Goal: Task Accomplishment & Management: Manage account settings

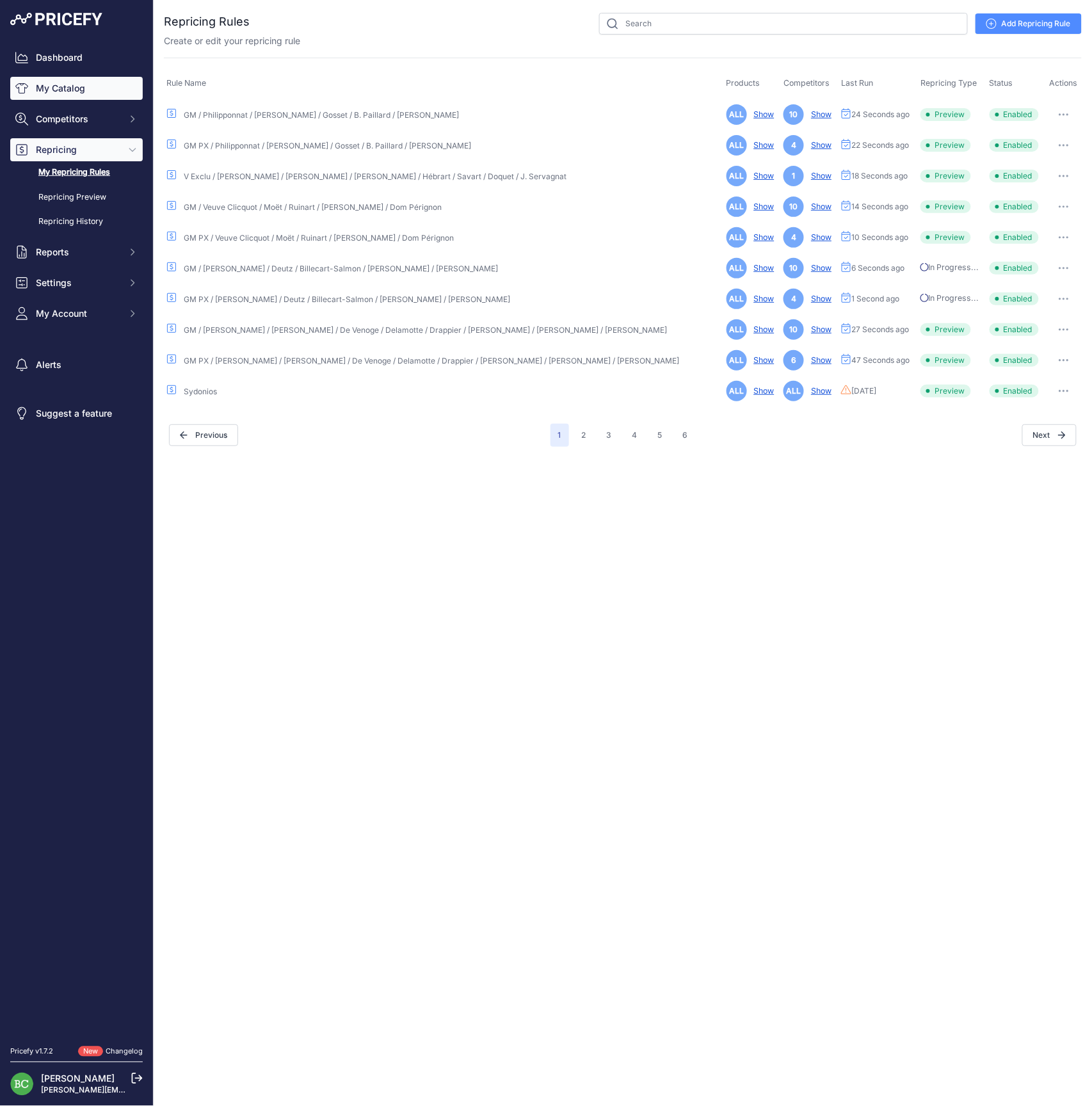
click at [61, 91] on link "My Catalog" at bounding box center [77, 88] width 132 height 23
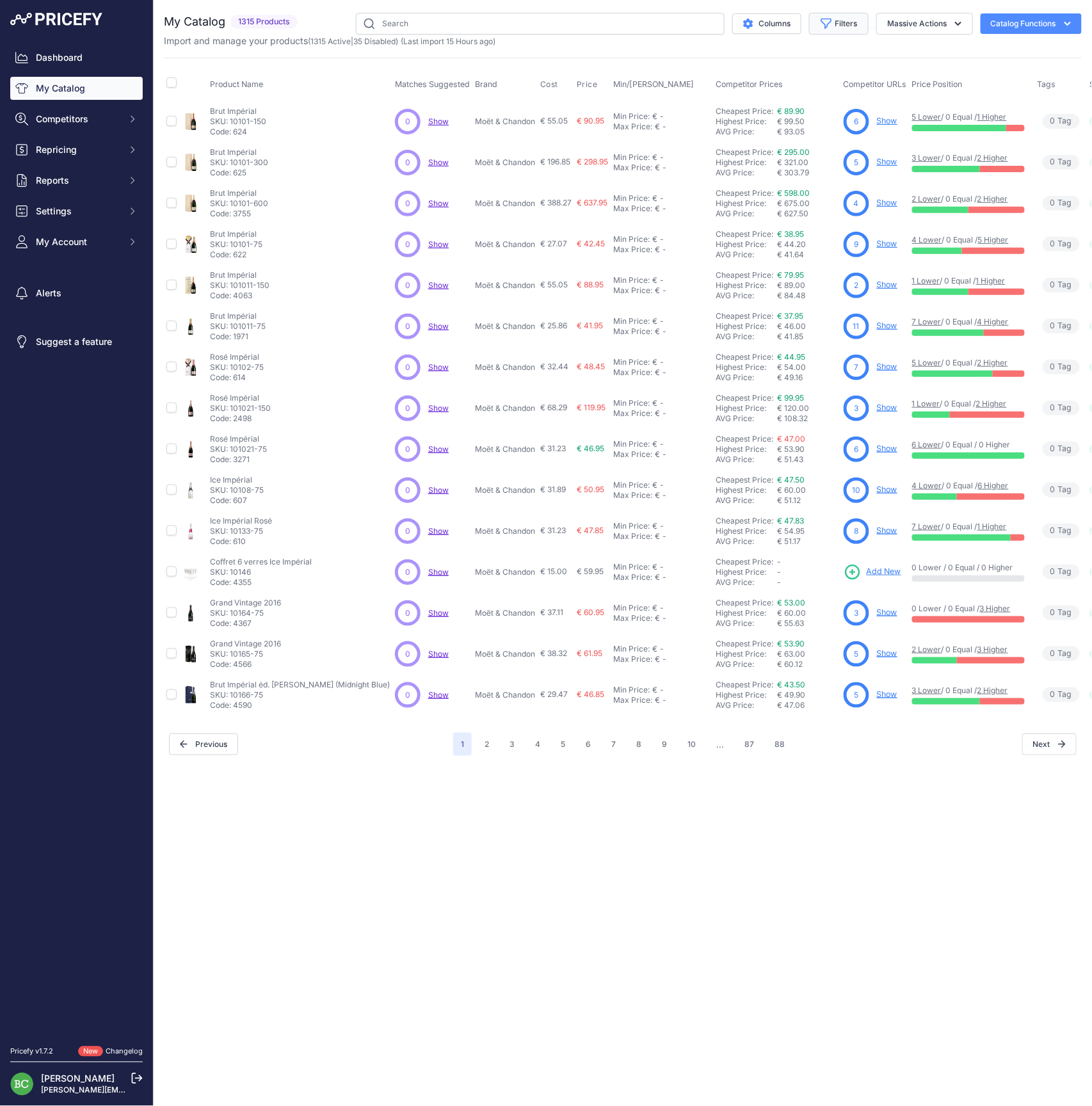
click at [849, 21] on button "Filters" at bounding box center [838, 23] width 59 height 22
click at [800, 187] on select "Select an option A. Bergère A.Lamblot Adrien Renoir Alexandre Grimée Alfred Gra…" at bounding box center [797, 180] width 123 height 22
select select "Pol Roger"
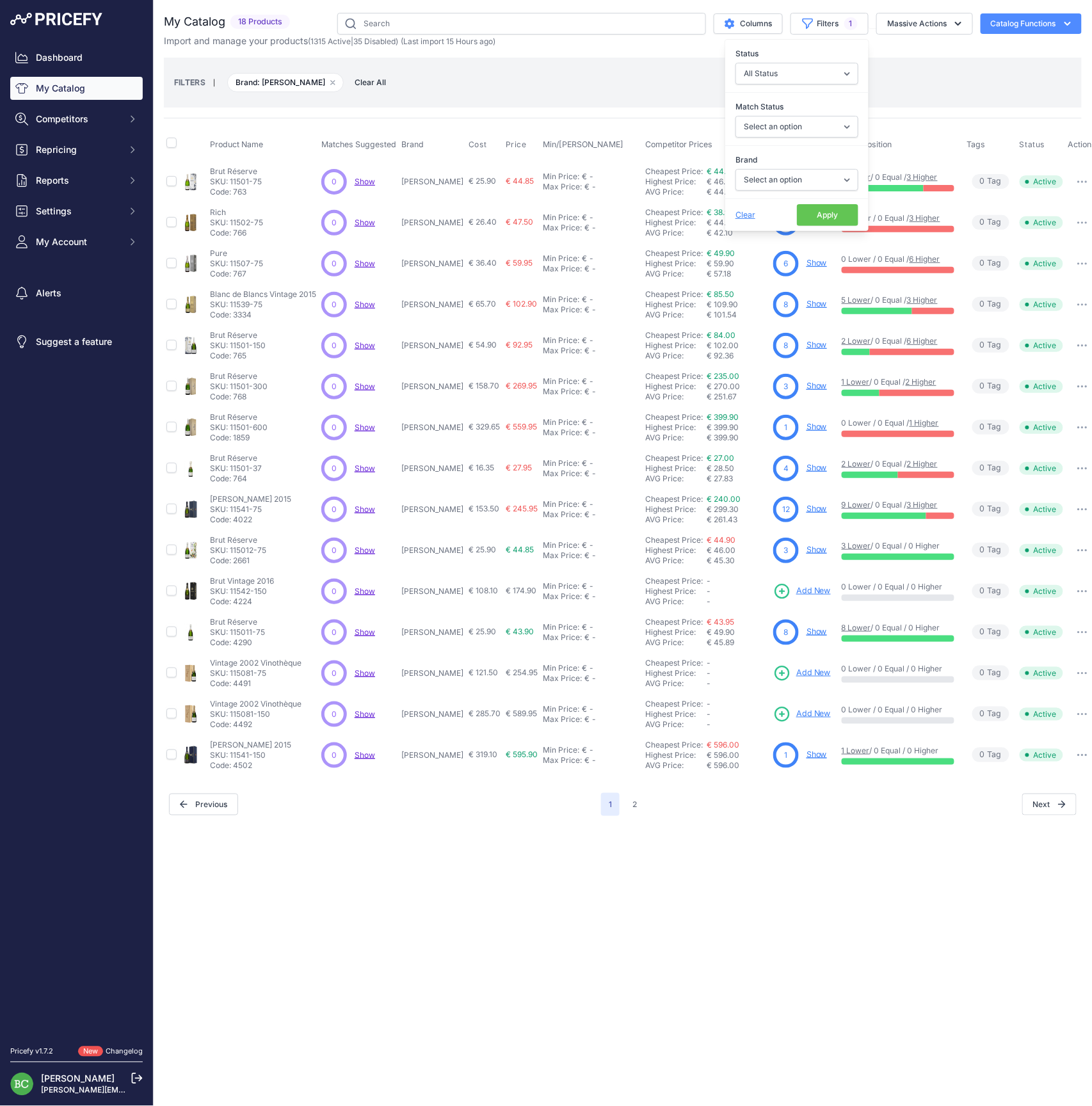
click at [806, 467] on link "Show" at bounding box center [816, 468] width 20 height 10
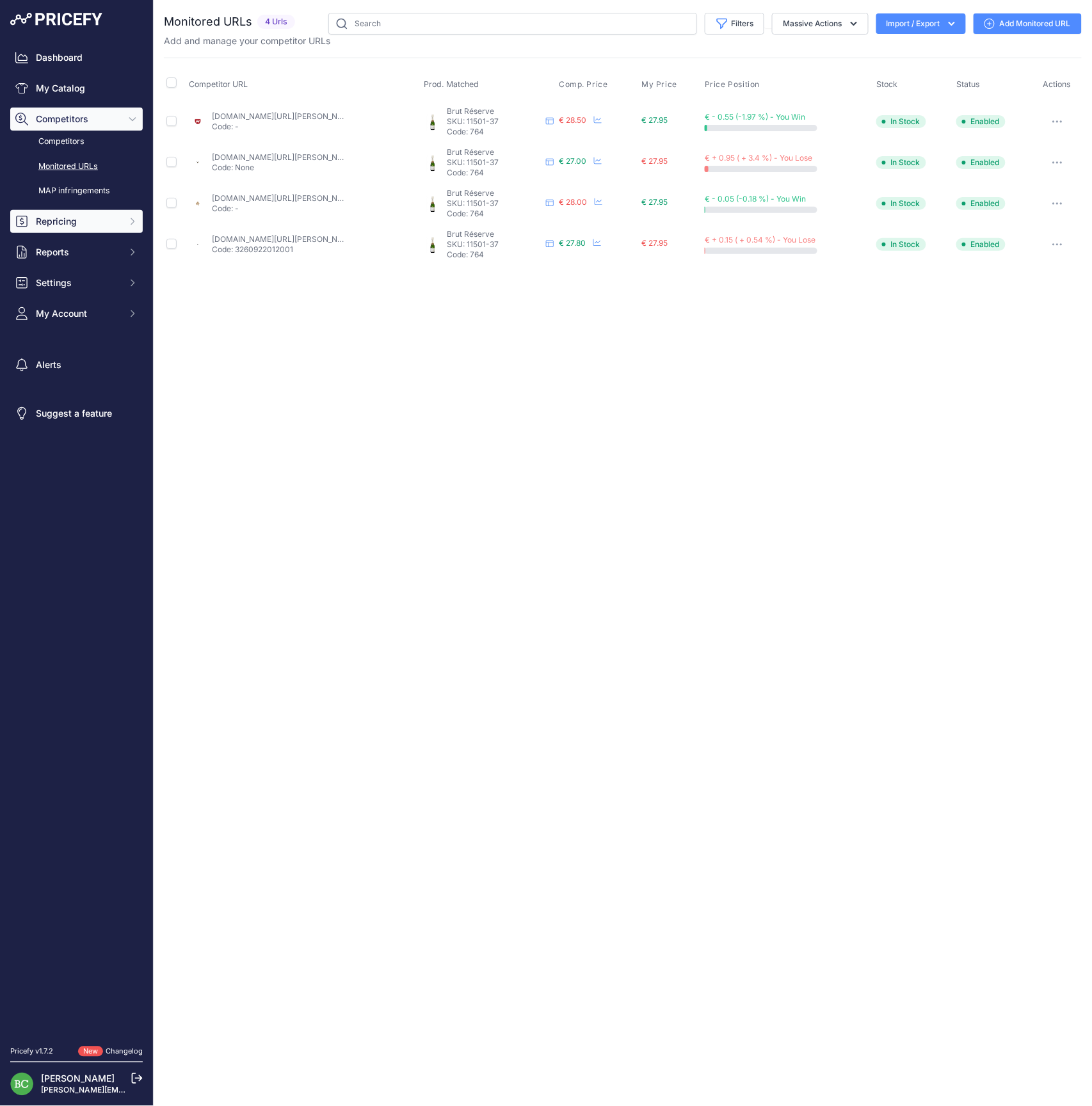
click at [67, 228] on span "Repricing" at bounding box center [77, 221] width 84 height 13
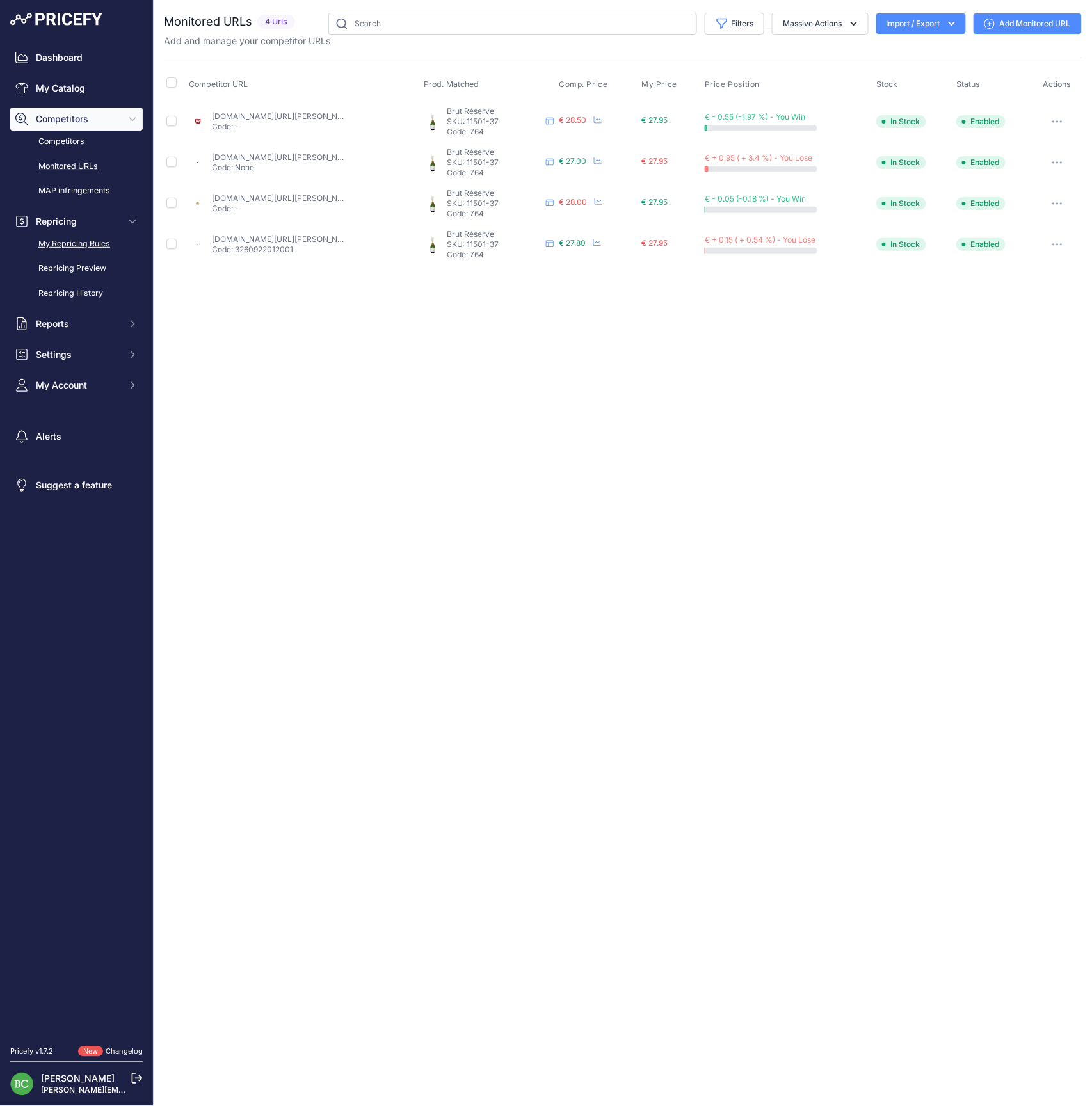
click at [72, 256] on link "My Repricing Rules" at bounding box center [77, 244] width 132 height 22
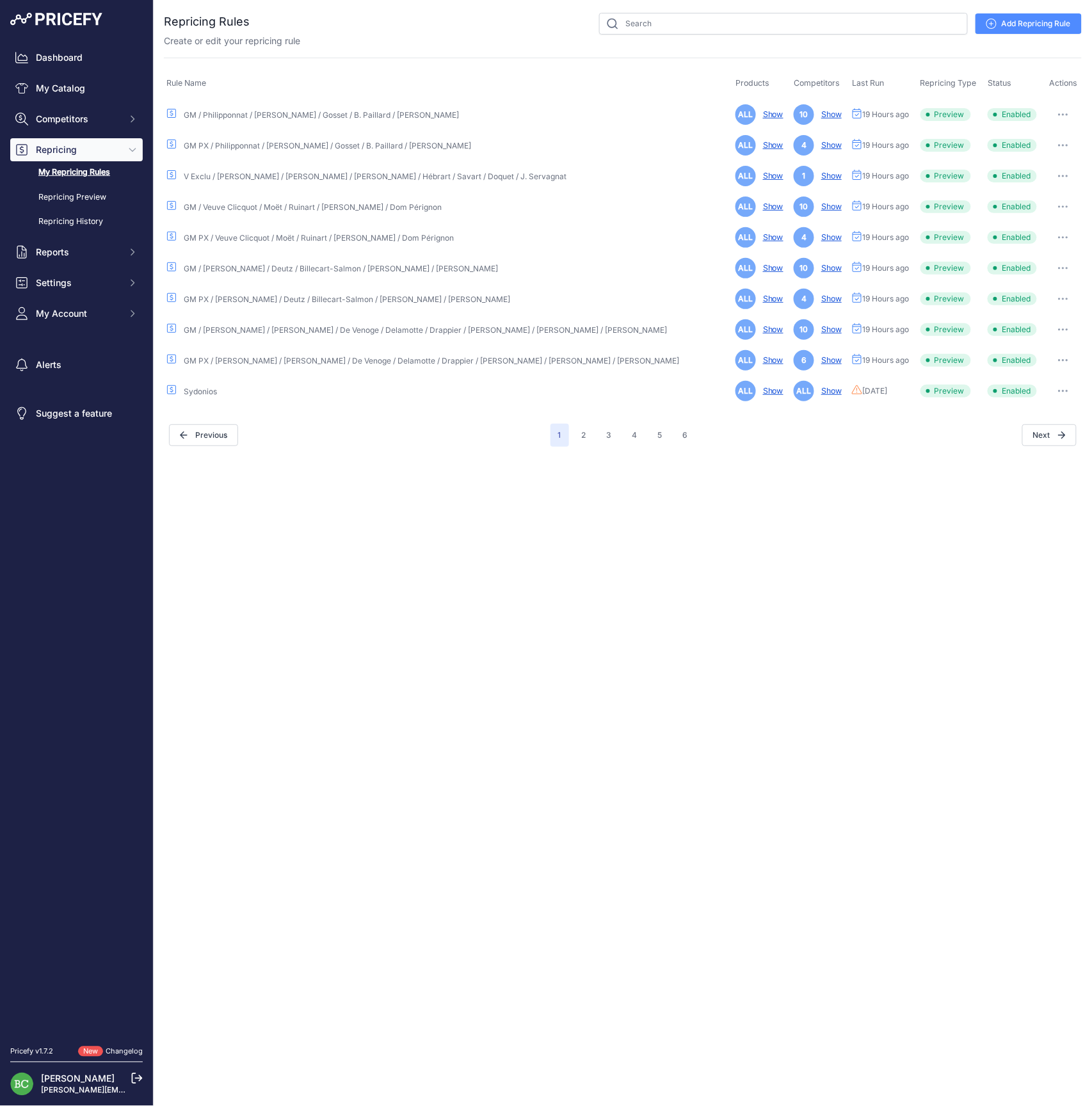
click at [1061, 141] on button "button" at bounding box center [1063, 146] width 26 height 18
click at [1034, 168] on link "Edit" at bounding box center [1038, 172] width 82 height 20
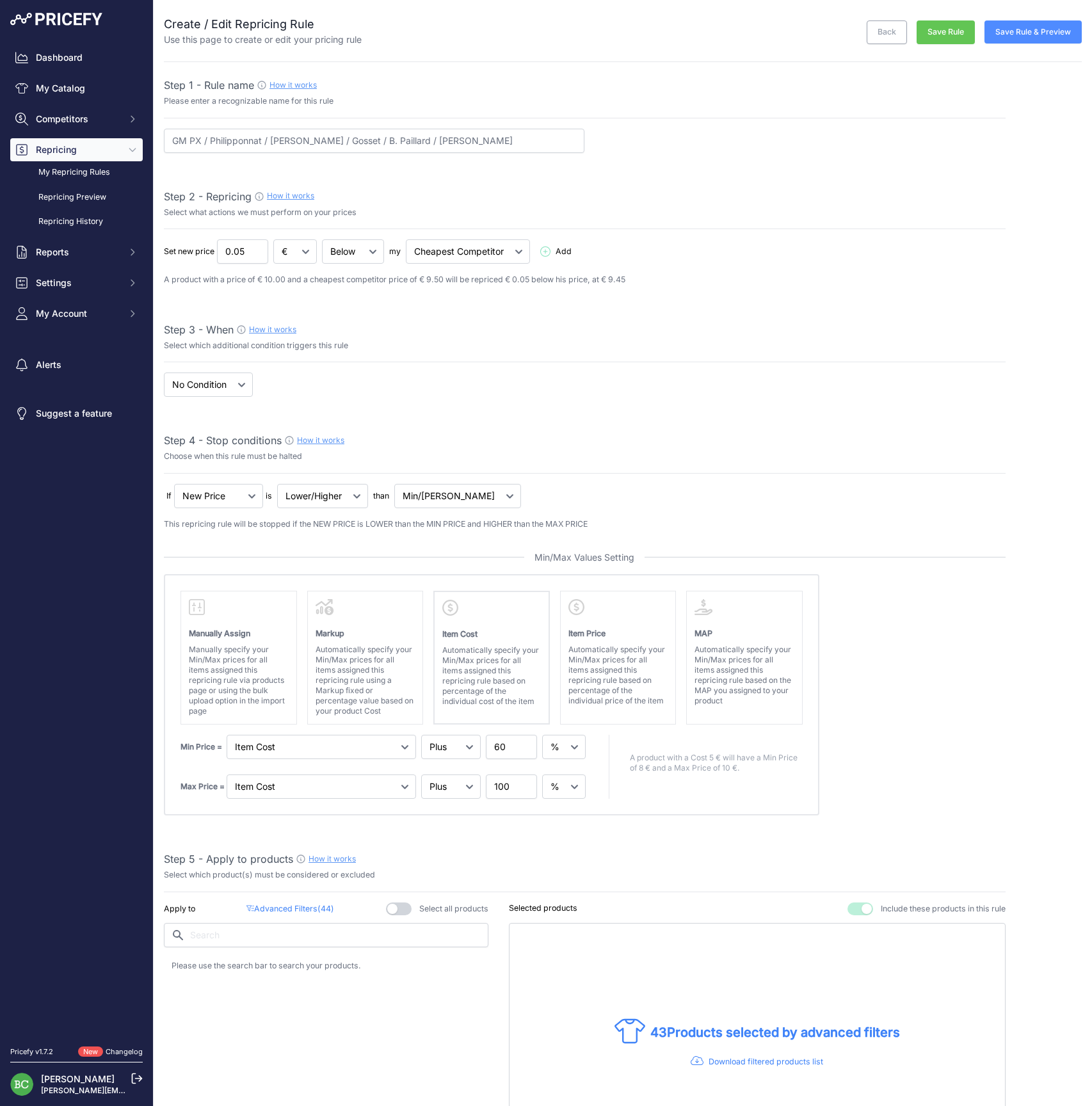
select select "percentage"
select select "7"
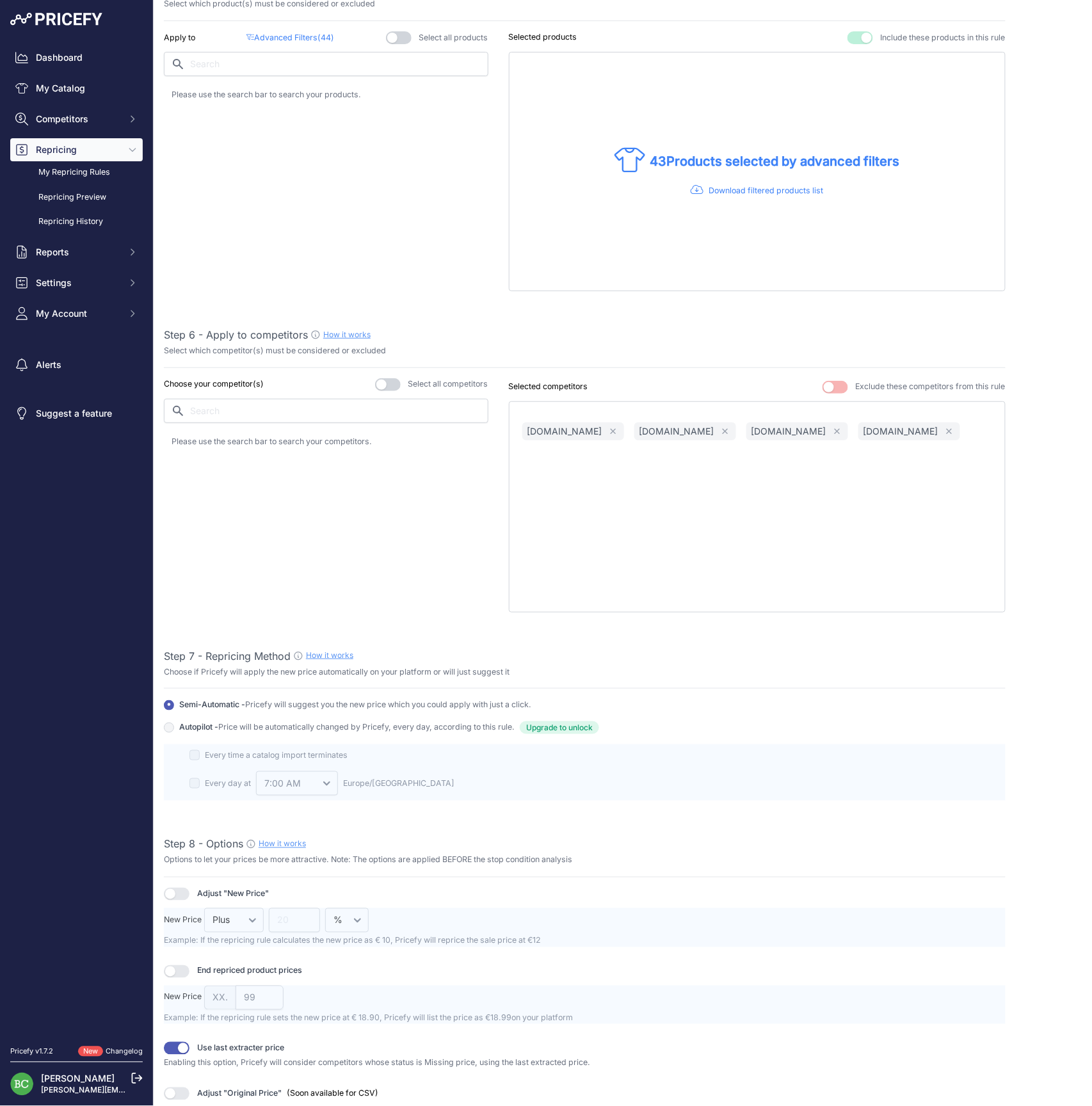
scroll to position [686, 0]
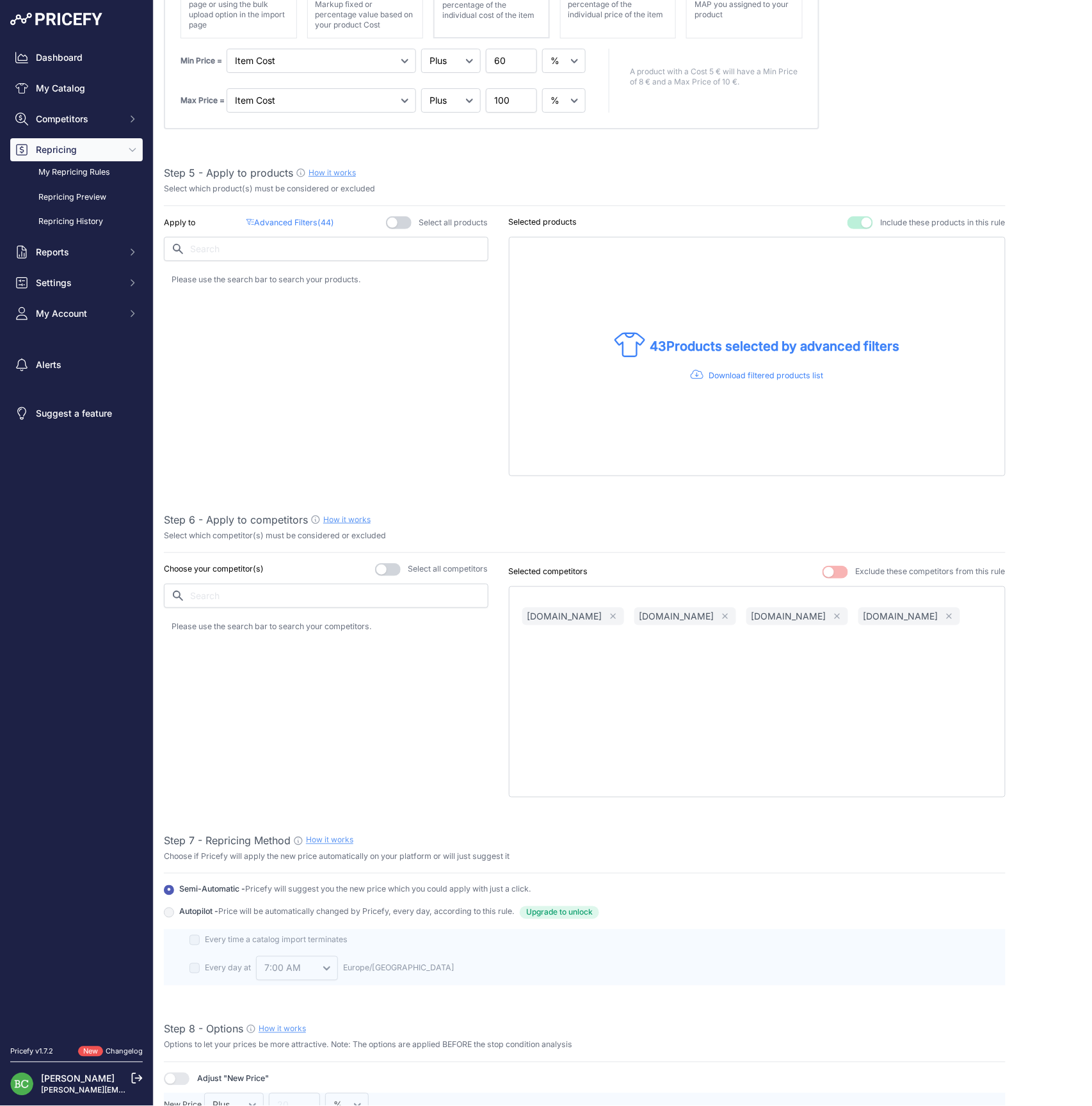
type input "GM PX / Philipponnat / [PERSON_NAME] / Gosset / B. Paillard / [PERSON_NAME] / […"
click at [289, 221] on p "Advanced Filters ( 44 )" at bounding box center [290, 223] width 88 height 12
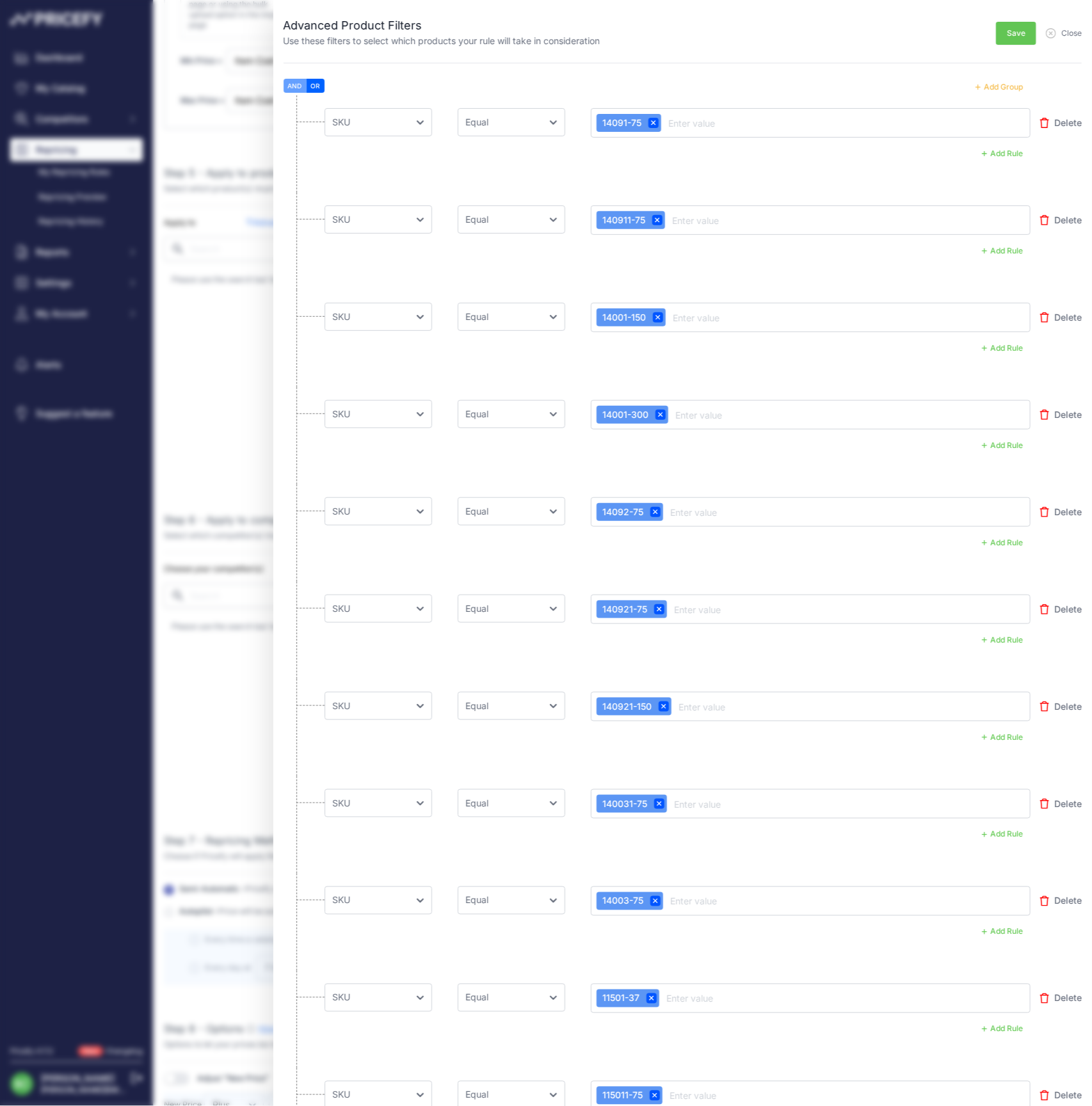
click at [1005, 88] on button "Add Group" at bounding box center [999, 87] width 63 height 17
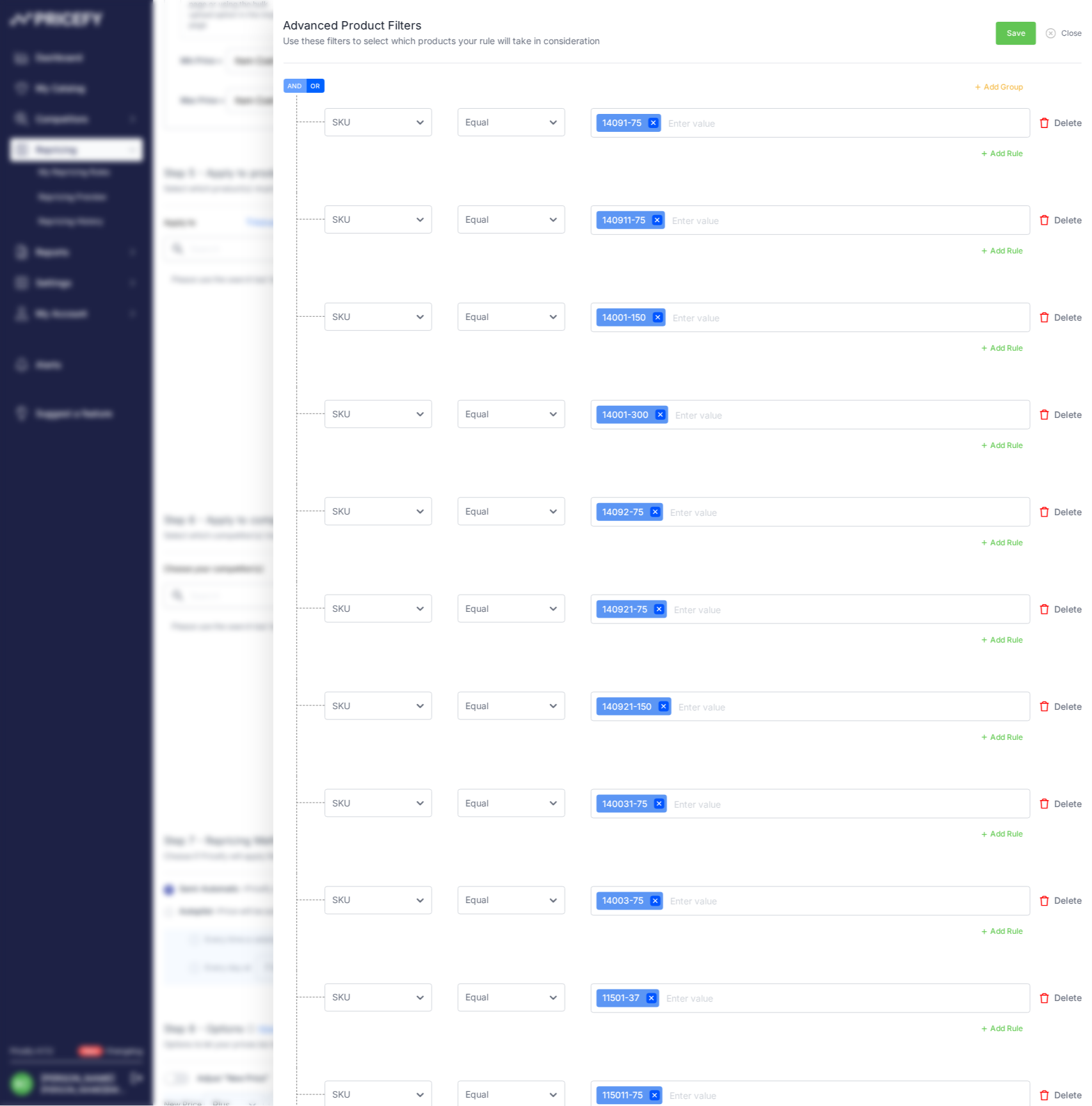
click at [1005, 88] on button "Add Group" at bounding box center [999, 87] width 63 height 17
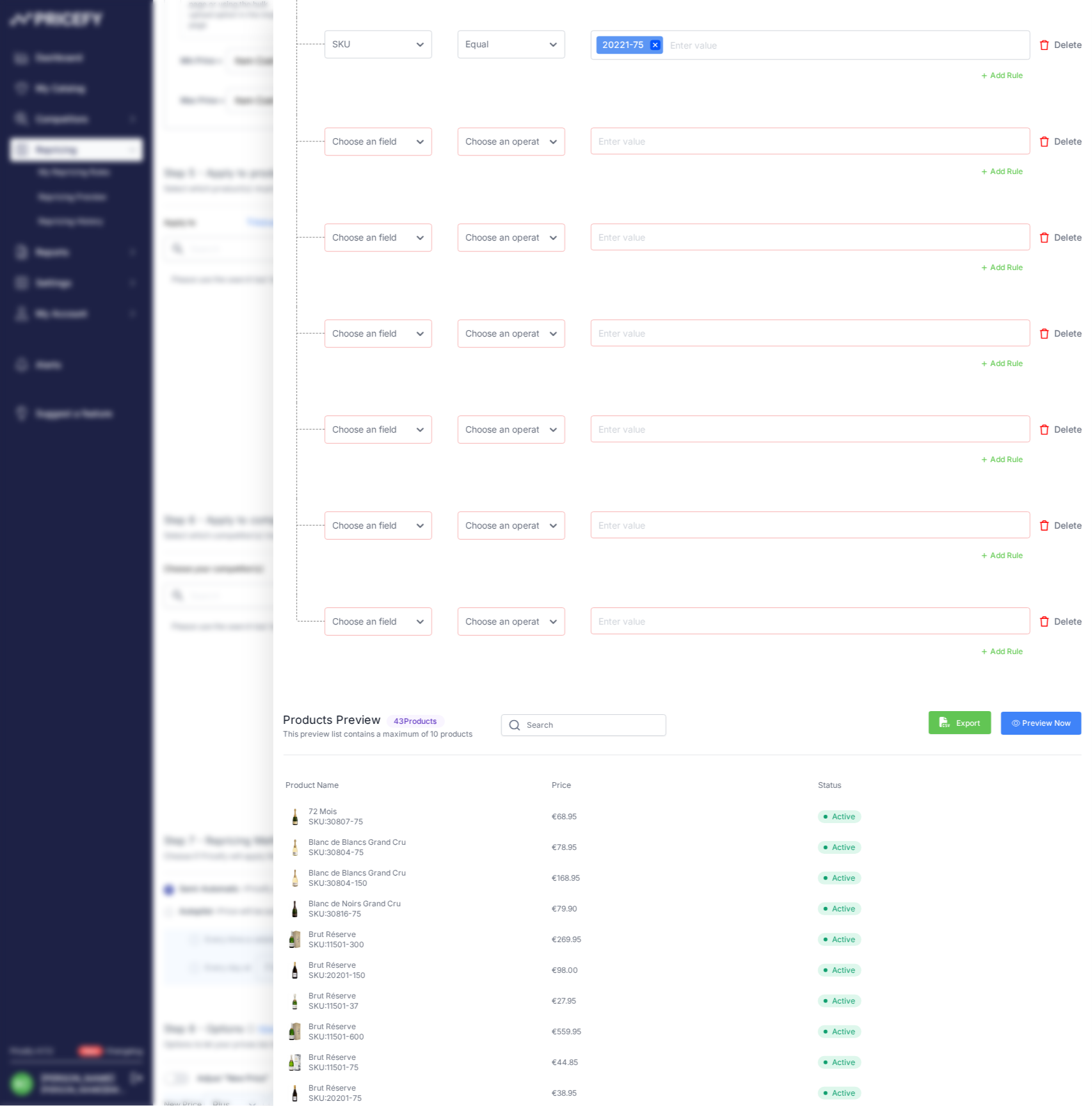
scroll to position [4262, 0]
select select "mp.sku"
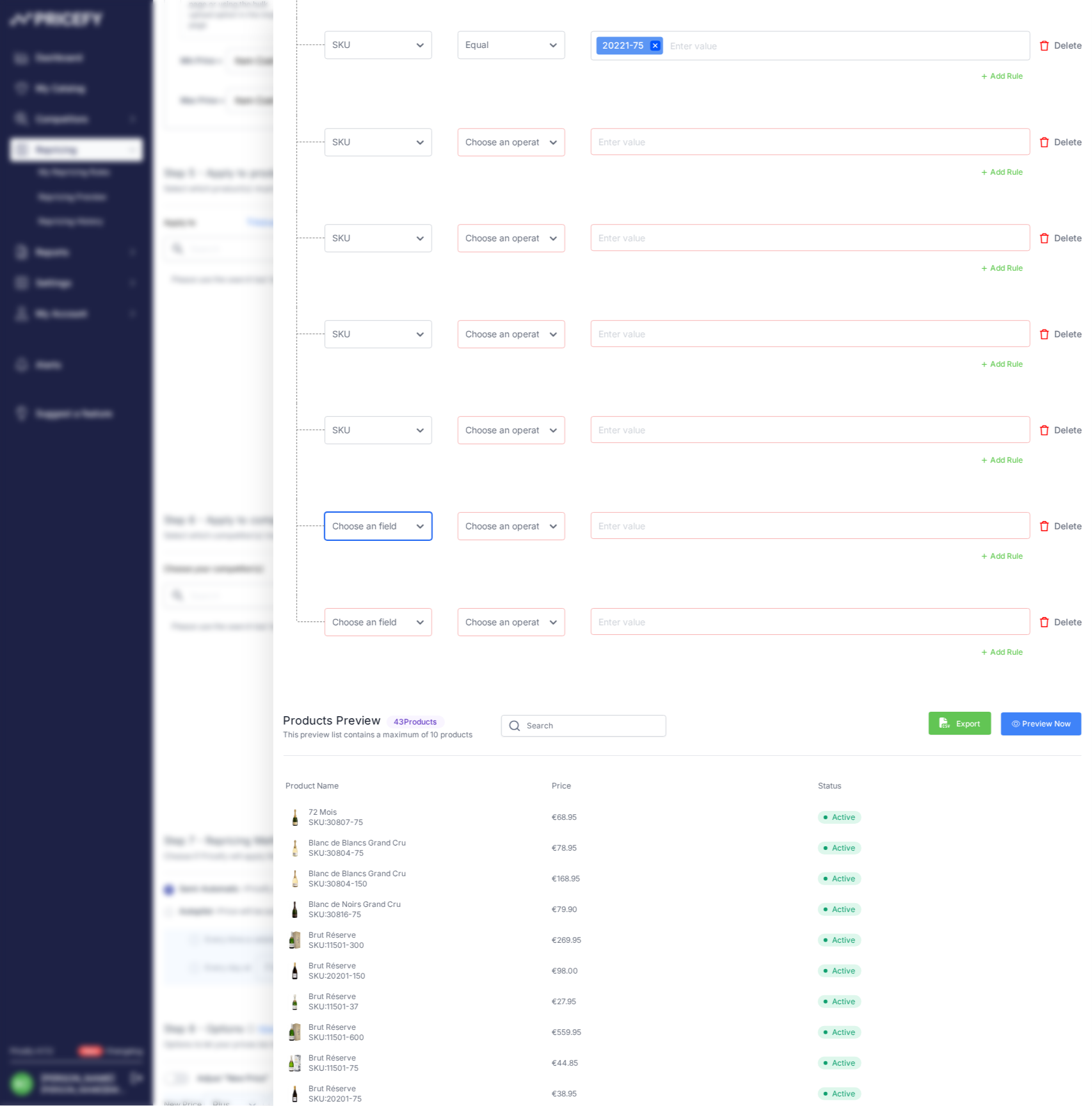
select select "mp.sku"
select select "equal"
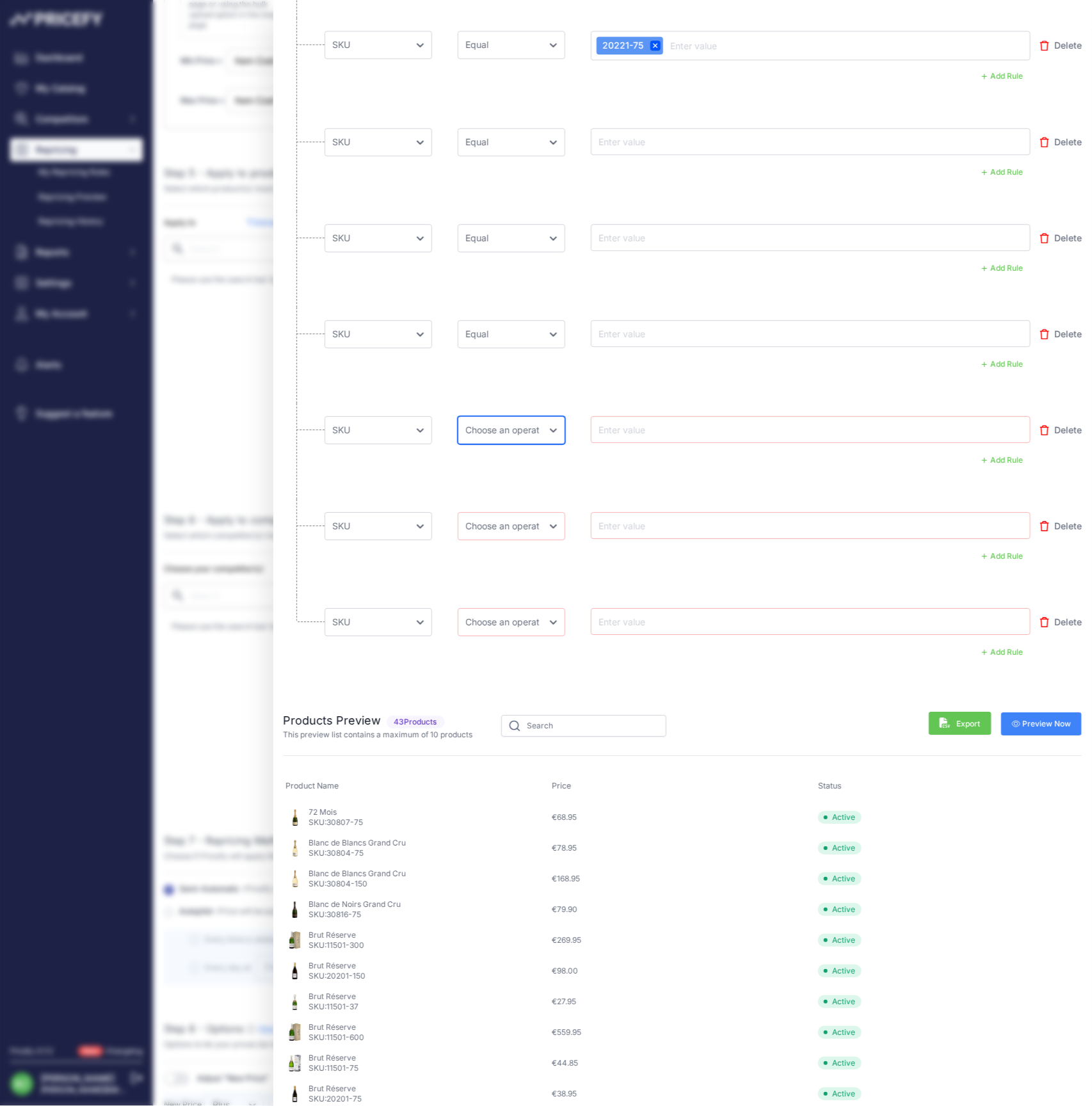
select select "equal"
click at [654, 145] on input "text" at bounding box center [648, 141] width 102 height 15
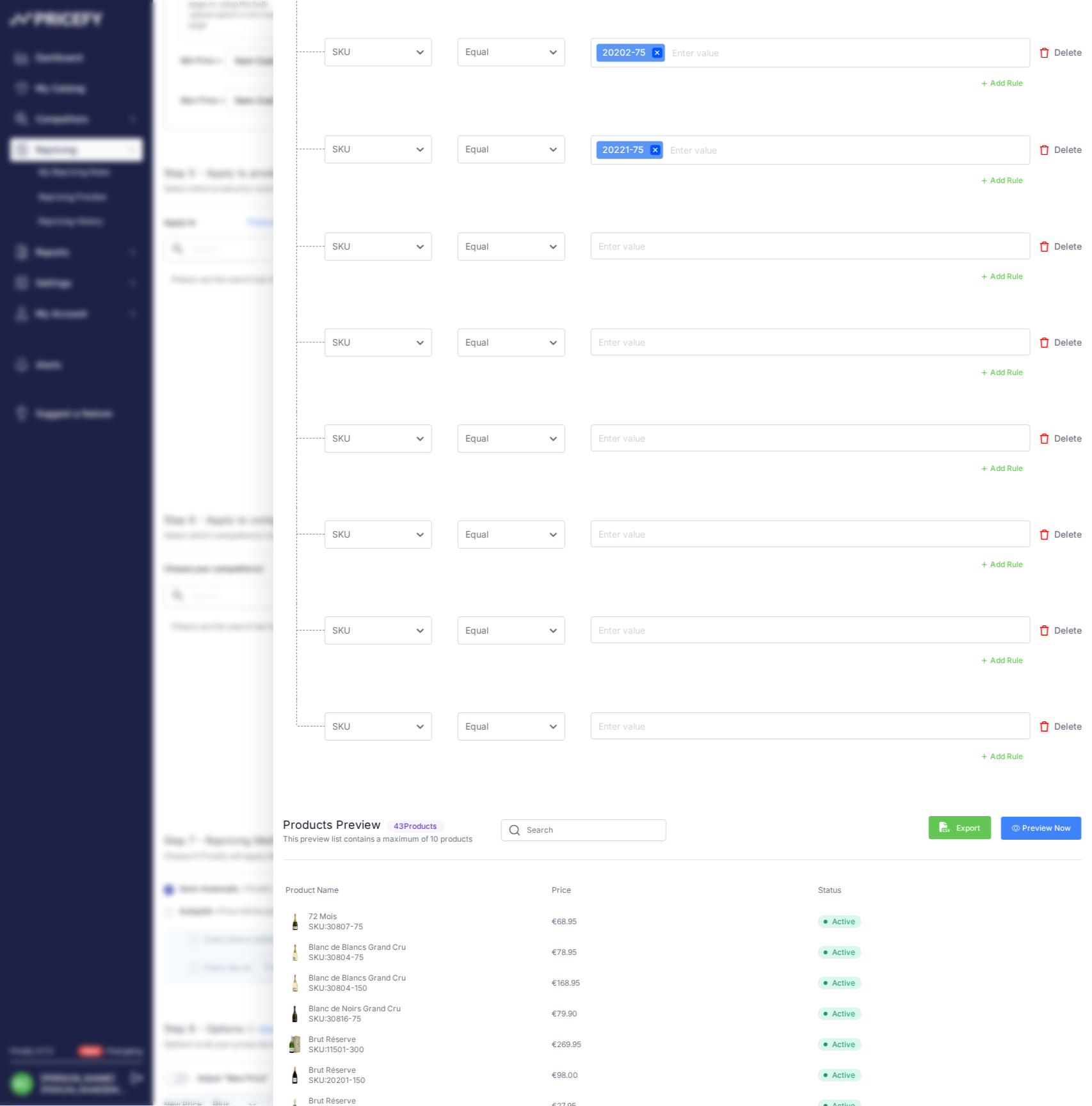
scroll to position [4178, 0]
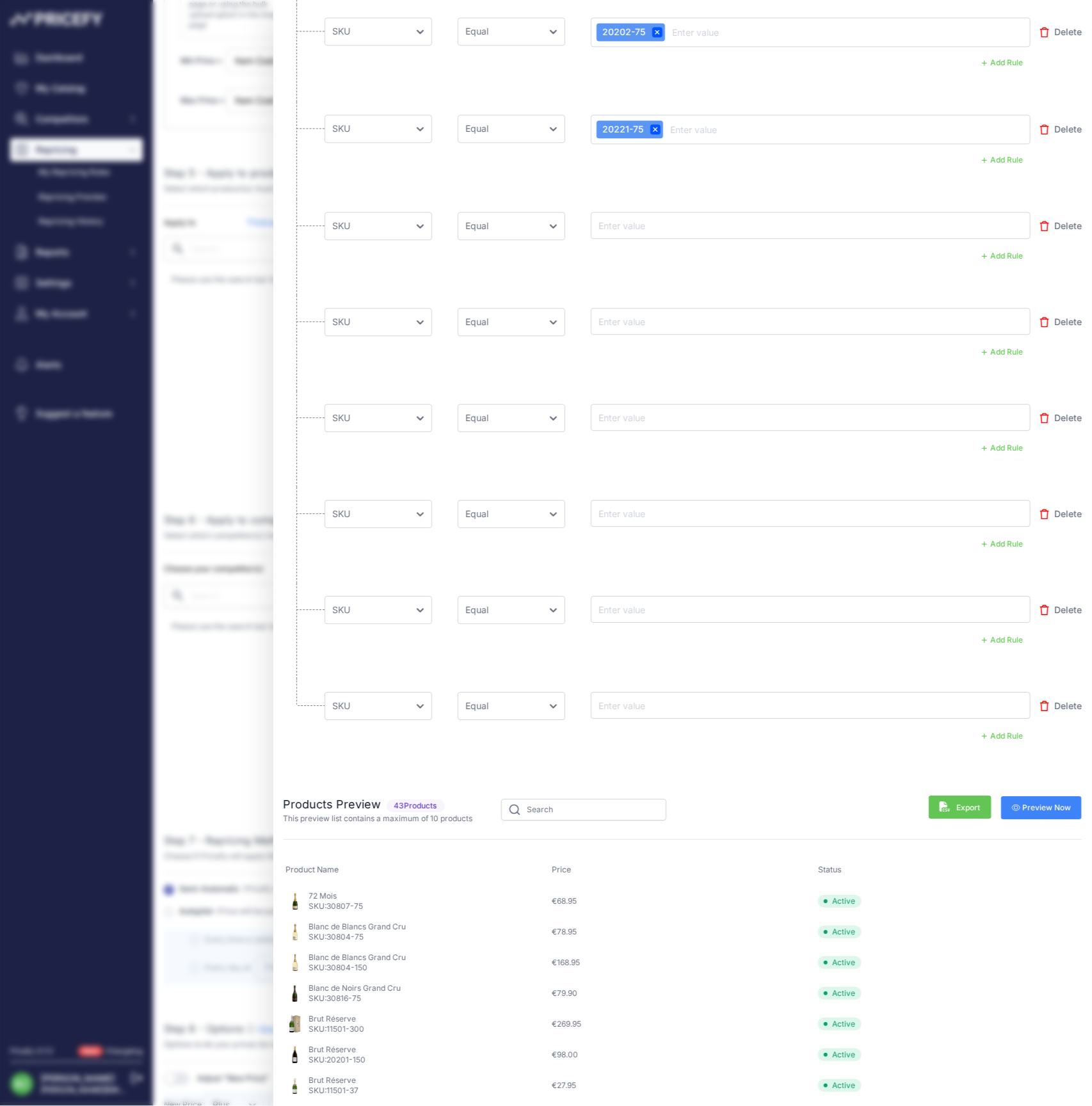
click at [633, 228] on input "text" at bounding box center [648, 226] width 102 height 15
click at [634, 224] on input "text" at bounding box center [648, 226] width 102 height 15
paste input "17801-37"
type input "17801-37"
click at [639, 320] on input "text" at bounding box center [648, 321] width 102 height 15
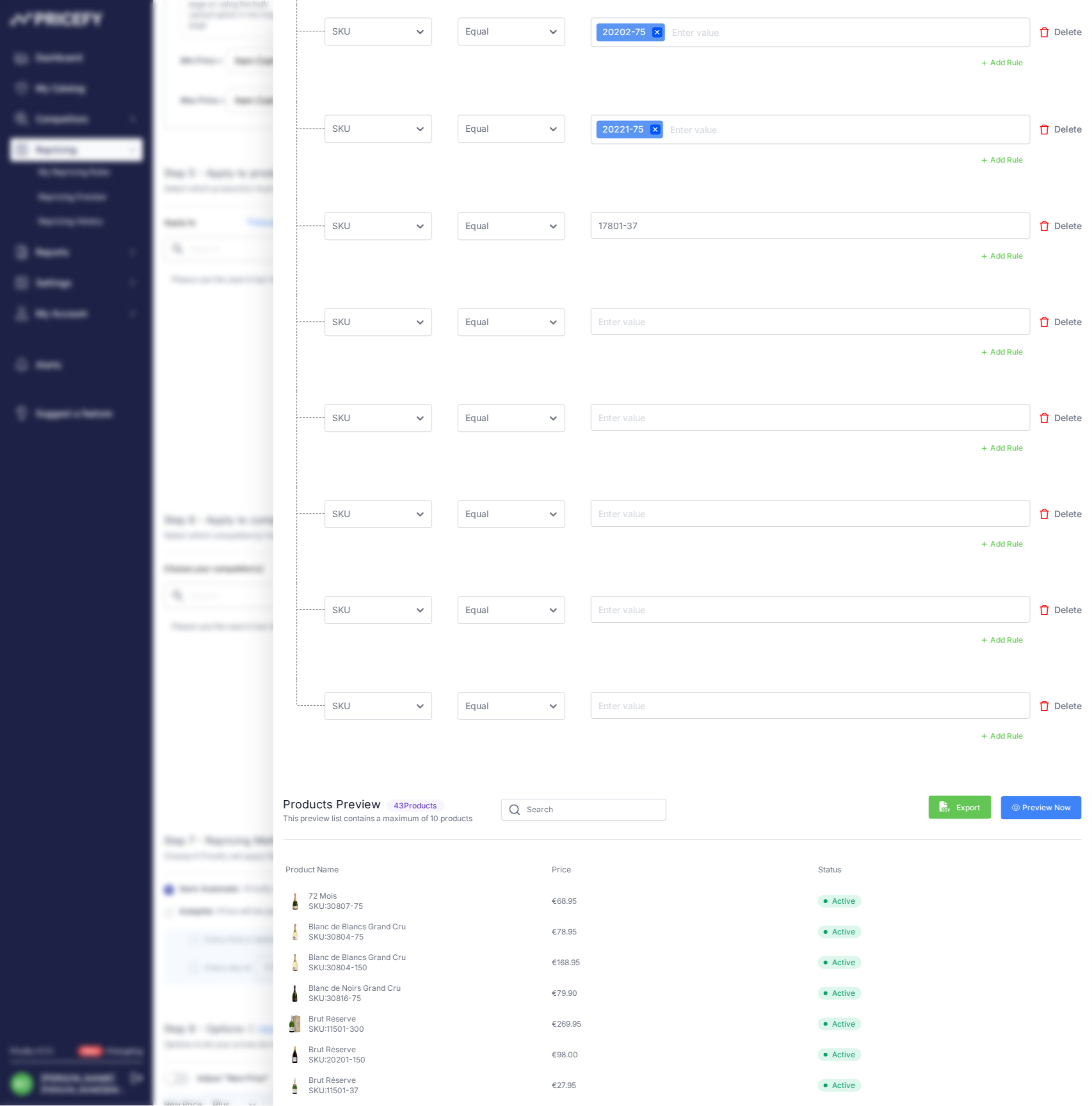
paste input "178011-75"
type input "178011-75"
click at [653, 416] on input "text" at bounding box center [648, 417] width 102 height 15
paste input "17801-75"
type input "17801-75"
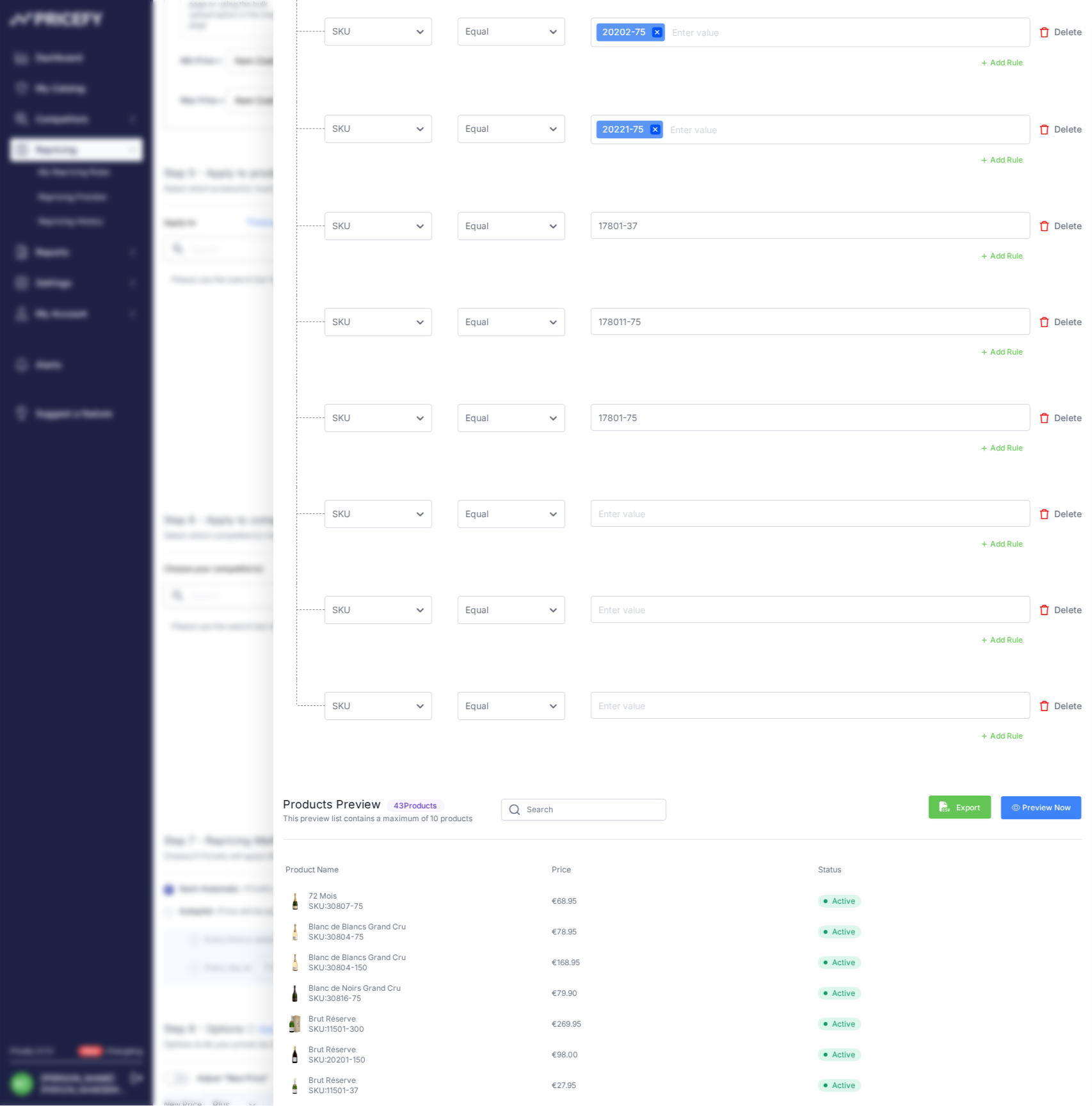
click at [646, 508] on input "text" at bounding box center [648, 513] width 102 height 15
click at [643, 513] on input "text" at bounding box center [648, 513] width 102 height 15
paste input "17801-150"
type input "17801-150"
click at [634, 606] on input "text" at bounding box center [648, 609] width 102 height 15
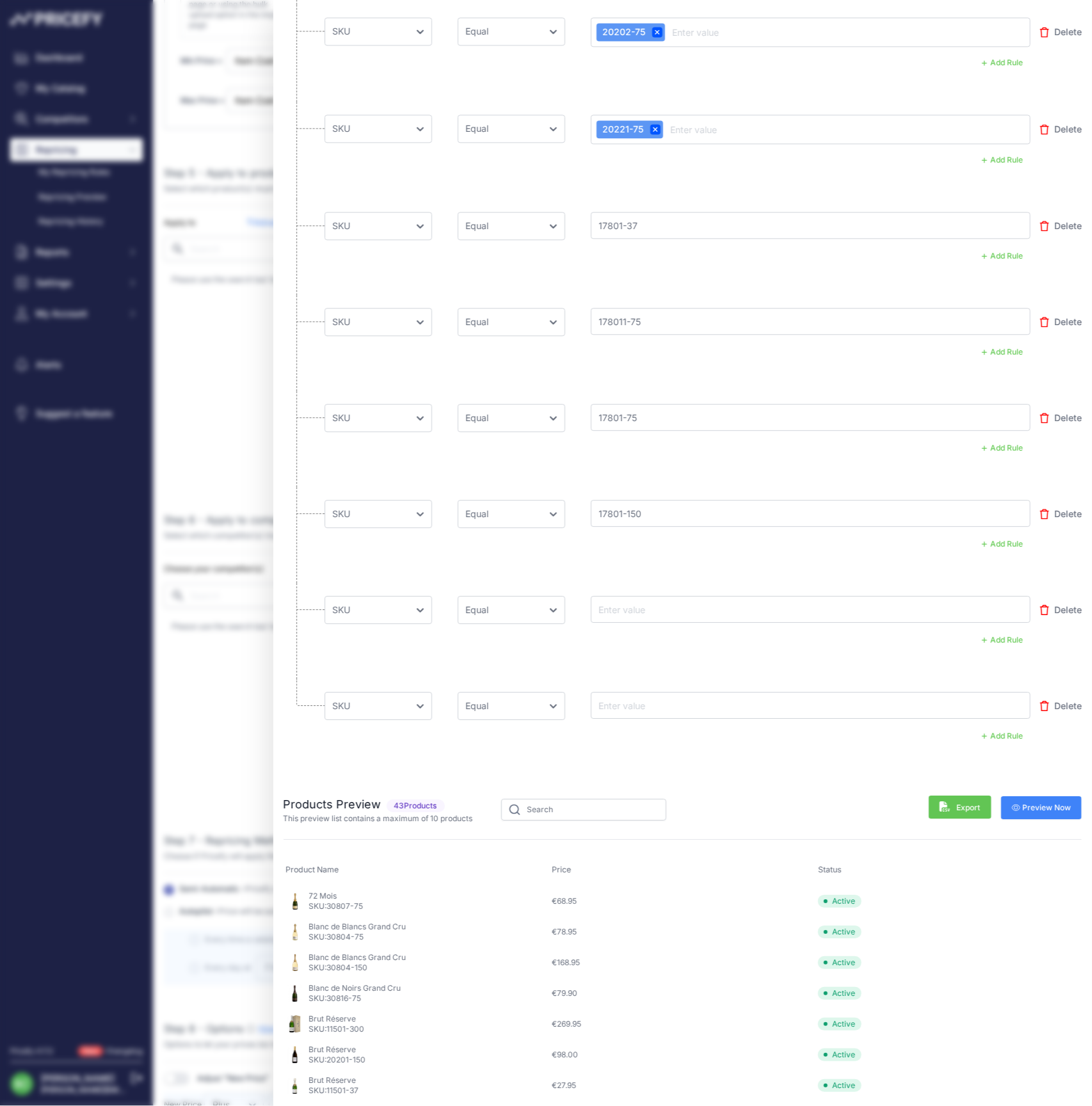
paste input "17801-300"
type input "17801-300"
click at [656, 702] on input "text" at bounding box center [648, 706] width 102 height 15
paste input "17801-600"
type input "17801-600"
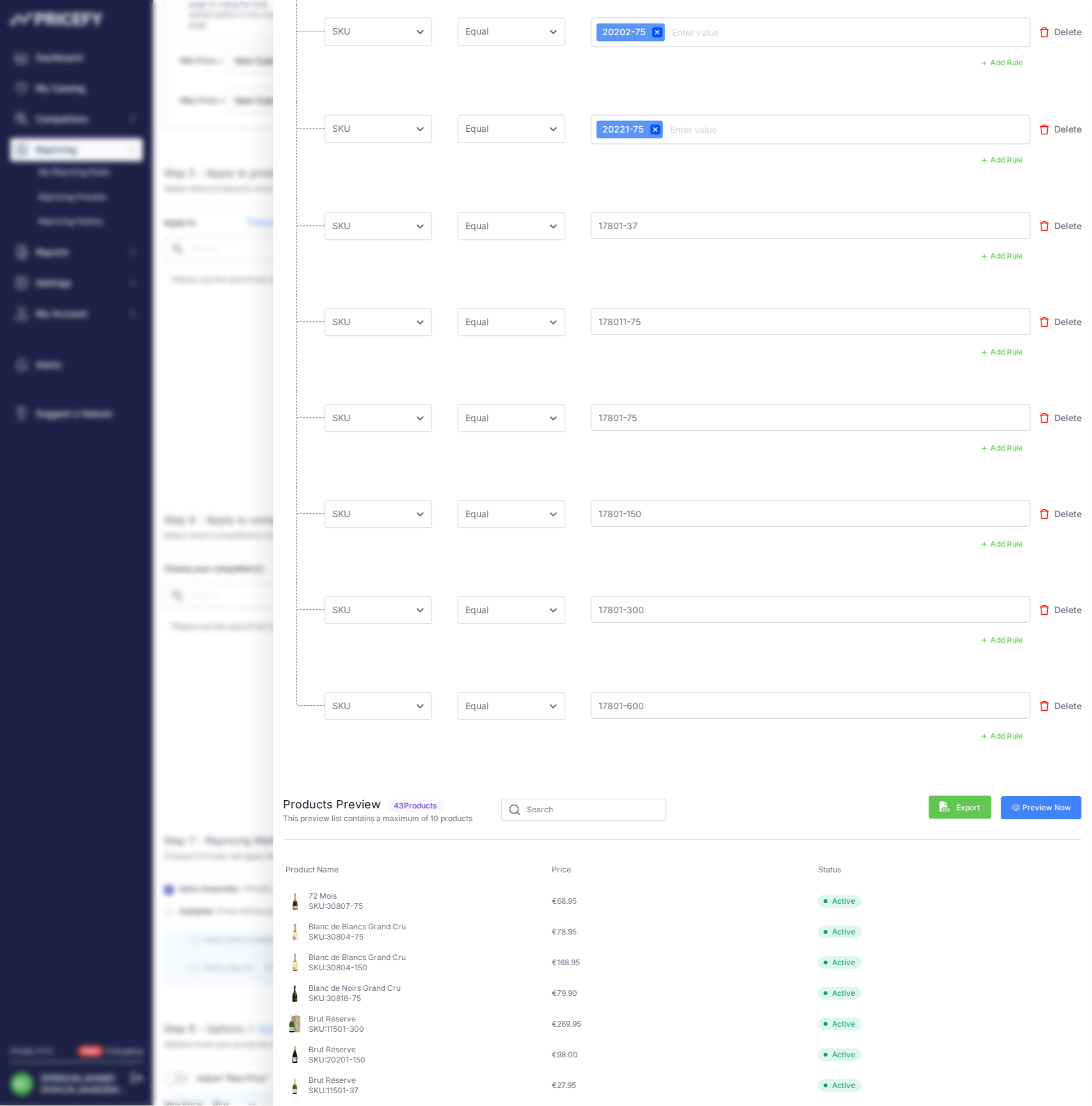
click at [1043, 804] on span "Preview Now" at bounding box center [1041, 808] width 59 height 10
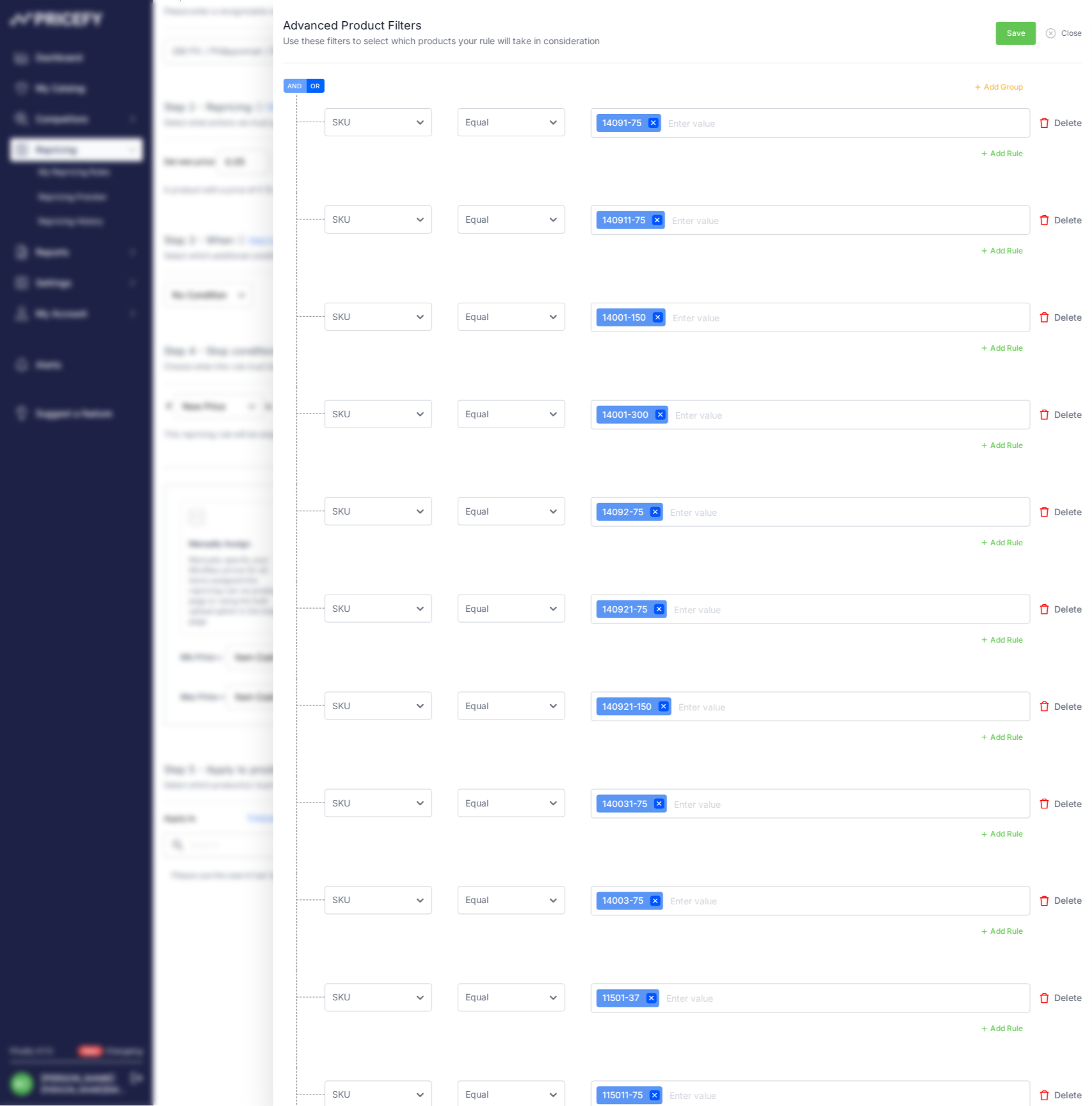
scroll to position [56, 0]
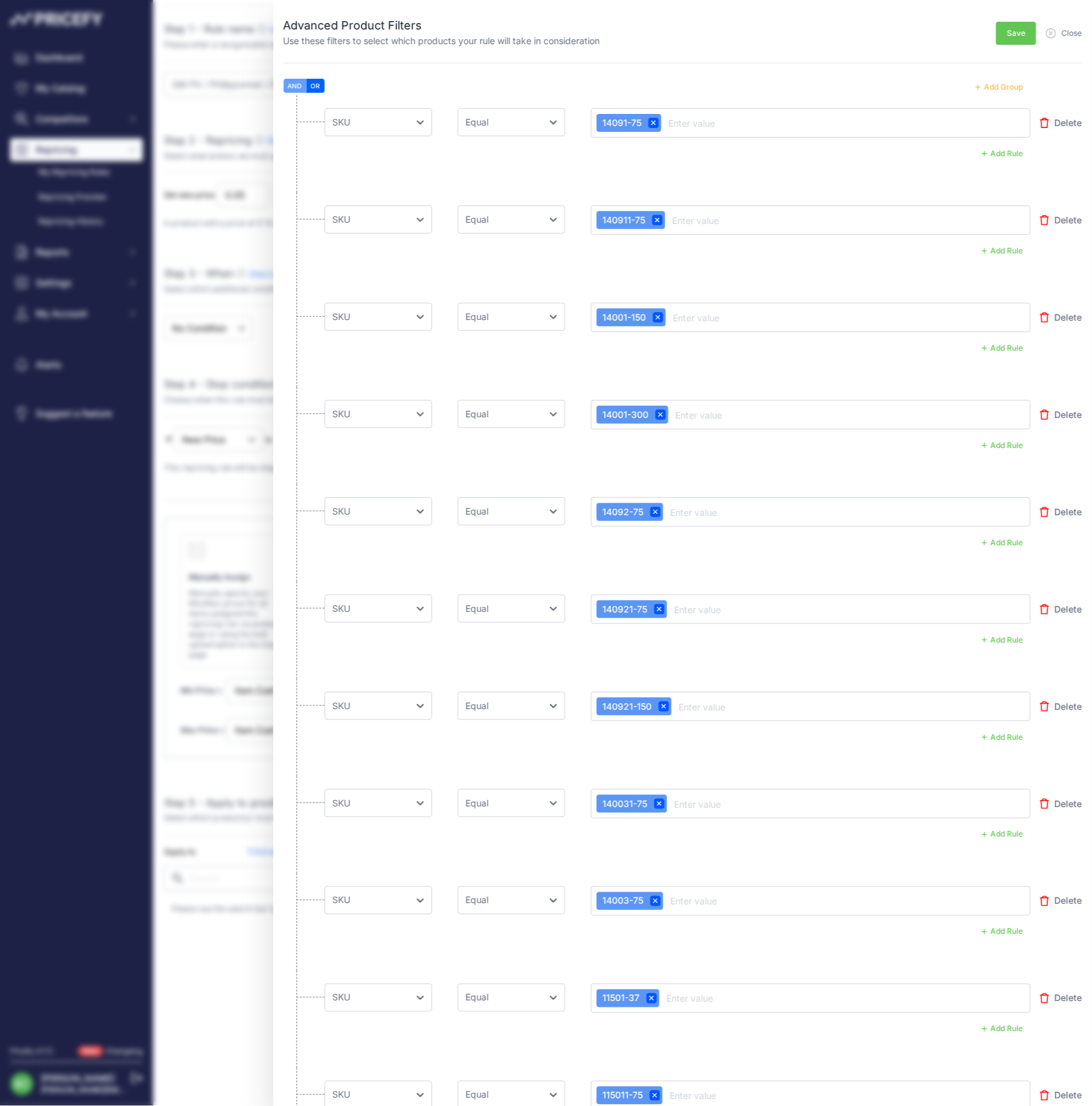
click at [999, 83] on button "Add Group" at bounding box center [999, 87] width 63 height 17
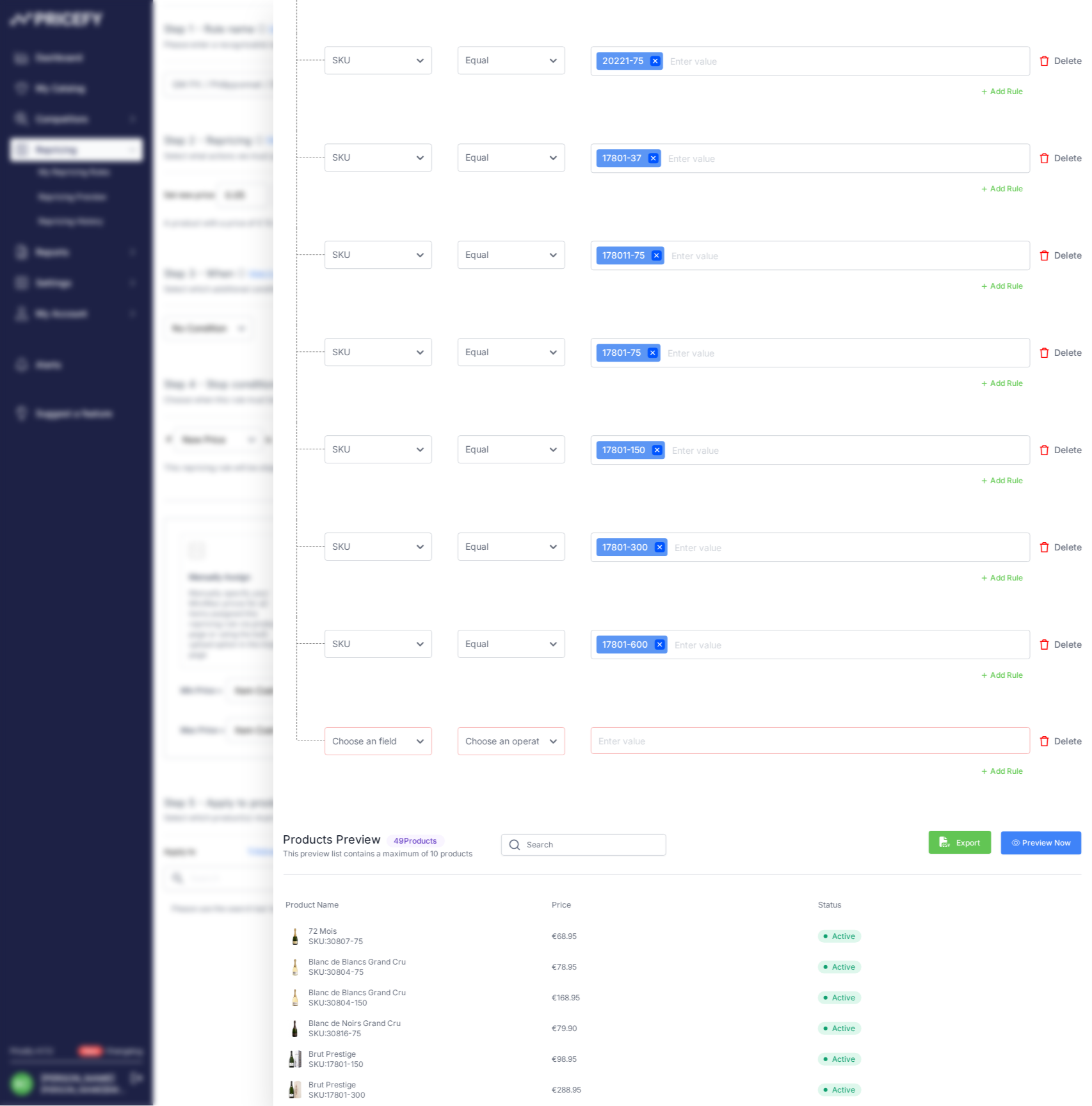
scroll to position [4244, 0]
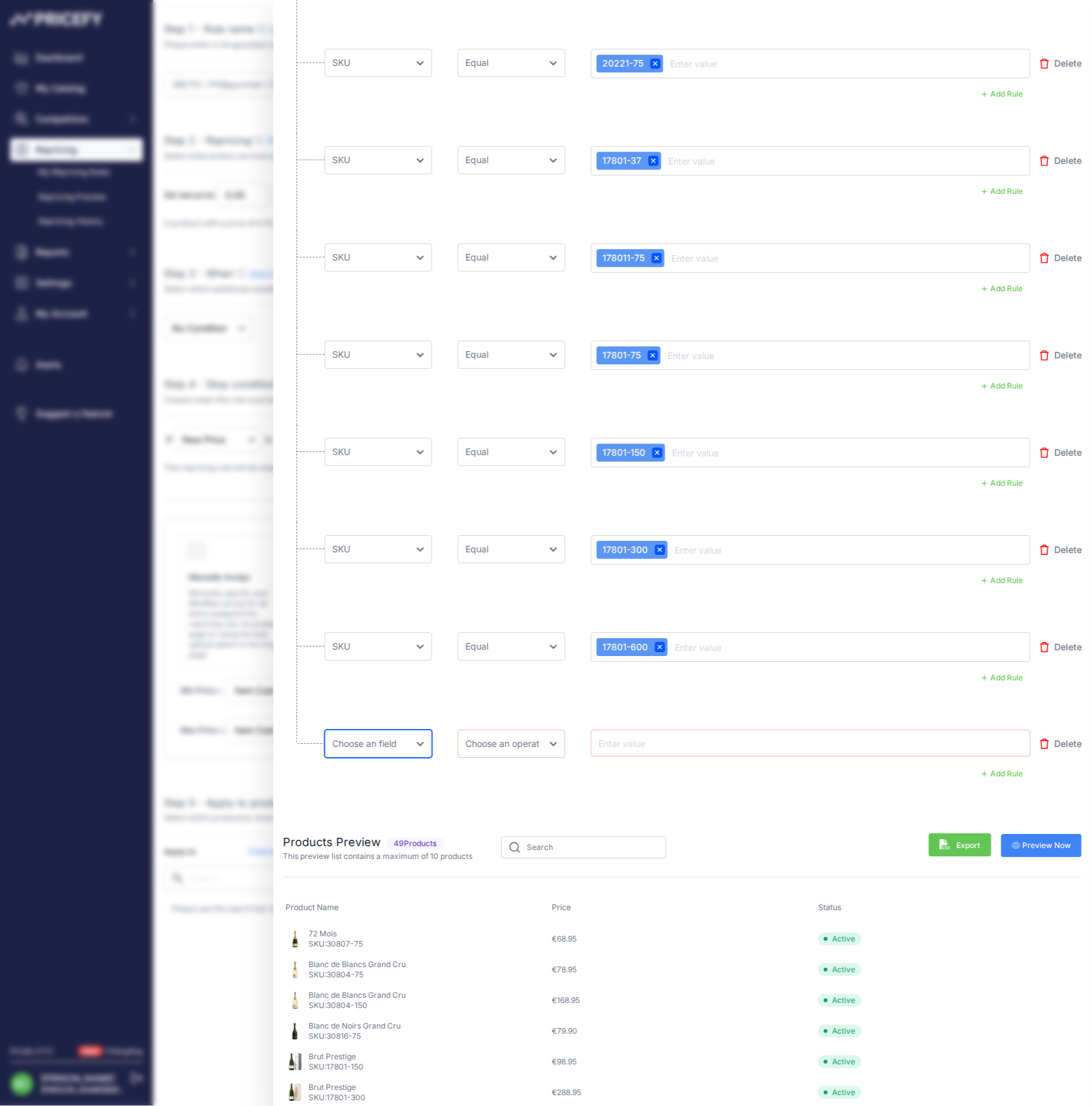
select select "mp.sku"
select select "equal"
click at [638, 742] on input "text" at bounding box center [648, 743] width 102 height 15
paste input "17810-75"
type input "17810-75"
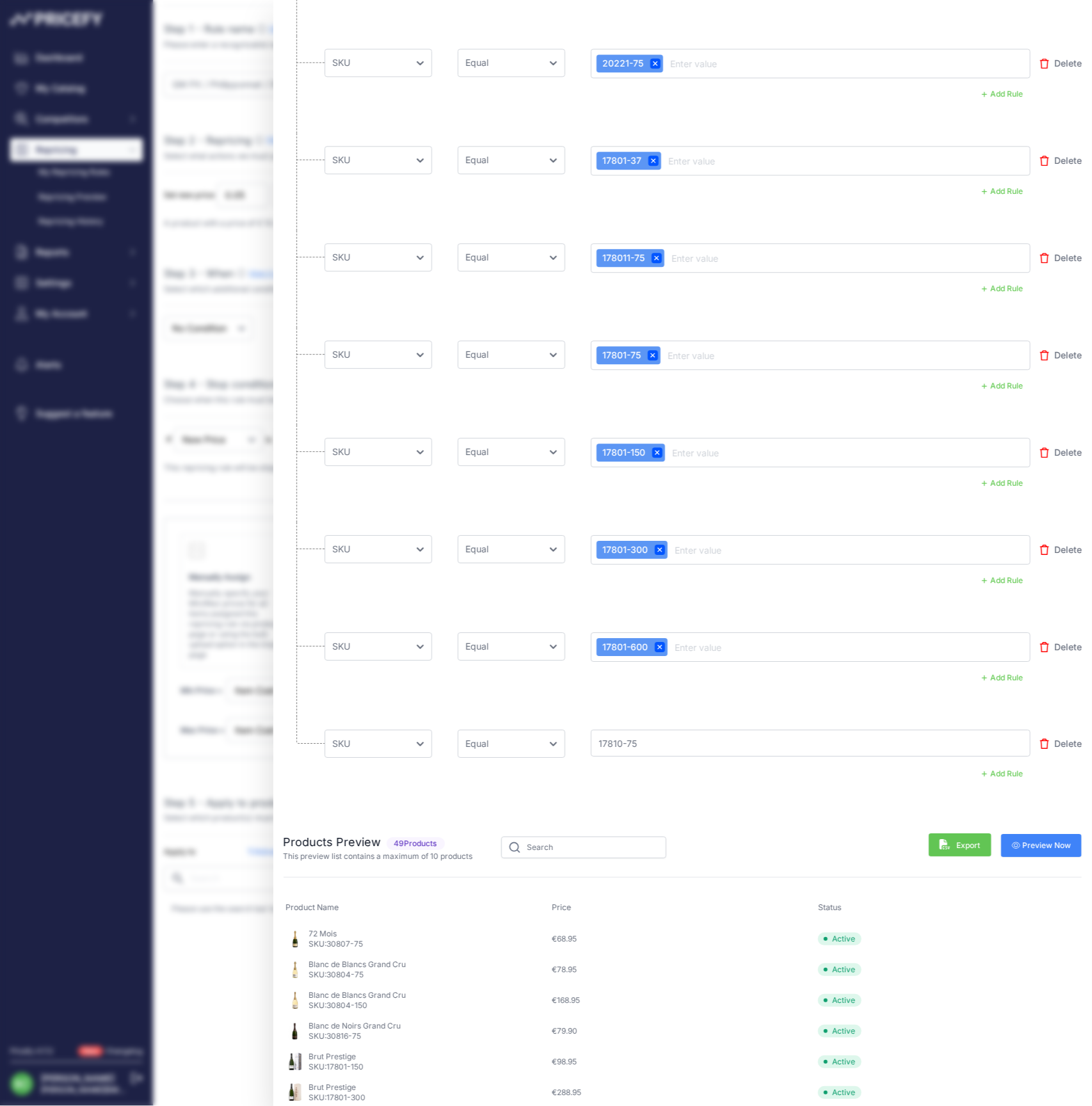
click at [1061, 843] on span "Preview Now" at bounding box center [1041, 846] width 59 height 10
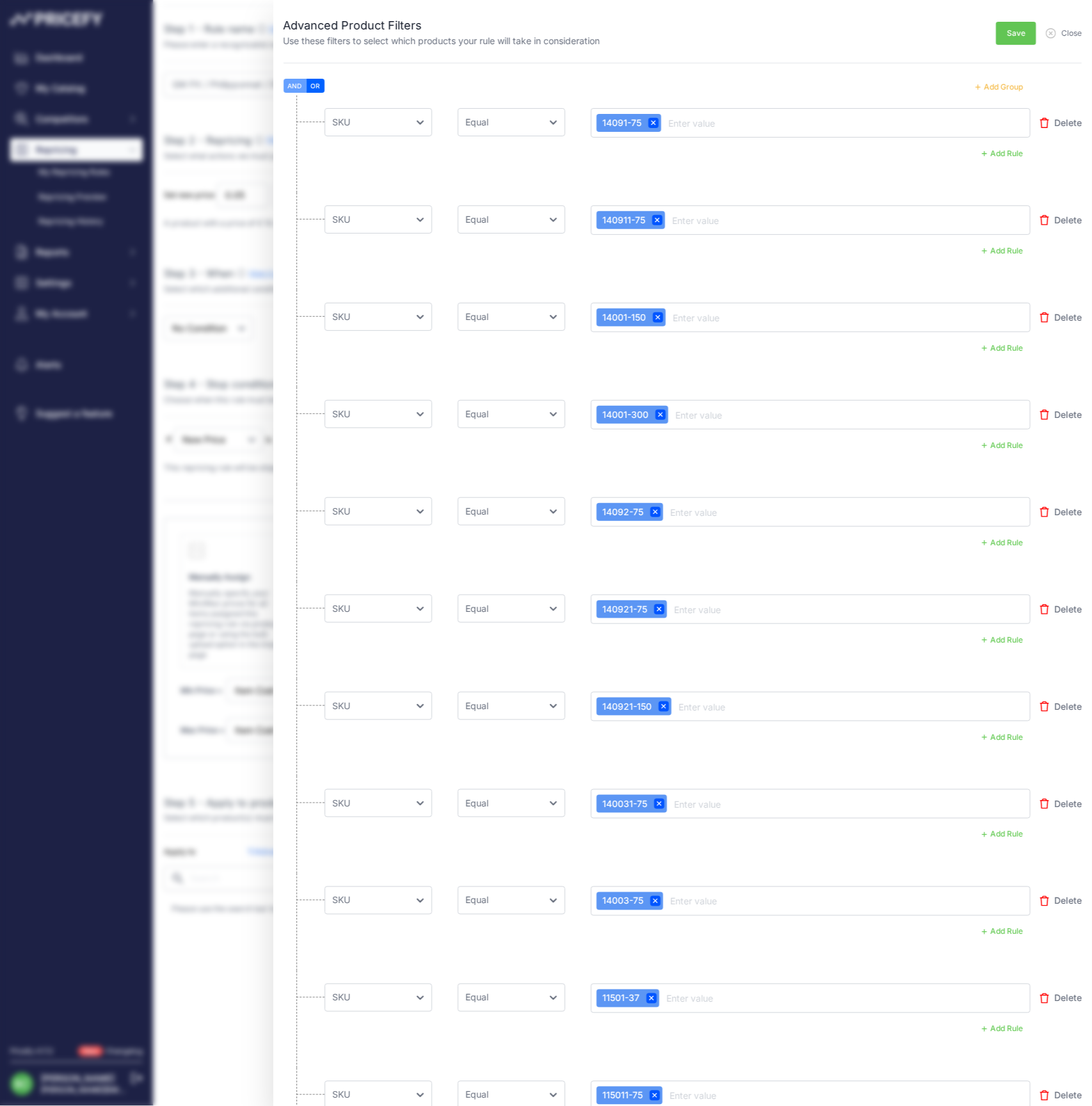
scroll to position [0, 0]
click at [1019, 31] on span "Save" at bounding box center [1016, 33] width 19 height 10
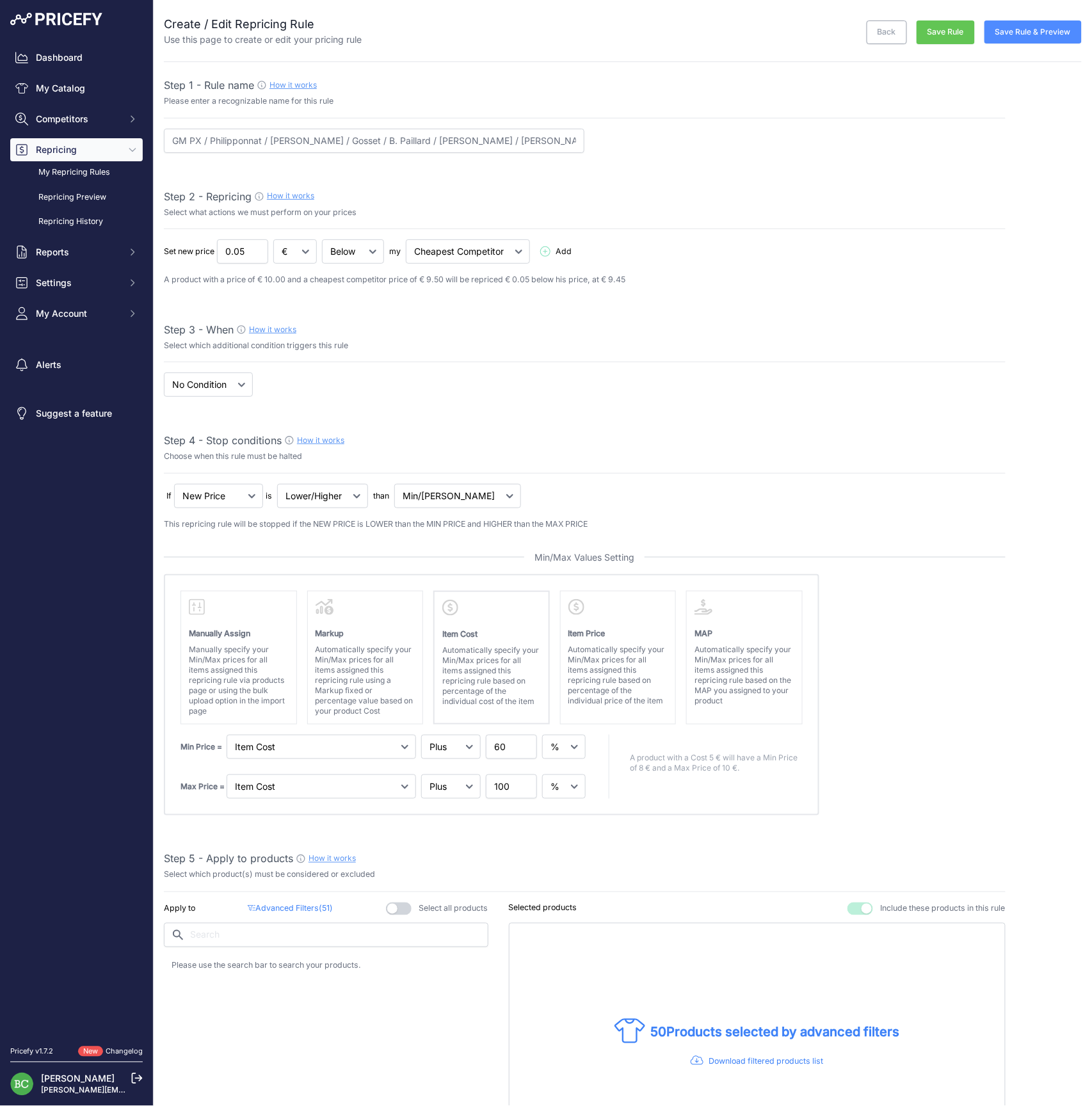
click at [1035, 32] on button "Save Rule & Preview" at bounding box center [1034, 31] width 98 height 23
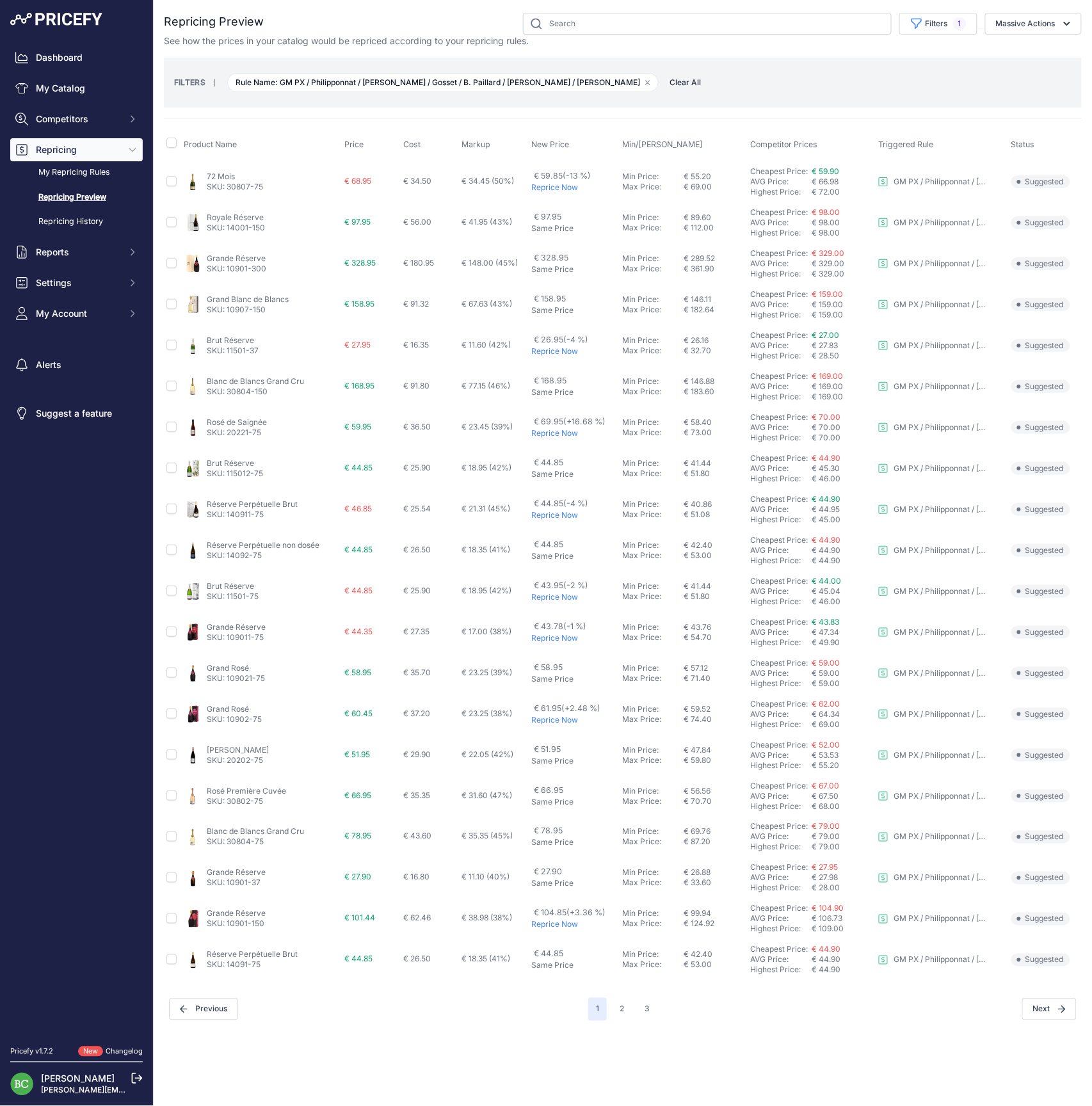
click at [226, 172] on link "72 Mois" at bounding box center [221, 176] width 28 height 10
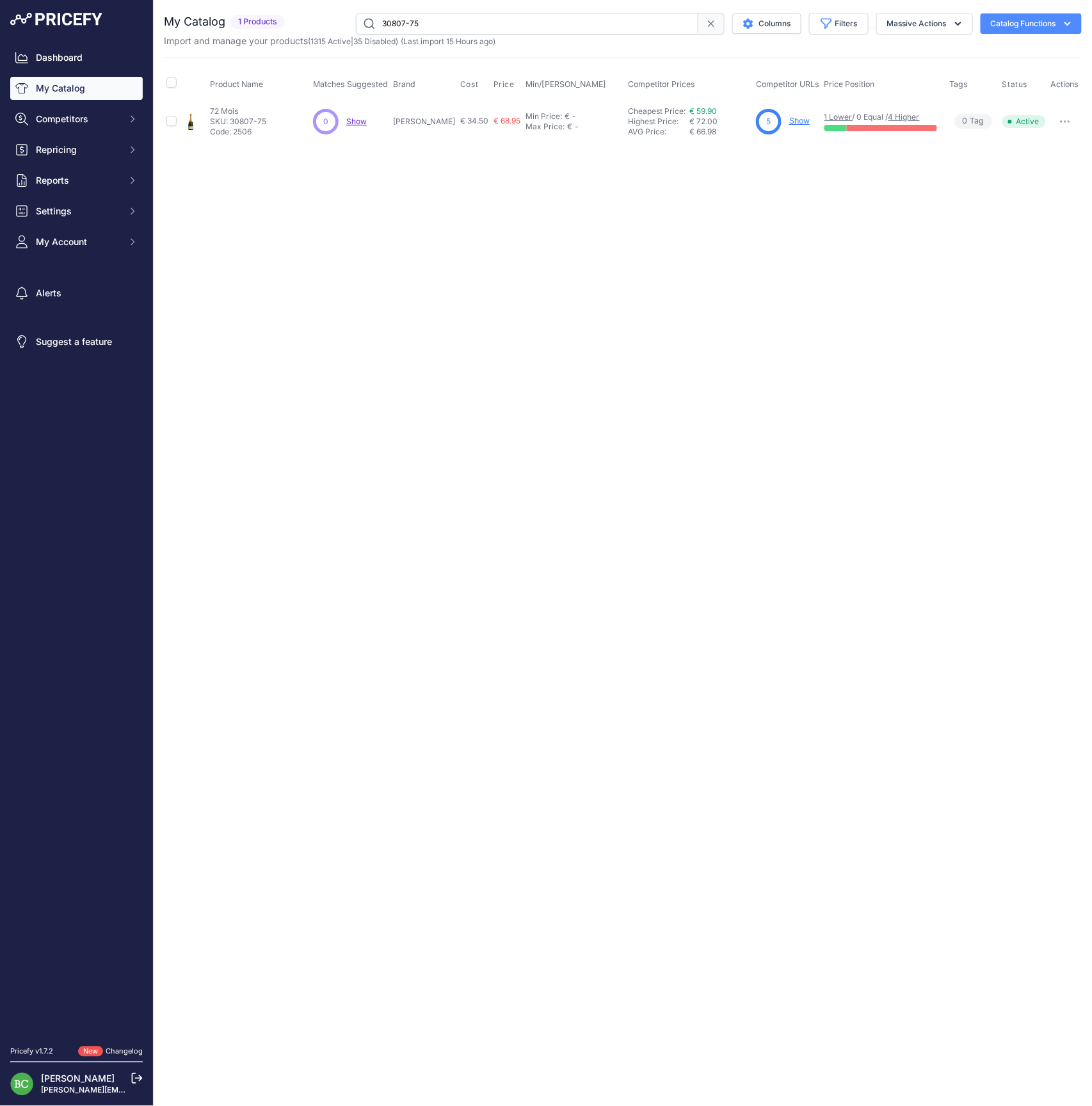
click at [797, 120] on link "Show" at bounding box center [799, 120] width 20 height 10
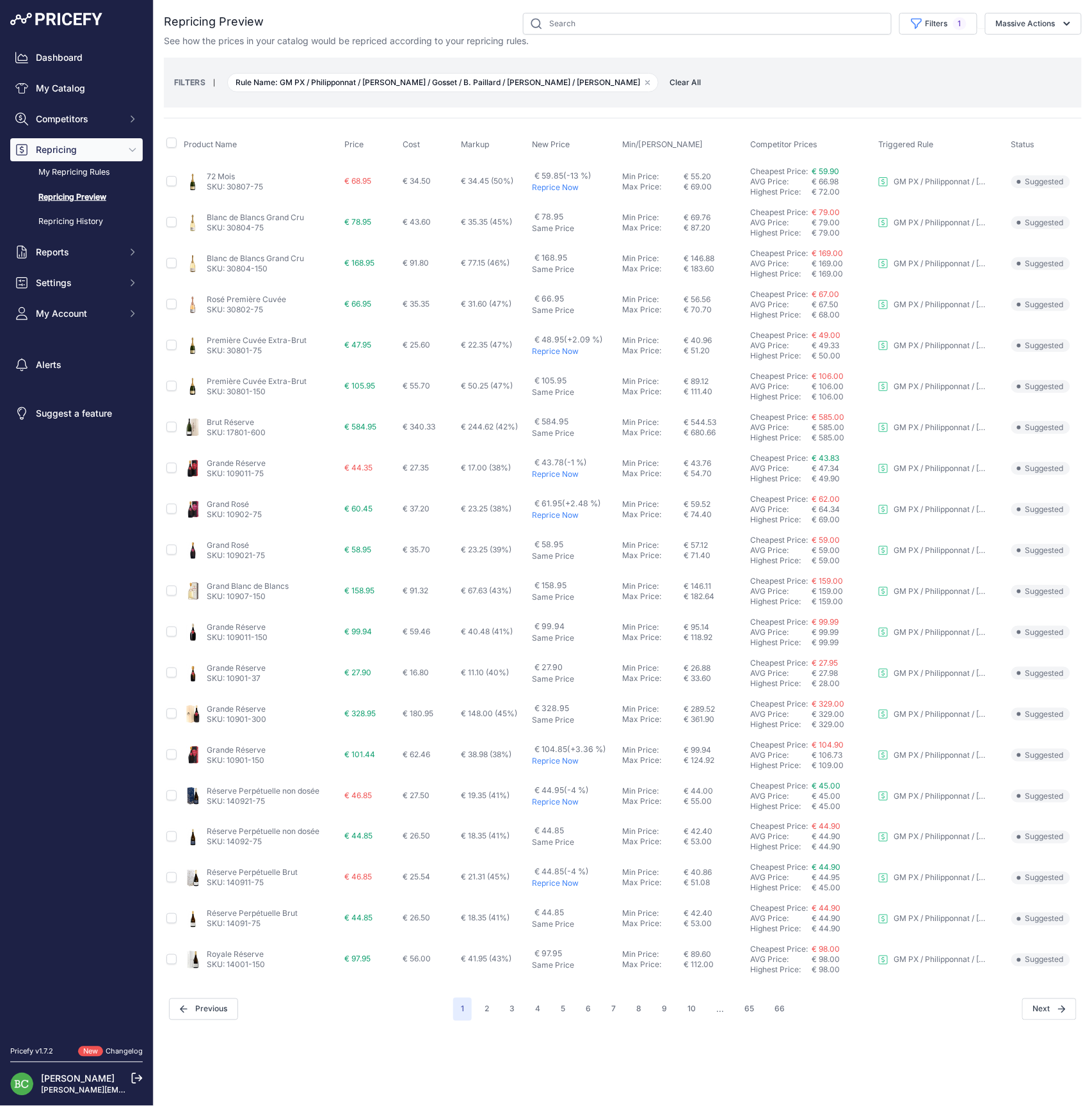
click at [224, 175] on link "72 Mois" at bounding box center [221, 176] width 28 height 10
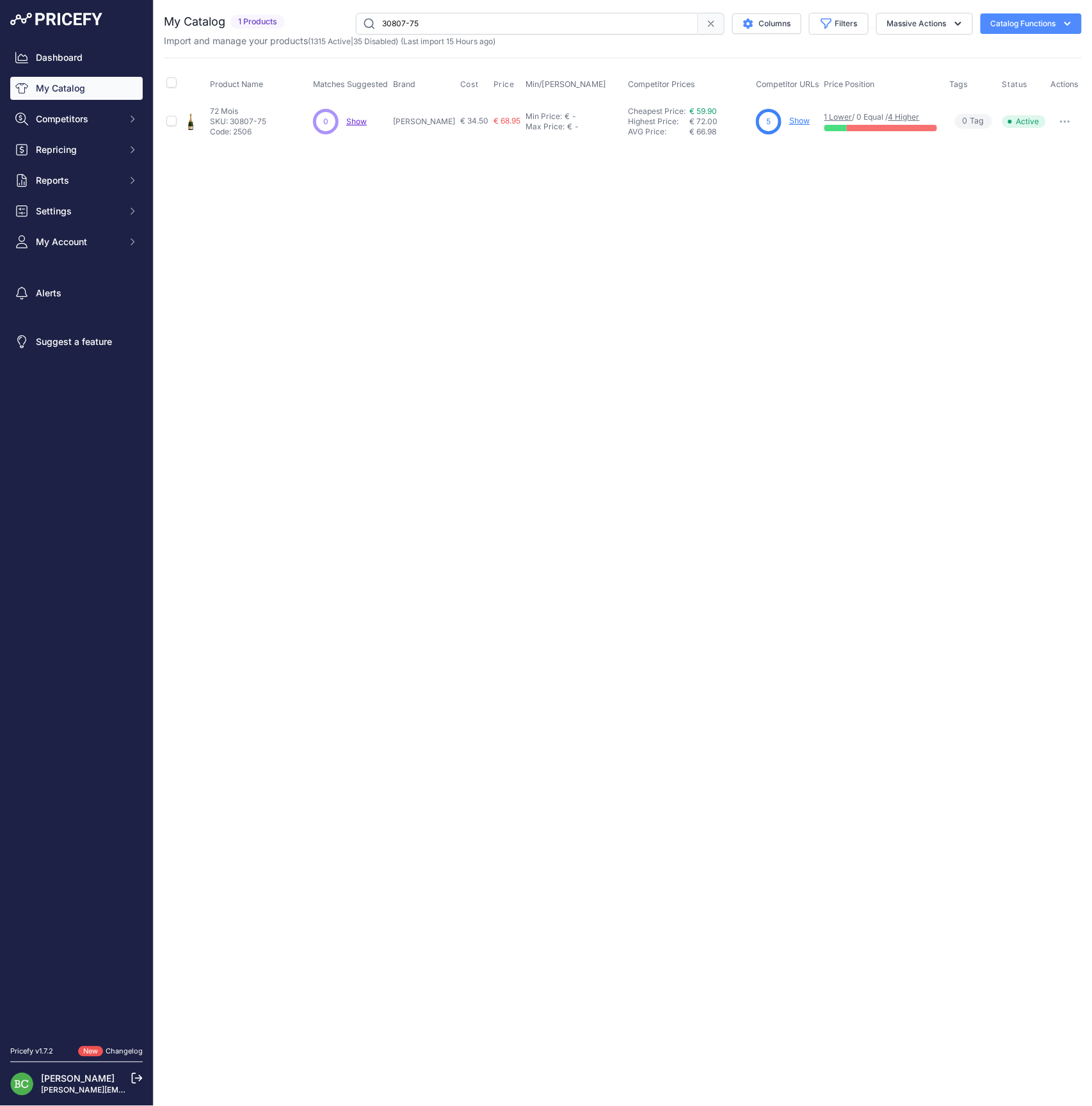
click at [800, 120] on link "Show" at bounding box center [799, 120] width 20 height 10
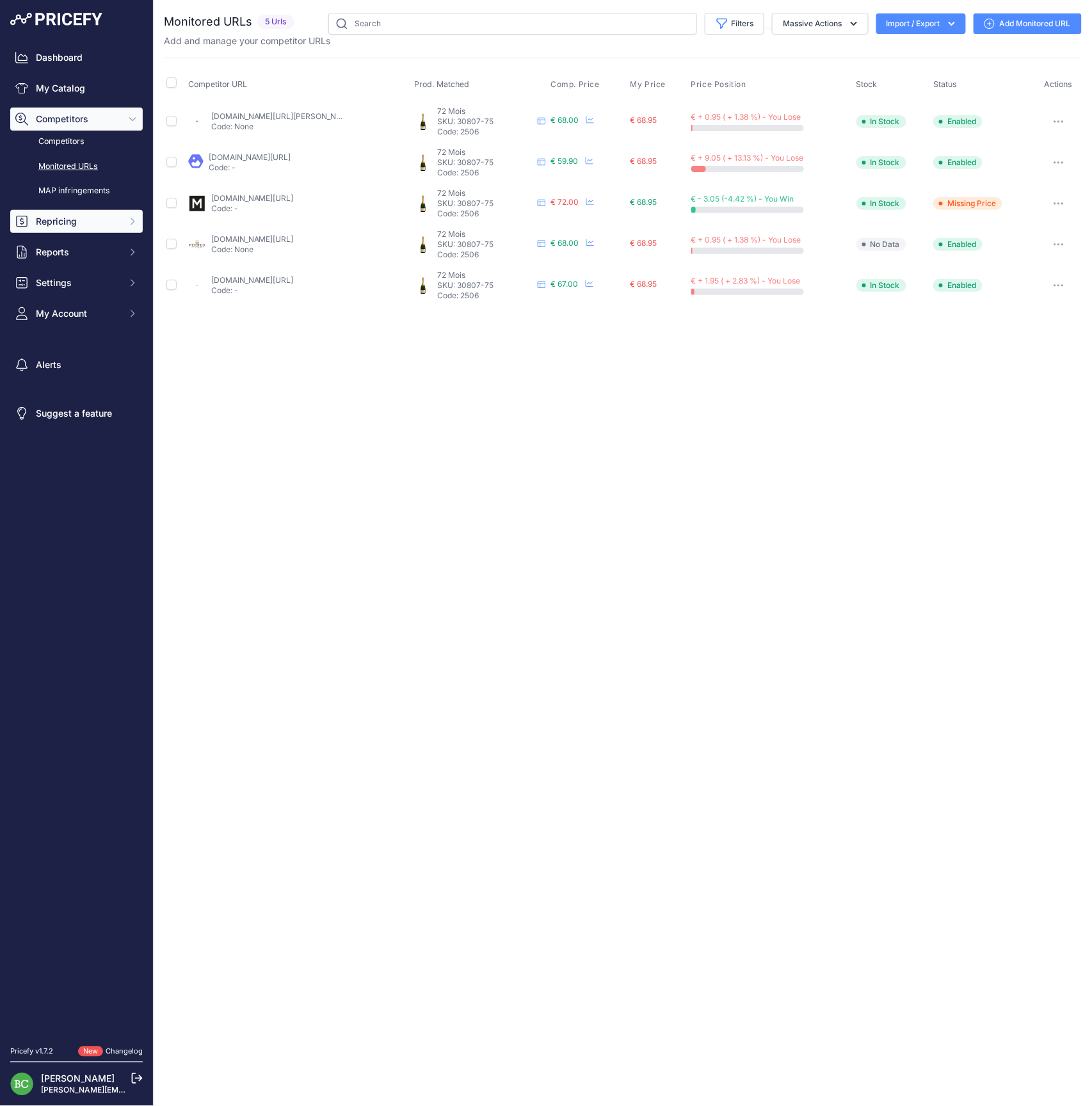
click at [68, 228] on span "Repricing" at bounding box center [77, 221] width 84 height 13
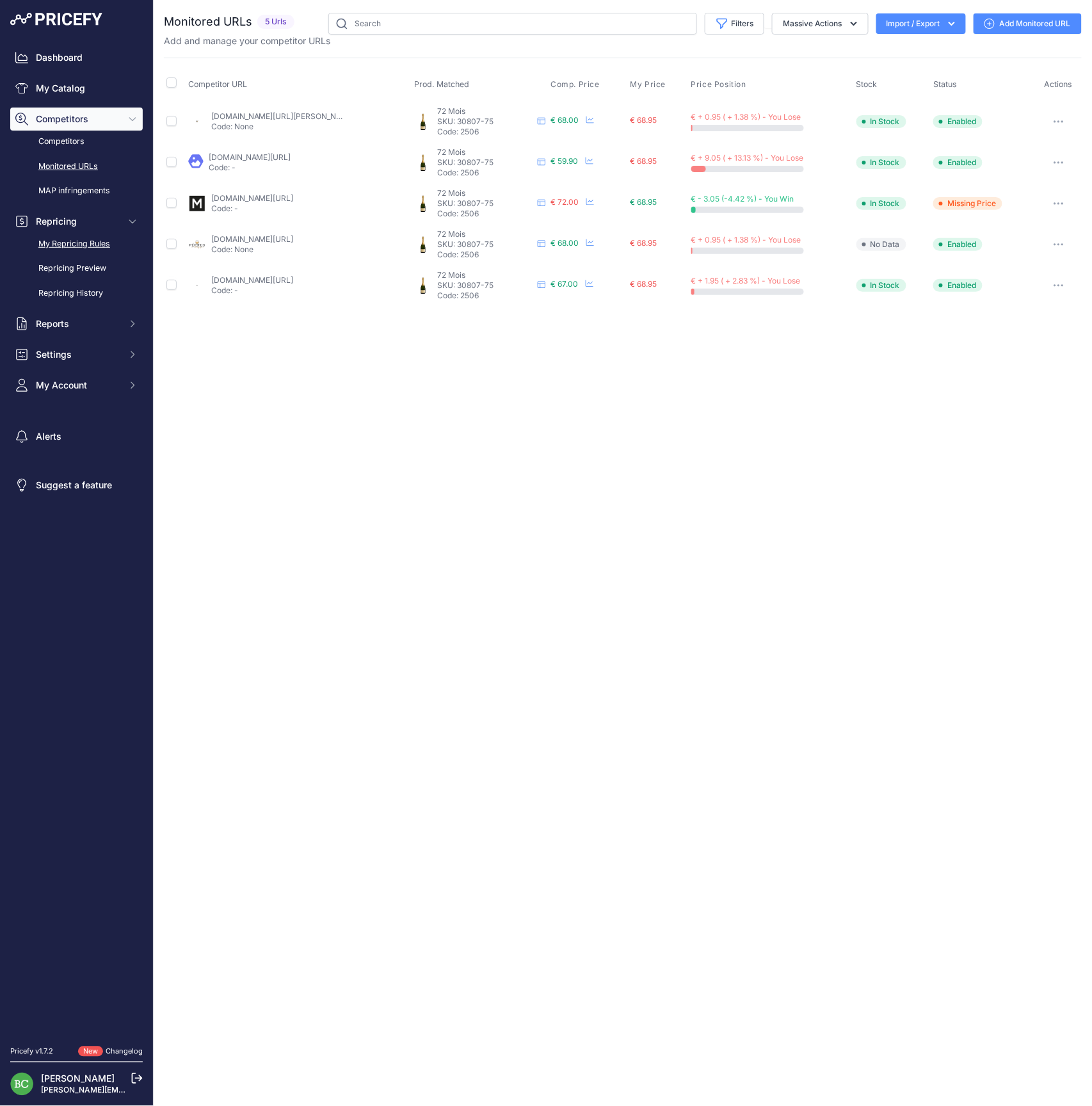
click at [75, 256] on link "My Repricing Rules" at bounding box center [77, 244] width 132 height 22
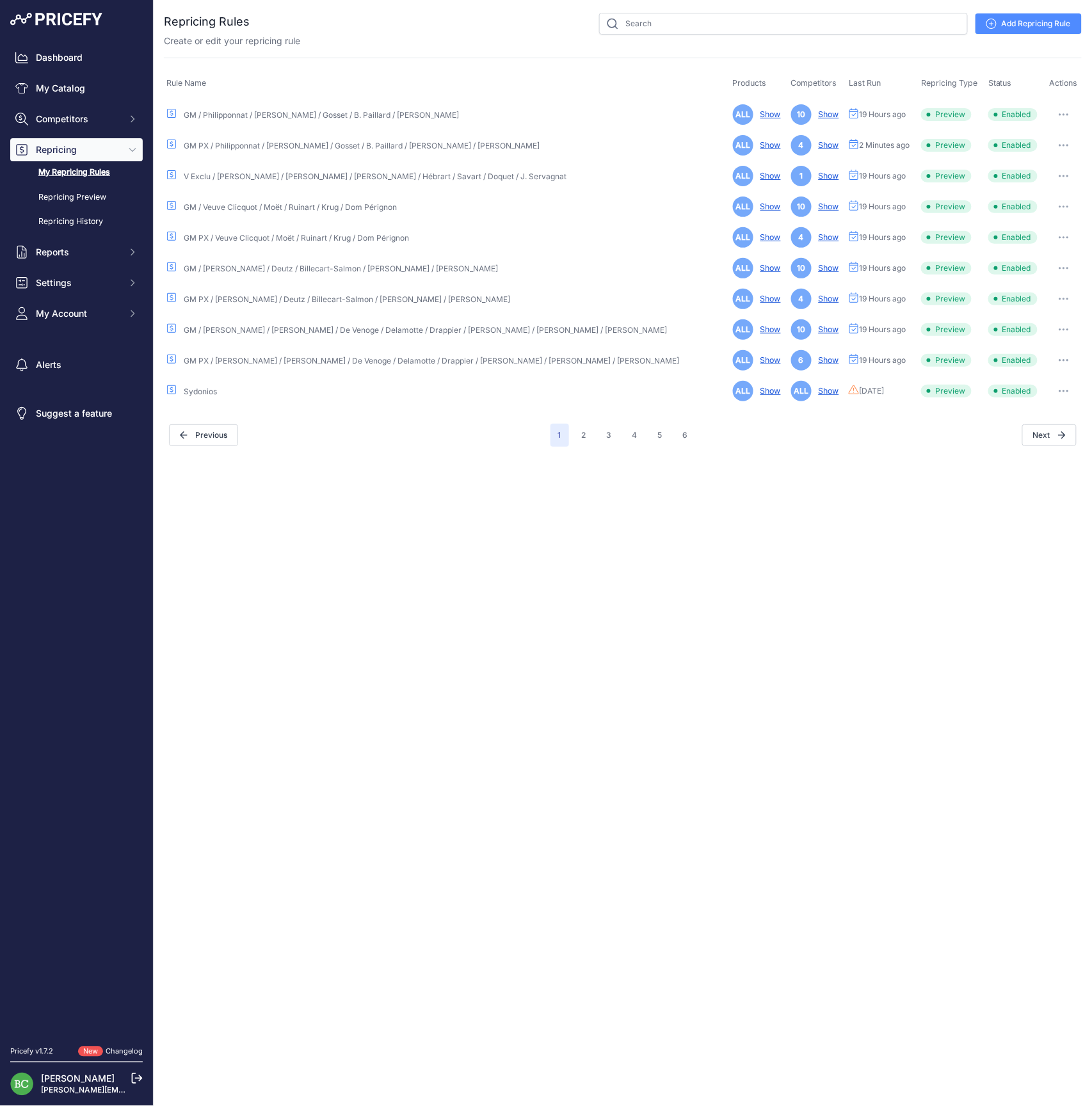
click at [1059, 114] on icon "button" at bounding box center [1063, 115] width 10 height 3
click at [1028, 143] on link "Edit" at bounding box center [1038, 141] width 82 height 20
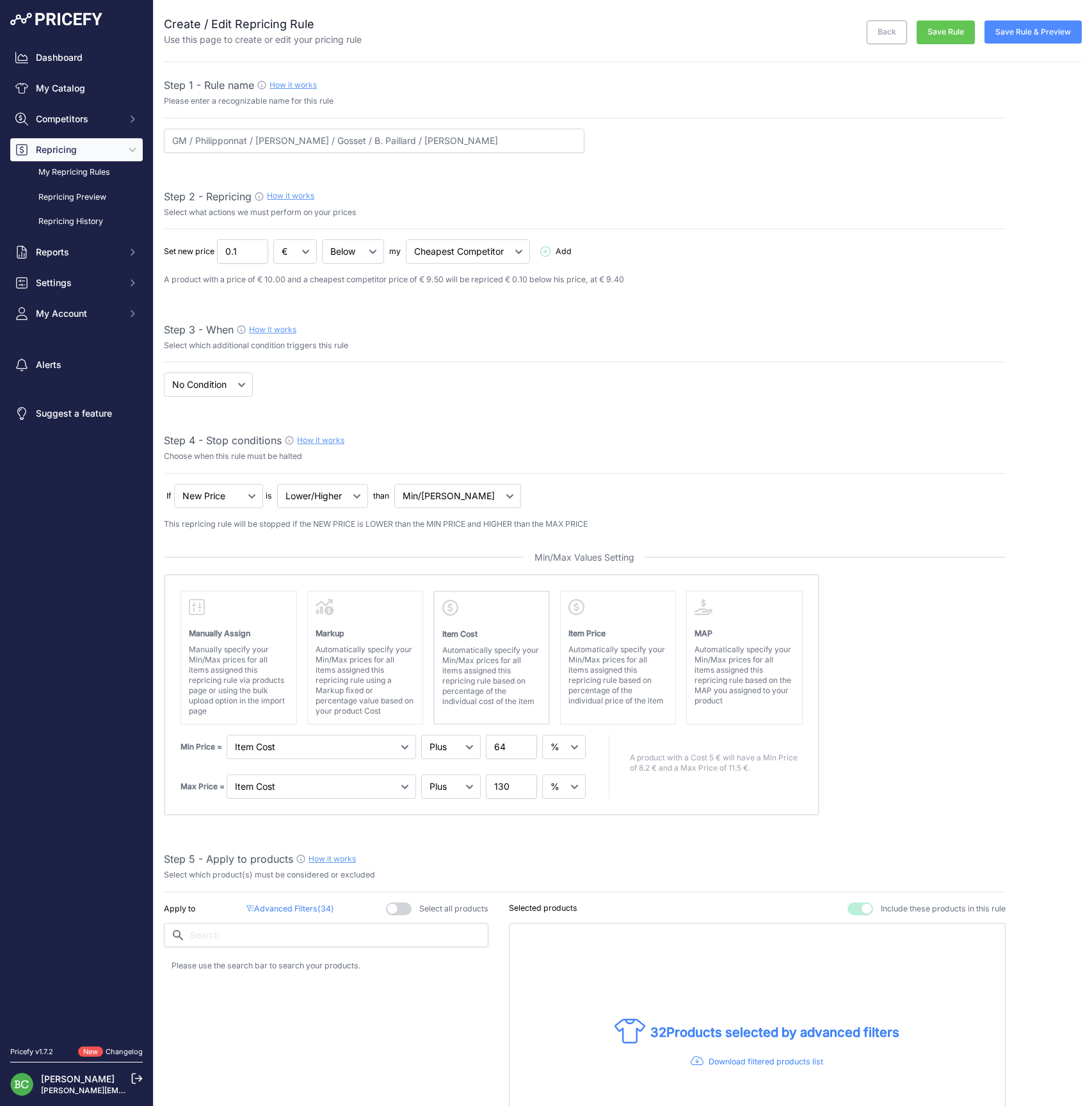
select select "percentage"
select select "7"
type input "GM / Philipponnat / Pol Roger / Gosset / B. Paillard / Leclerc Briant / Taittin…"
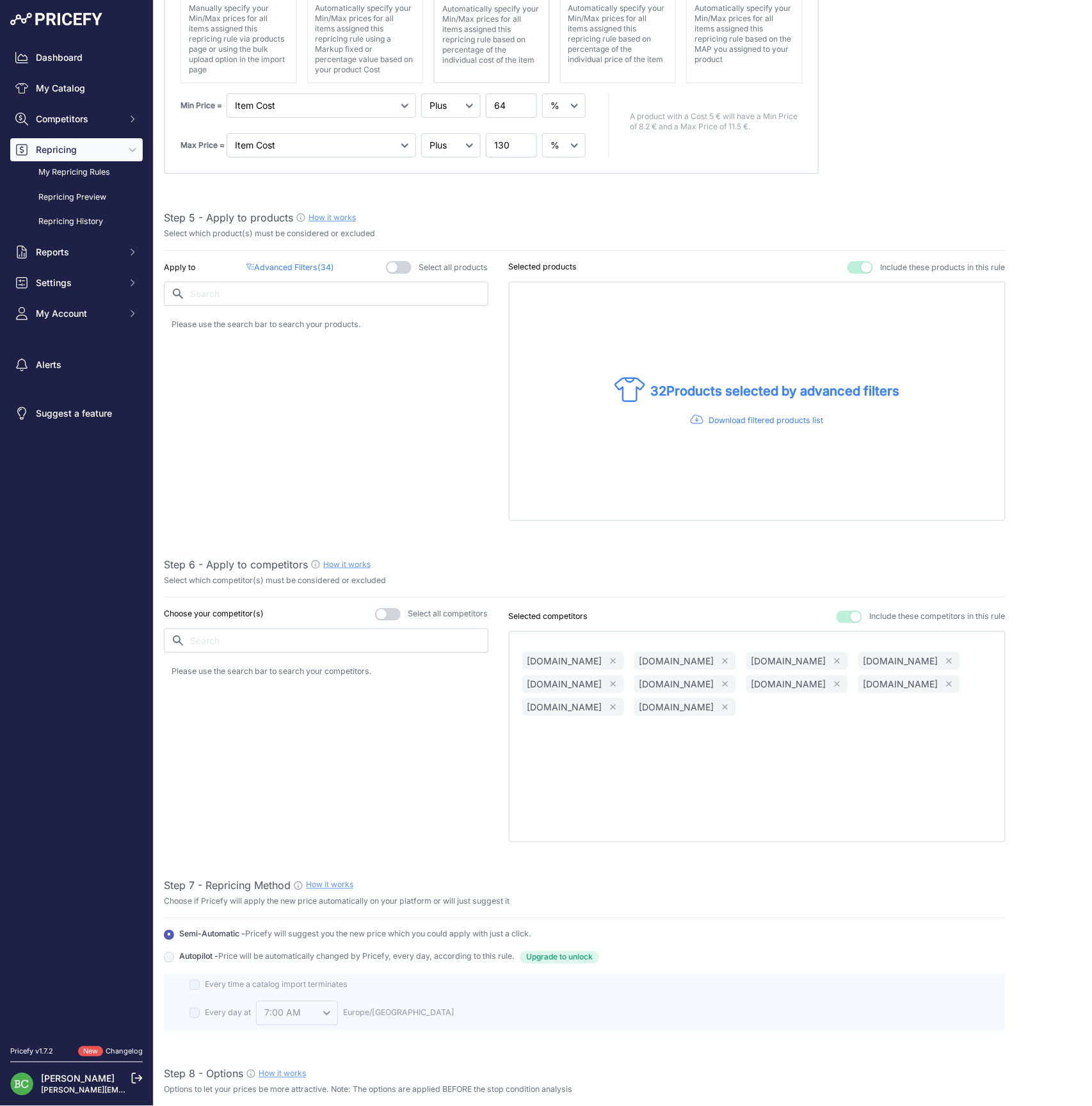
scroll to position [630, 0]
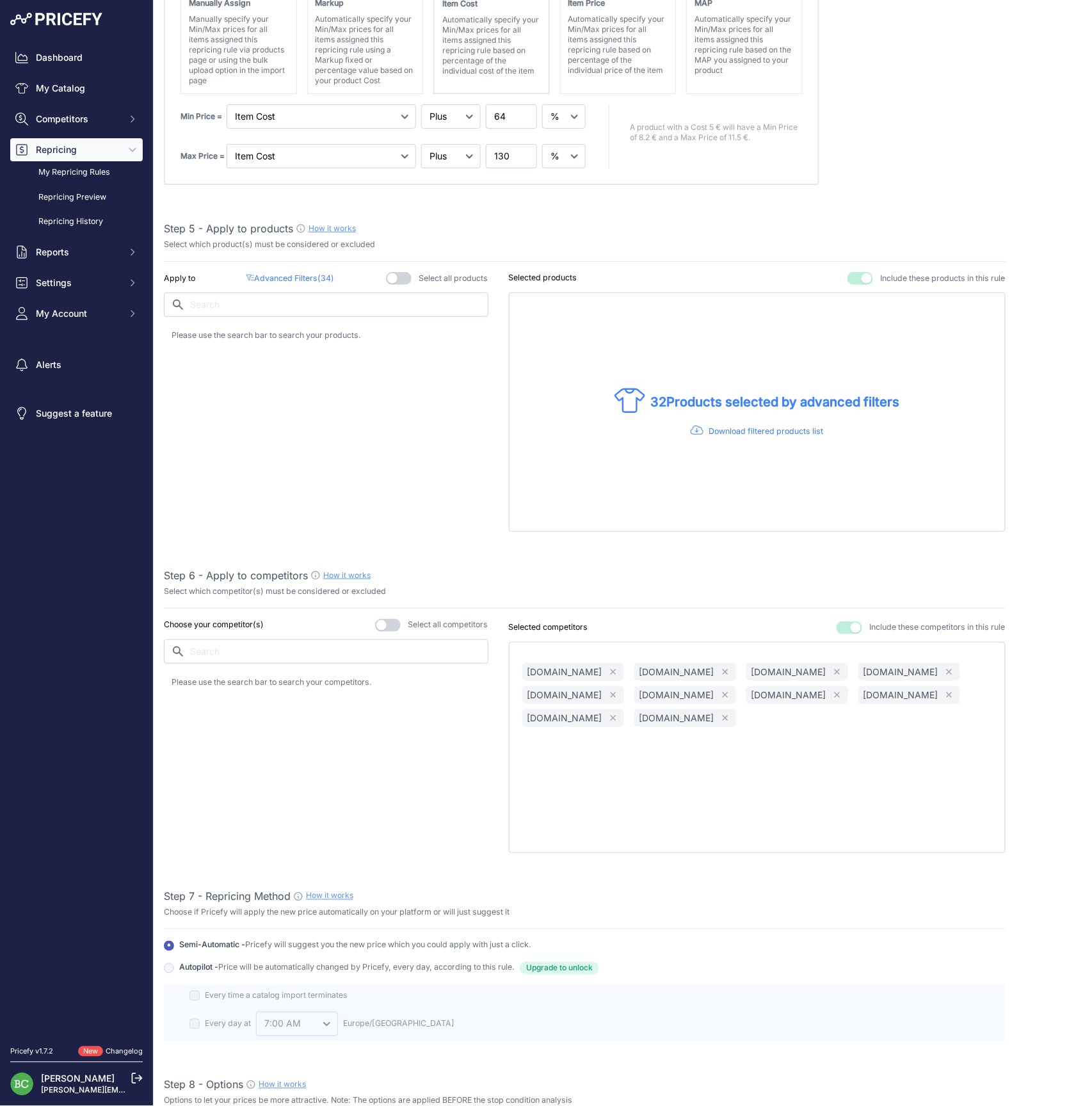
drag, startPoint x: 295, startPoint y: 385, endPoint x: 293, endPoint y: 392, distance: 7.3
click at [295, 385] on div "Apply to Advanced Filters ( 34 ) Select all products" at bounding box center [326, 402] width 325 height 260
click at [290, 273] on p "Advanced Filters ( 34 )" at bounding box center [290, 279] width 88 height 12
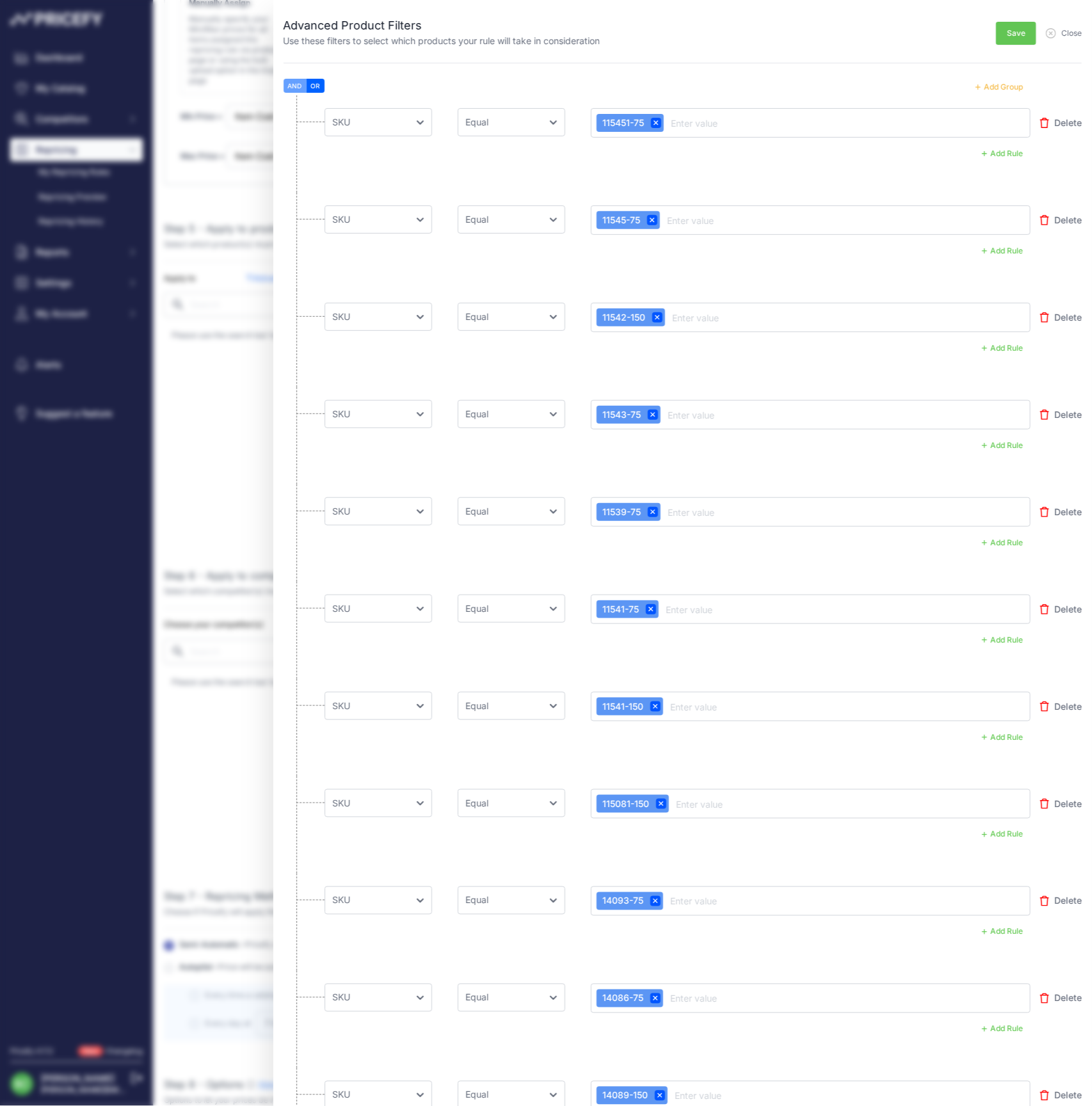
click at [997, 87] on button "Add Group" at bounding box center [999, 87] width 63 height 17
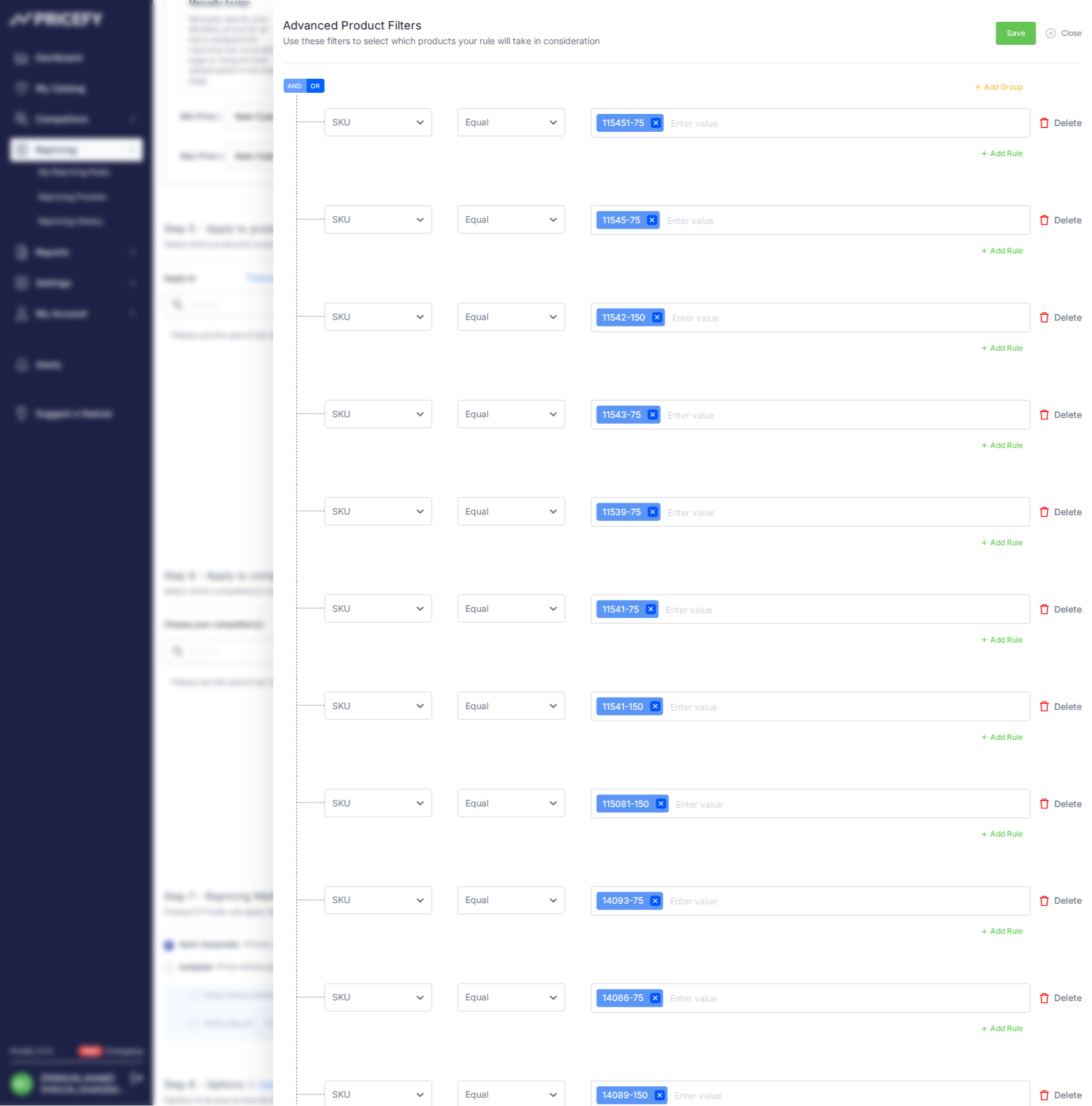
click at [997, 87] on button "Add Group" at bounding box center [999, 87] width 63 height 17
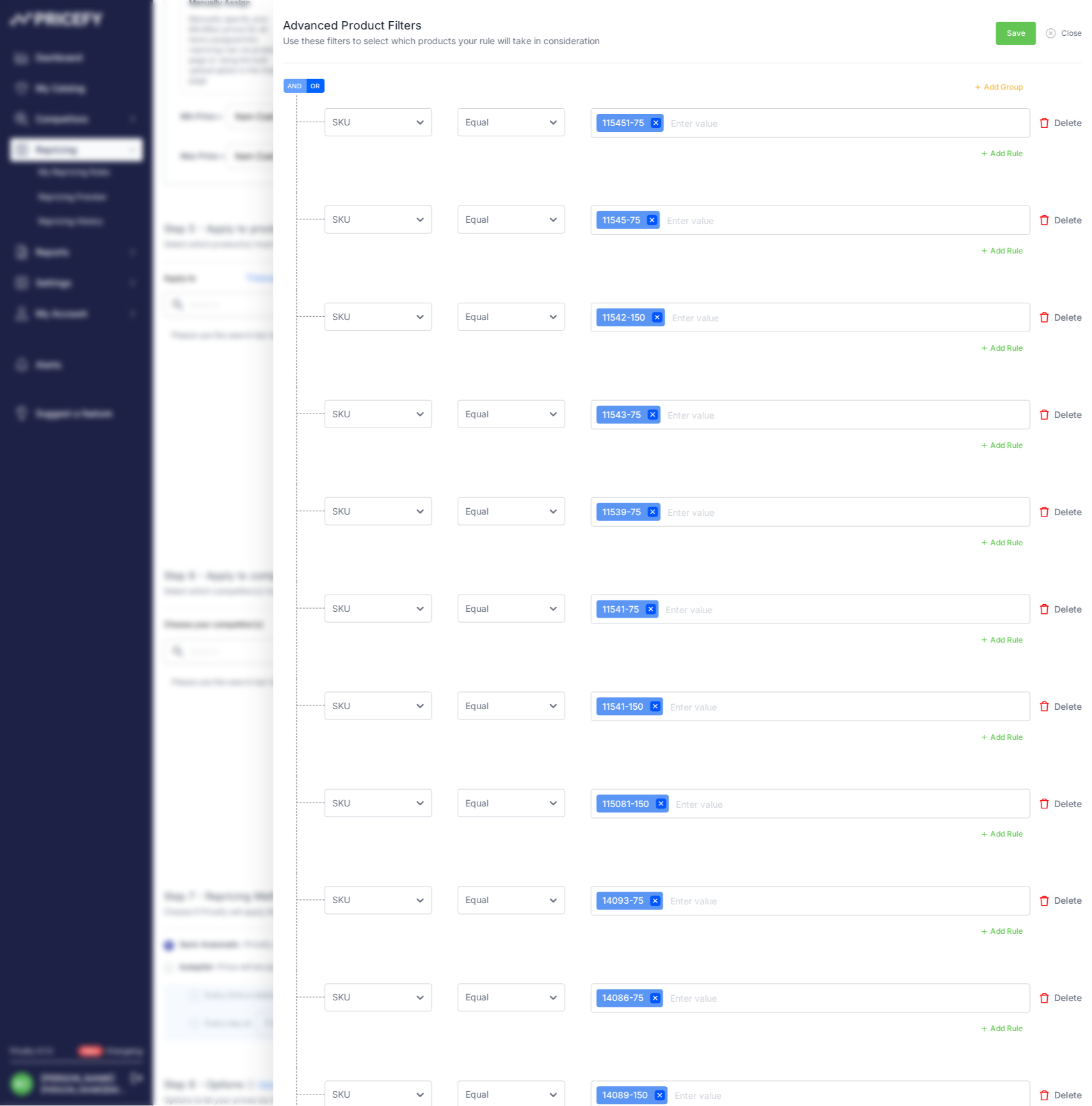
click at [997, 87] on button "Add Group" at bounding box center [999, 87] width 63 height 17
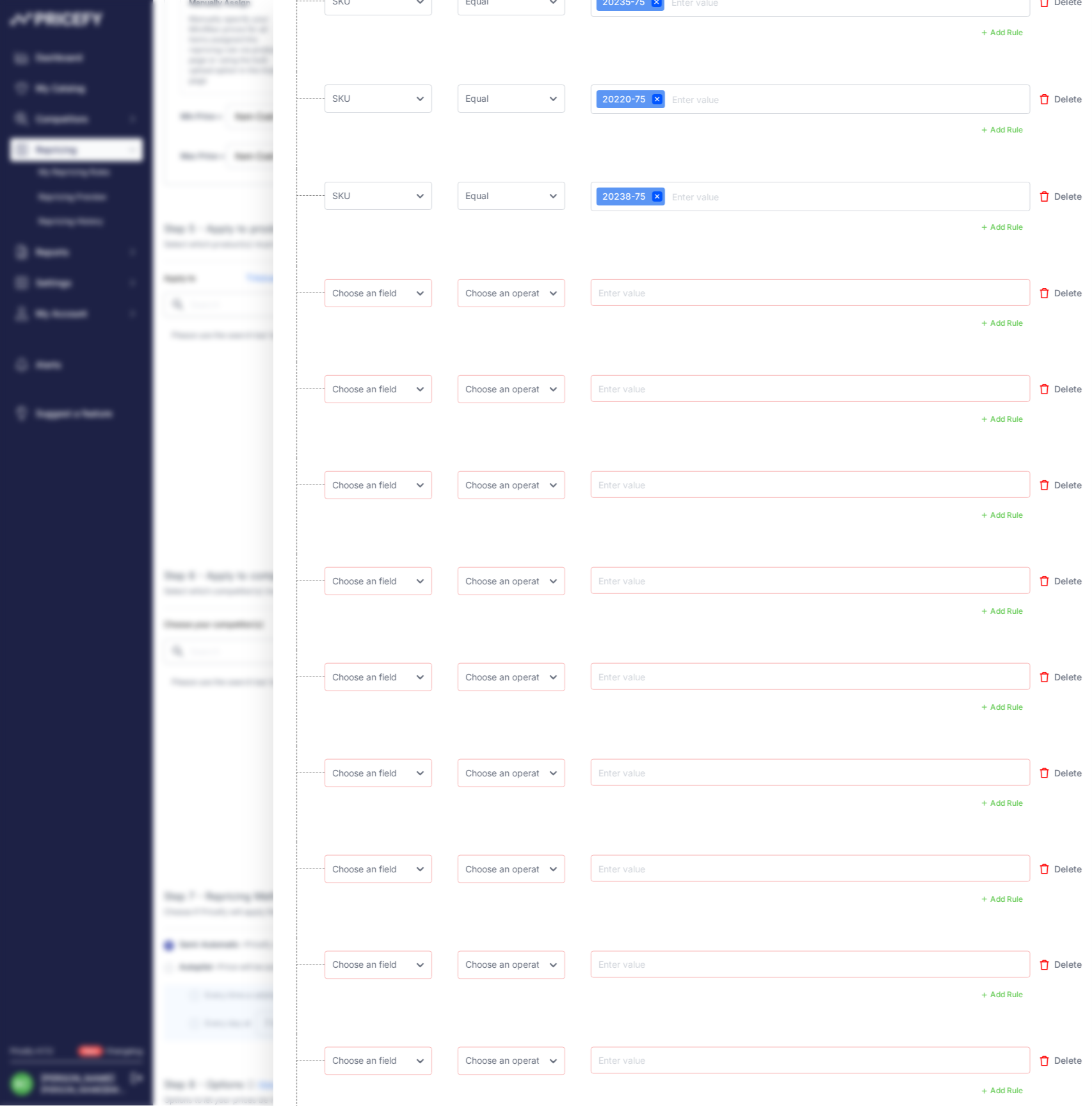
scroll to position [3173, 0]
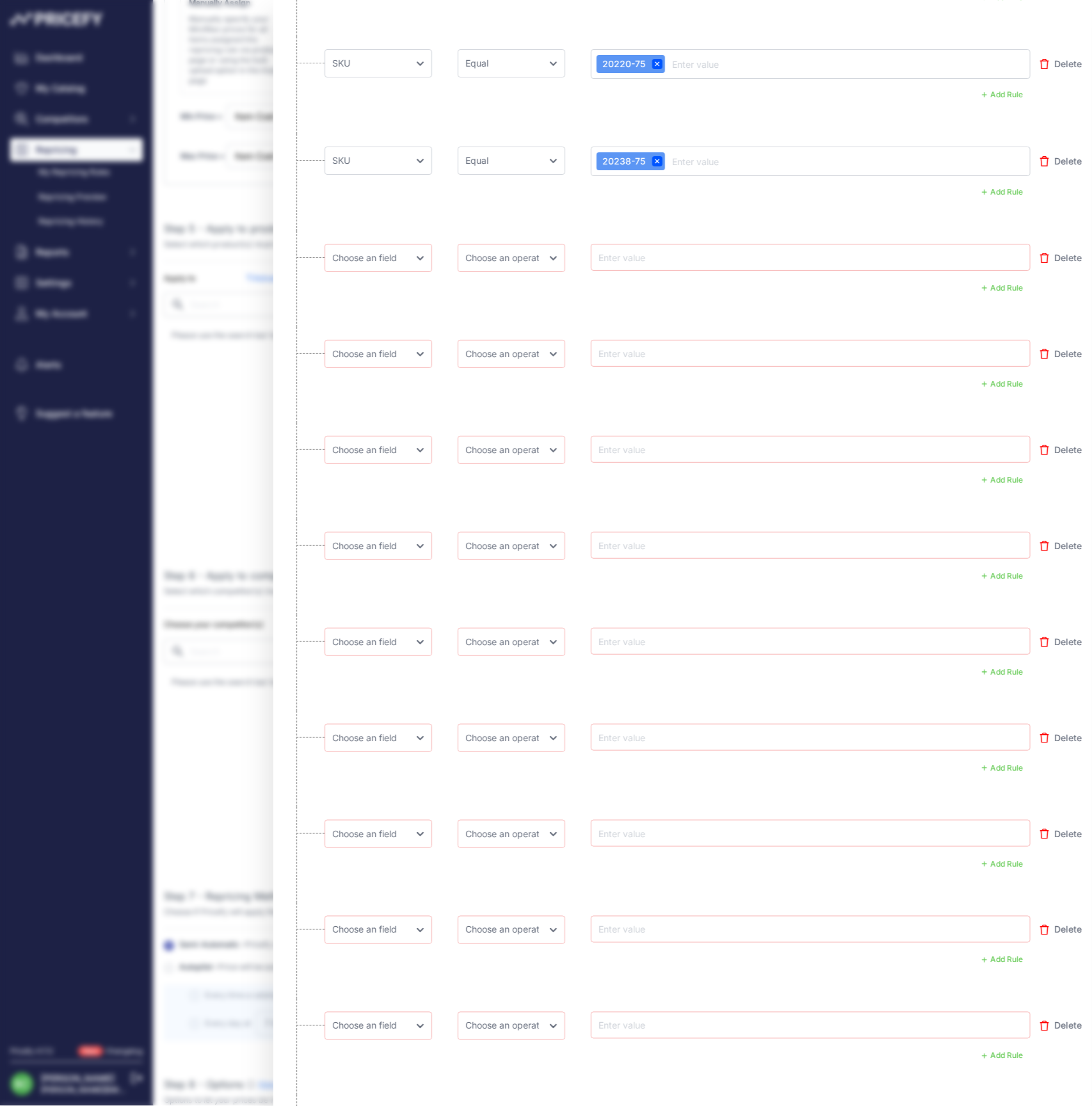
click at [639, 257] on input "text" at bounding box center [648, 257] width 102 height 15
paste input "178021-75"
click at [664, 256] on input "178021-75" at bounding box center [648, 257] width 102 height 15
paste input "17802-75"
type input "178021-75"
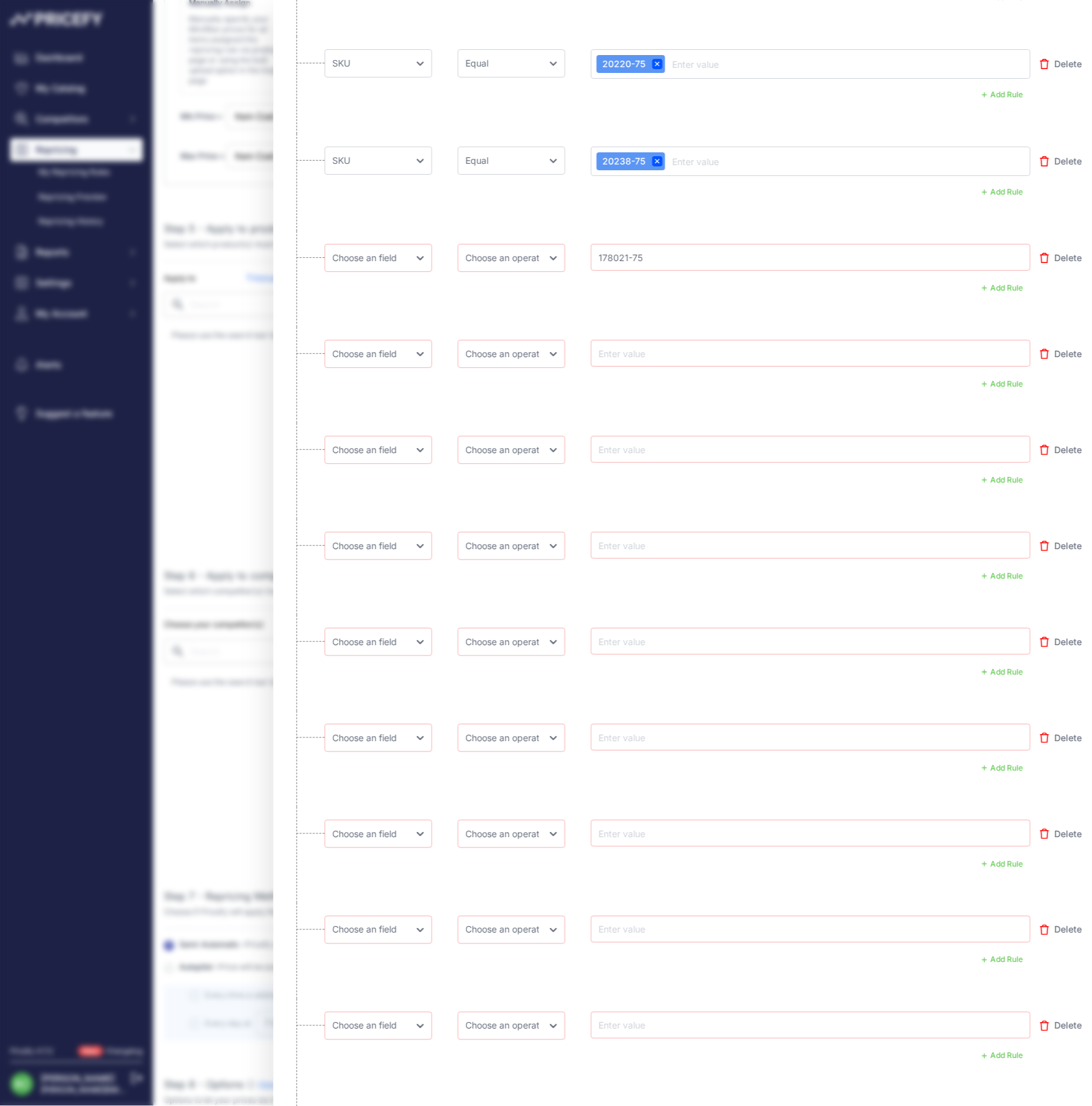
click at [653, 349] on input "text" at bounding box center [648, 353] width 102 height 15
paste input "17802-75"
type input "17802-75"
click at [635, 447] on input "text" at bounding box center [648, 449] width 102 height 15
paste input "17802-150"
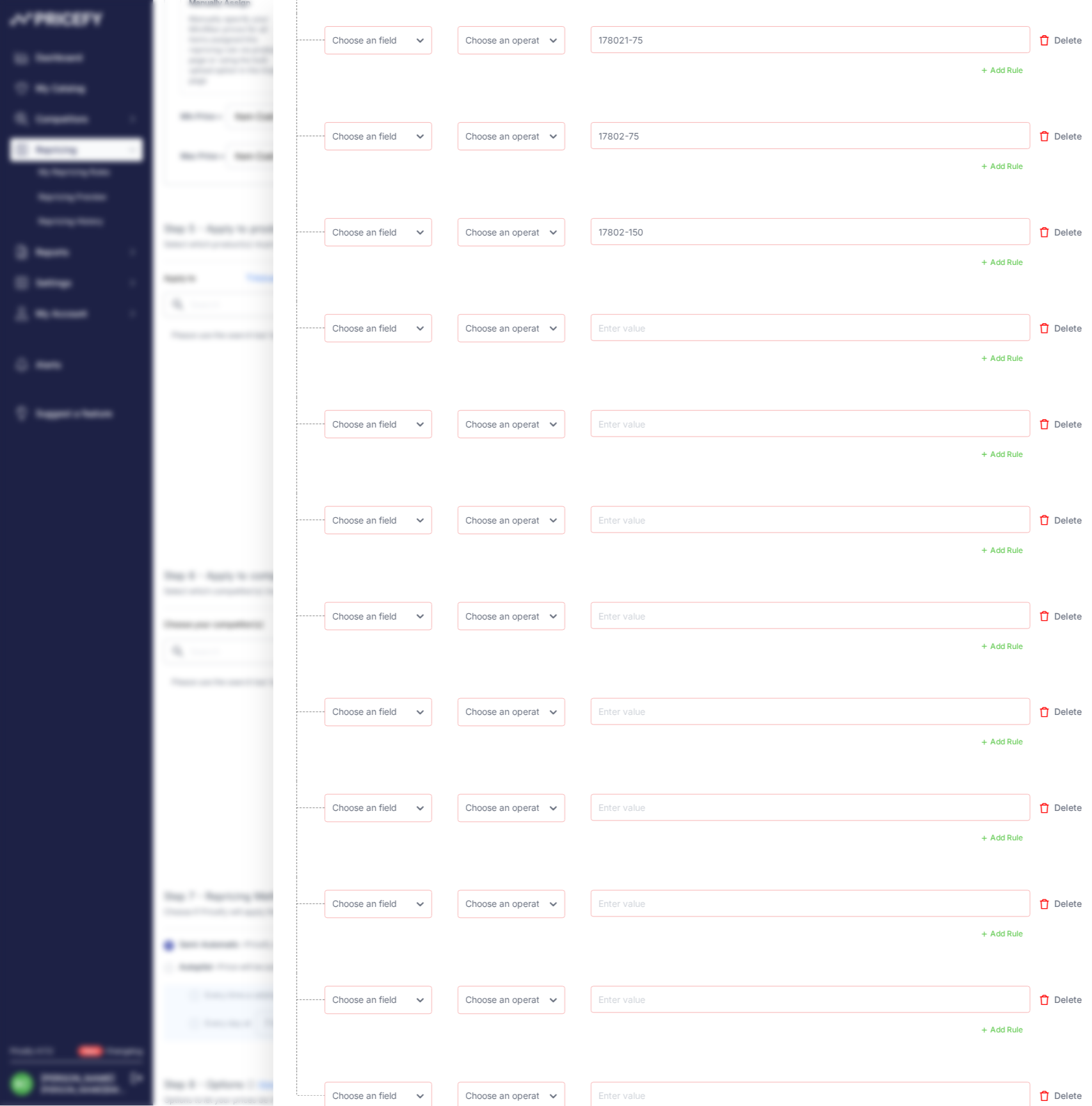
scroll to position [3392, 0]
type input "17802-150"
drag, startPoint x: 662, startPoint y: 327, endPoint x: 621, endPoint y: 322, distance: 41.3
click at [662, 327] on input "text" at bounding box center [648, 327] width 102 height 15
click at [646, 324] on input "text" at bounding box center [648, 327] width 102 height 15
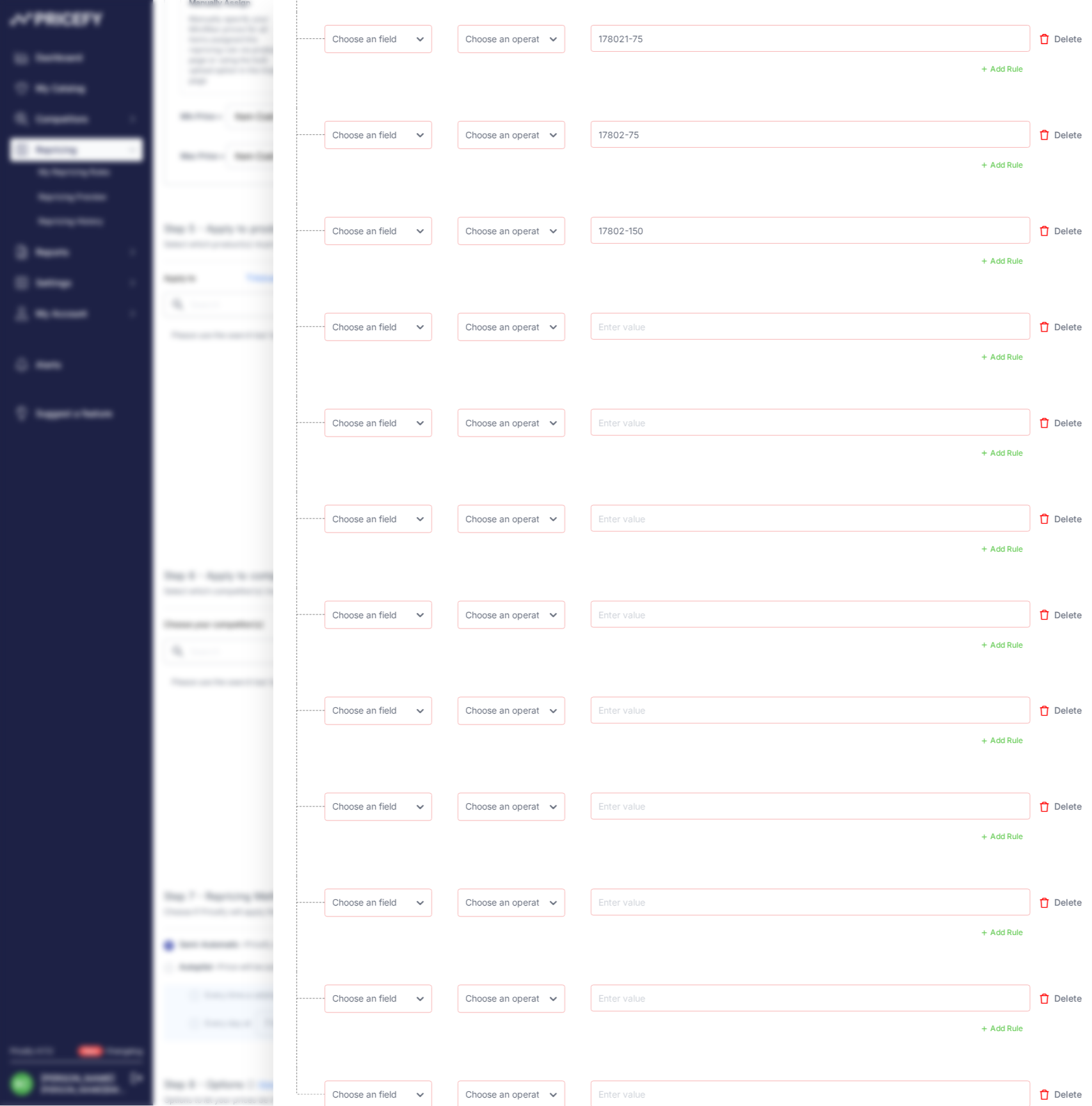
paste input "17898-75"
type input "17898-75"
drag, startPoint x: 638, startPoint y: 421, endPoint x: 609, endPoint y: 423, distance: 29.1
click at [638, 421] on input "text" at bounding box center [648, 423] width 102 height 15
click at [627, 416] on input "text" at bounding box center [648, 423] width 102 height 15
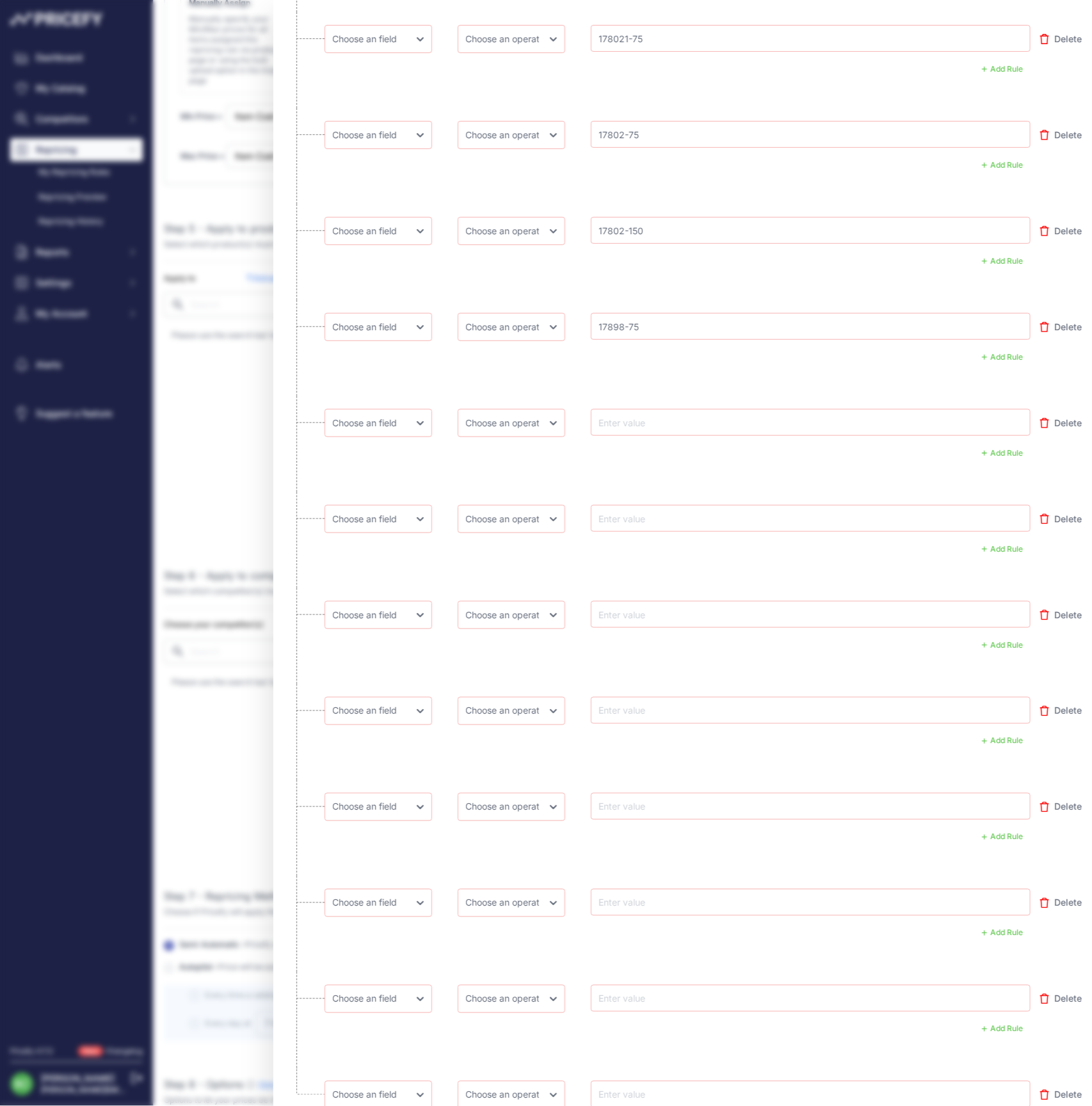
paste input "17803-75"
type input "17803-75"
click at [654, 513] on input "text" at bounding box center [648, 519] width 102 height 15
paste input "17808-75"
type input "17808-75"
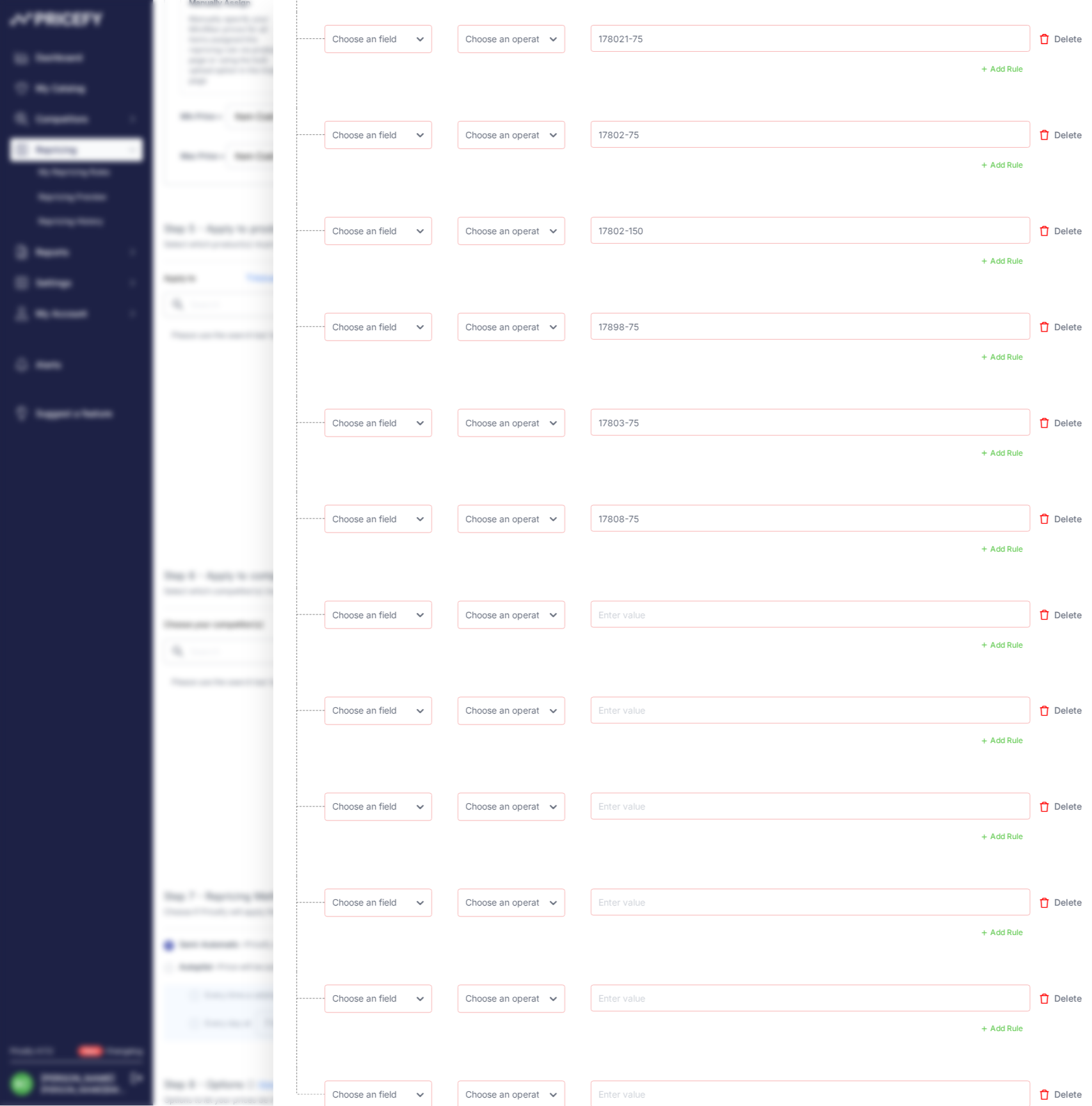
drag, startPoint x: 650, startPoint y: 608, endPoint x: 577, endPoint y: 600, distance: 73.4
click at [650, 608] on input "text" at bounding box center [648, 614] width 102 height 15
click at [630, 612] on input "text" at bounding box center [648, 614] width 102 height 15
paste input "17809-75"
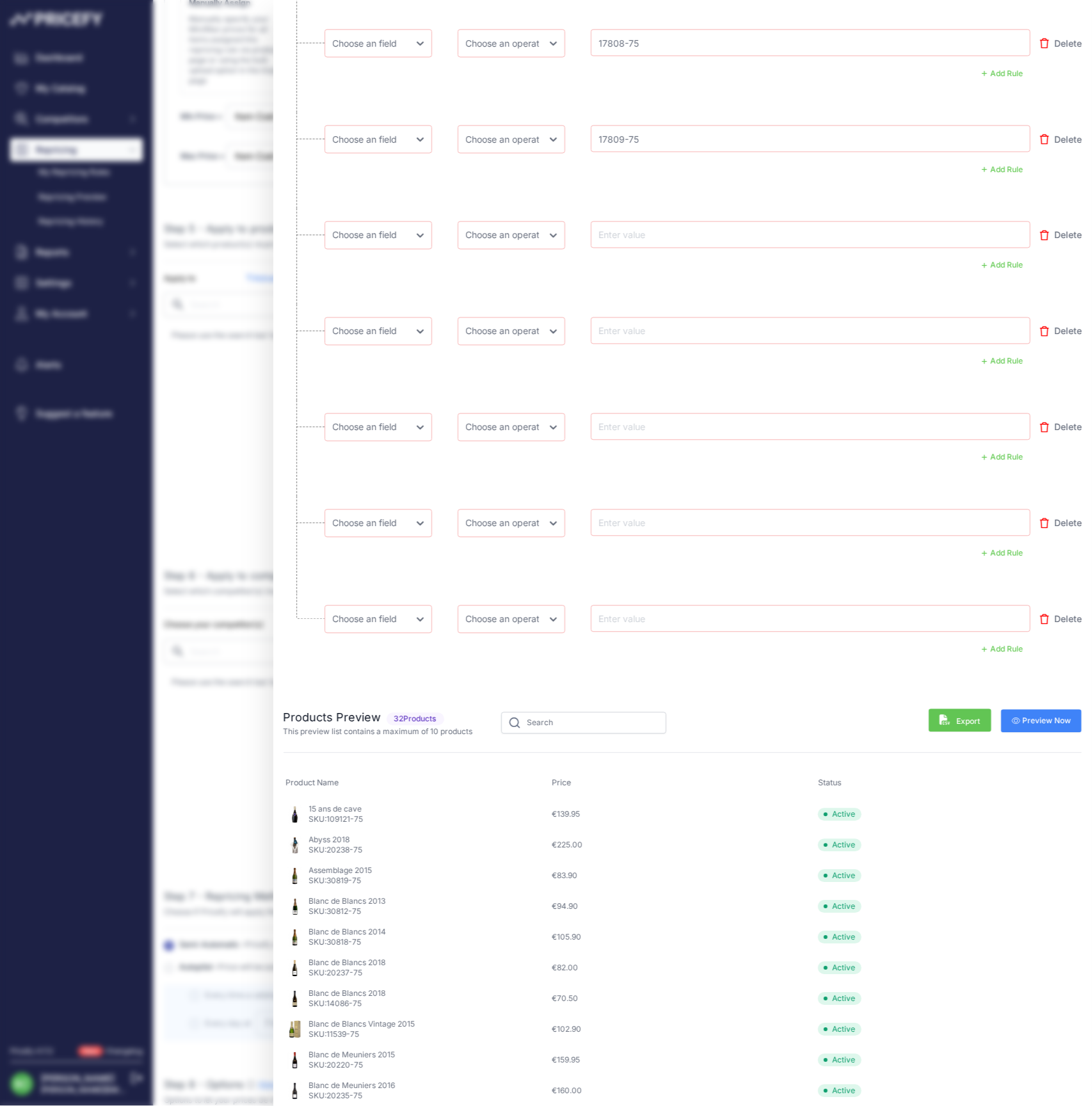
scroll to position [3863, 0]
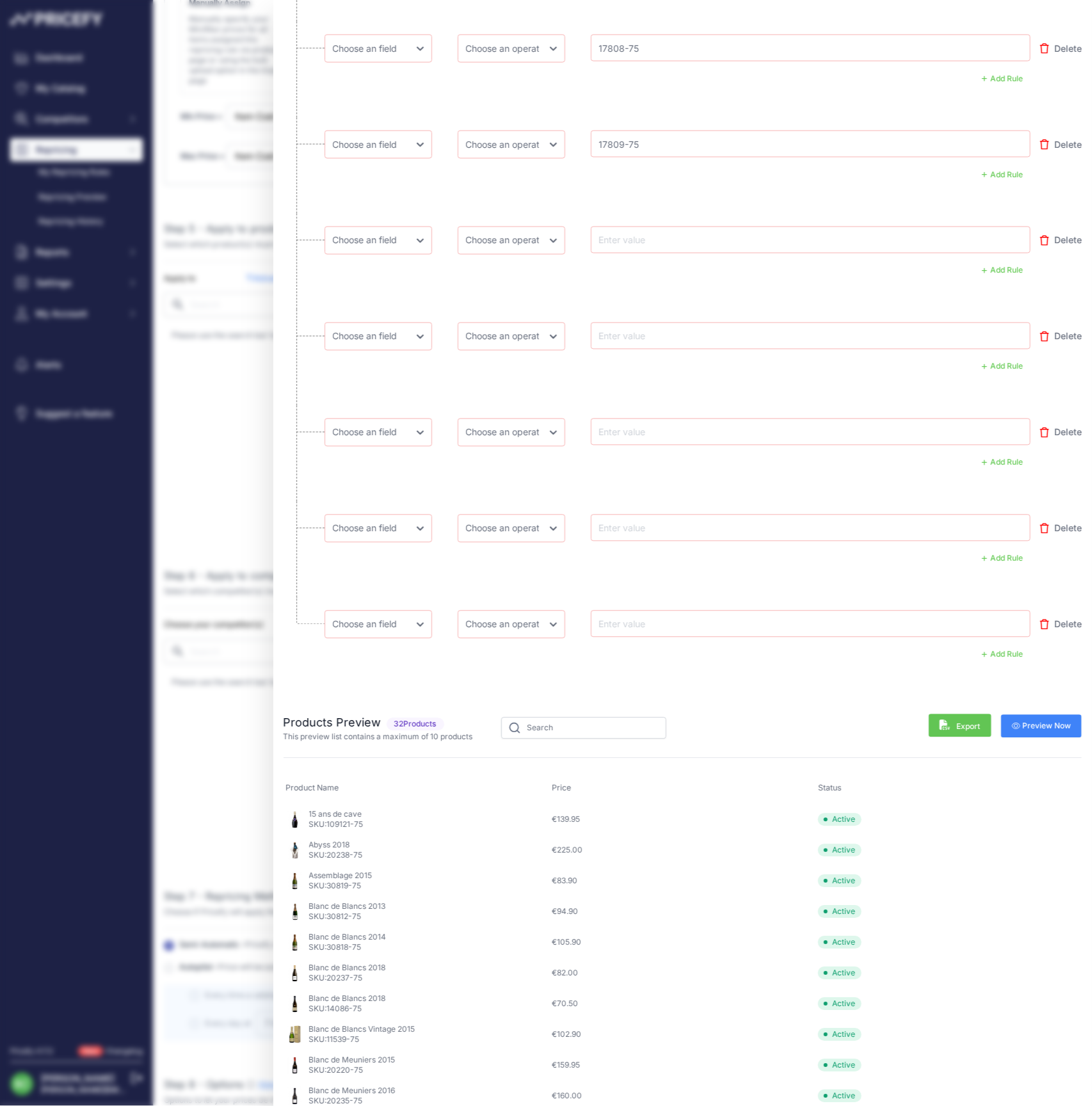
type input "17809-75"
click at [637, 237] on input "text" at bounding box center [648, 240] width 102 height 15
paste input "17897-75"
type input "17897-75"
click at [654, 332] on input "text" at bounding box center [648, 336] width 102 height 15
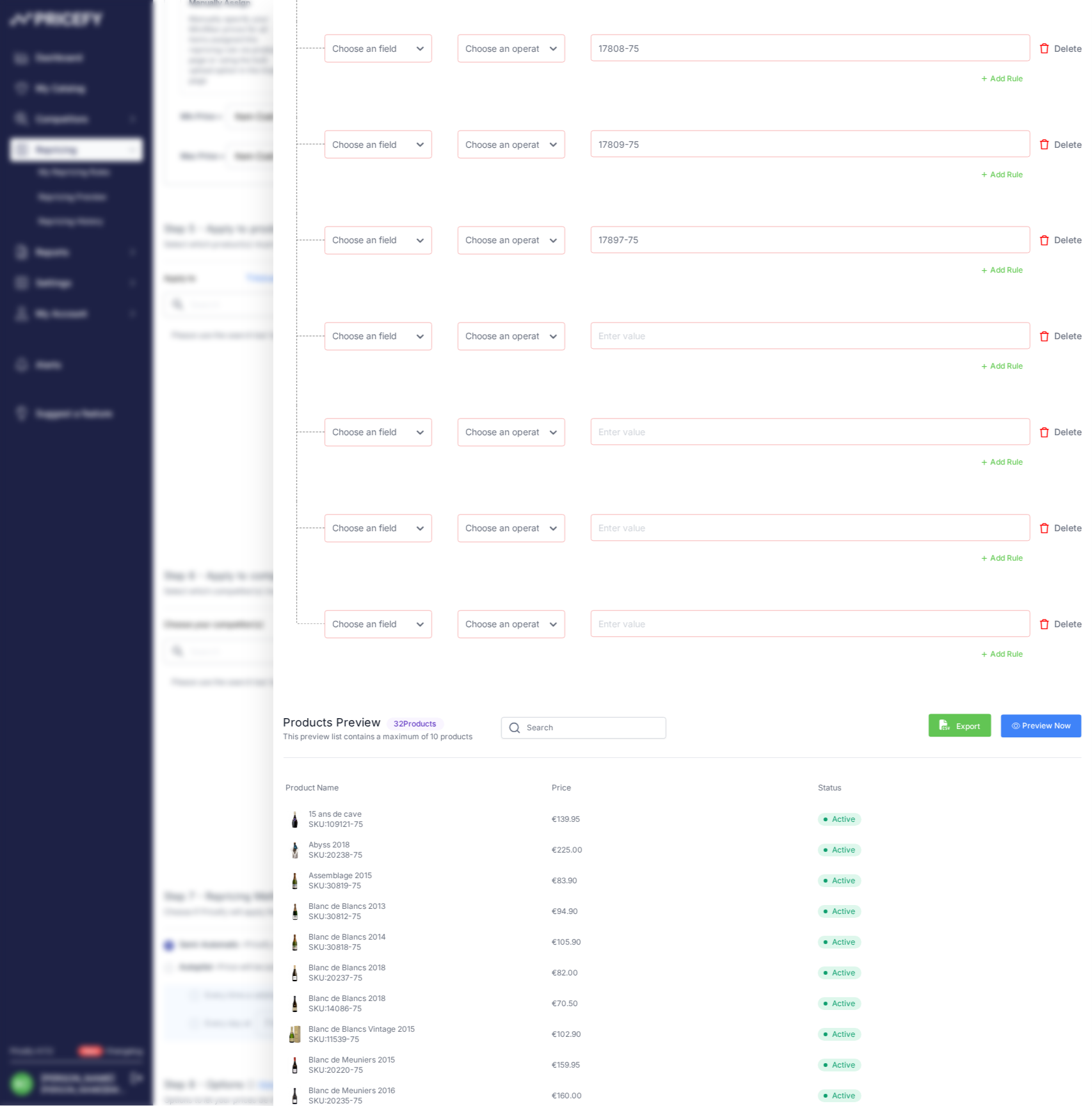
paste input "178971-75"
type input "178971-75"
click at [657, 426] on input "text" at bounding box center [648, 432] width 102 height 15
paste input "178951-150"
type input "178951-150"
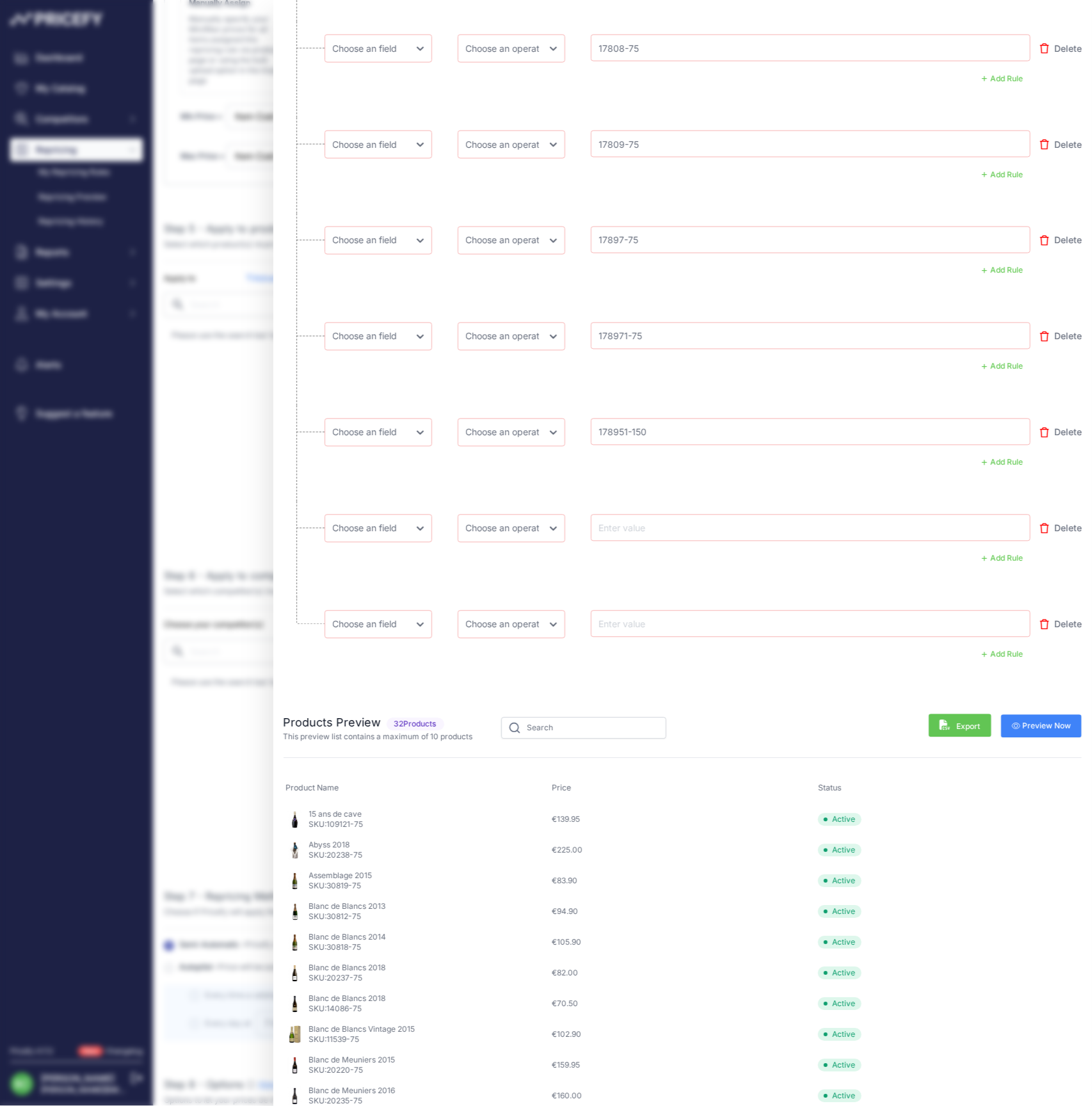
click at [630, 520] on input "text" at bounding box center [648, 528] width 102 height 15
paste input "17829-150"
type input "17829-150"
click at [644, 618] on input "text" at bounding box center [648, 624] width 102 height 15
paste input "17893-75"
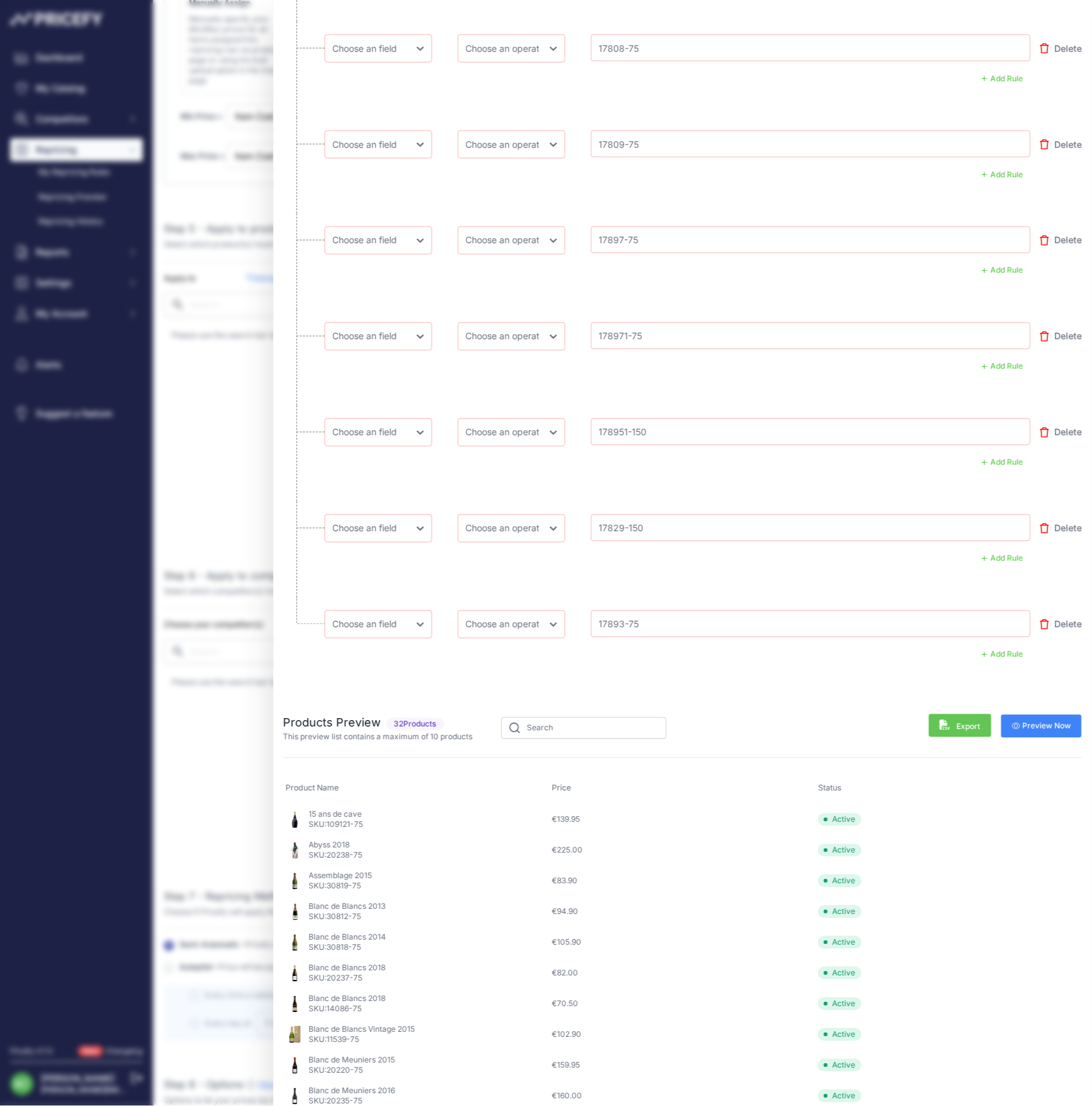
type input "17893-75"
select select "equal"
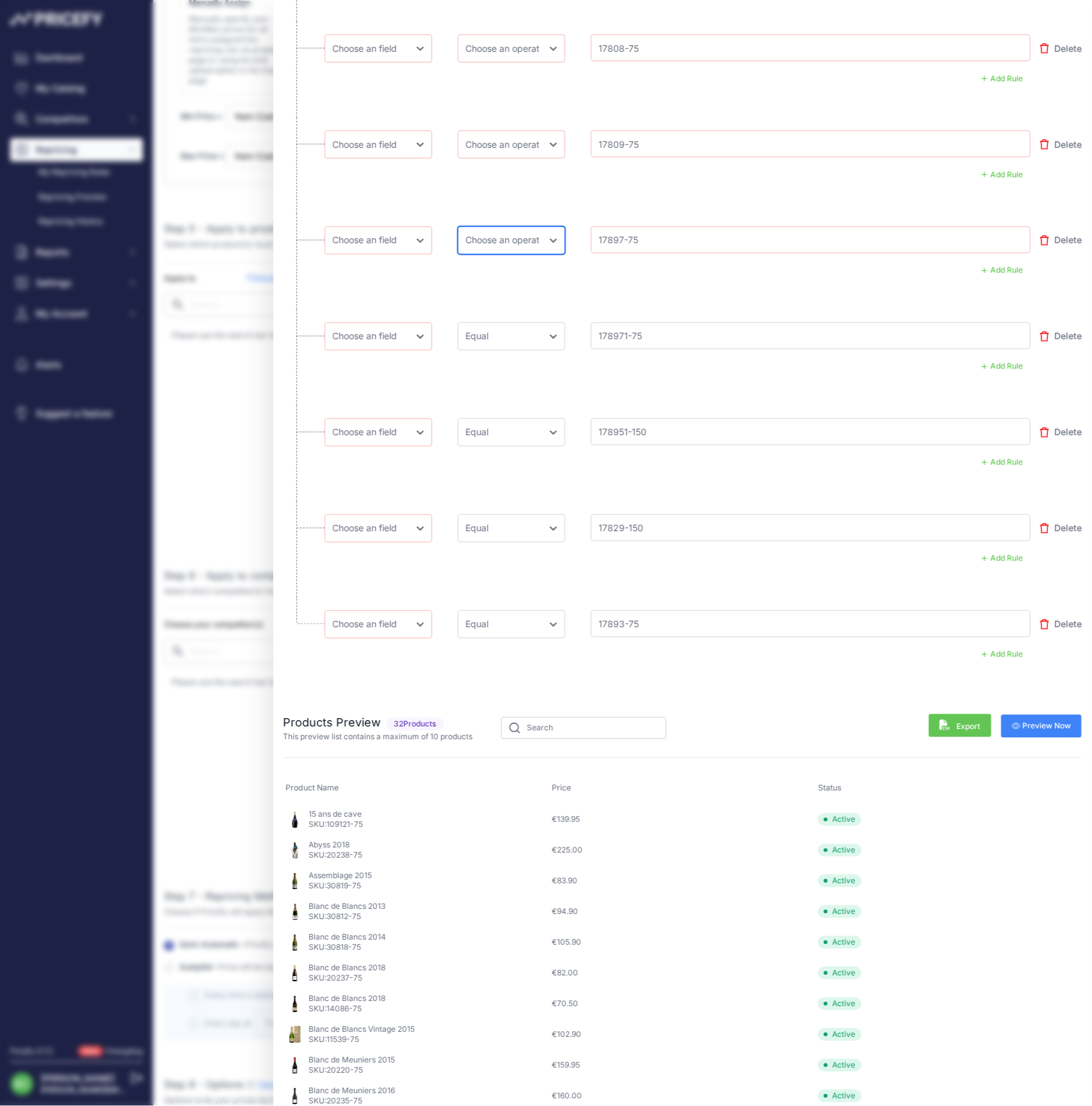
select select "equal"
click at [471, 182] on li "Choose an field Name Price Cost MAP Brand Min Price Max Price SKU GTIN/EAN/ASIN…" at bounding box center [682, 166] width 799 height 96
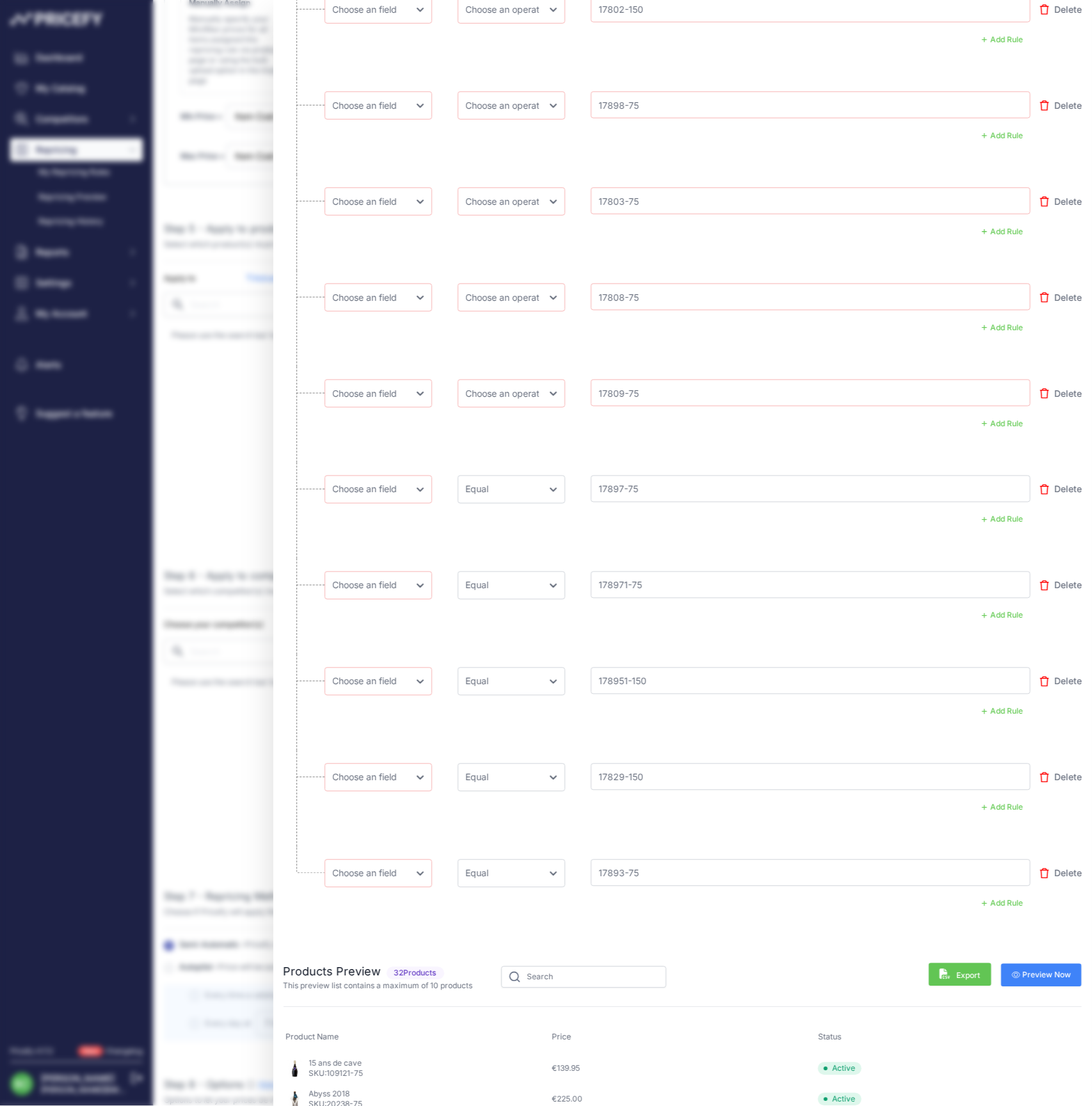
scroll to position [3606, 0]
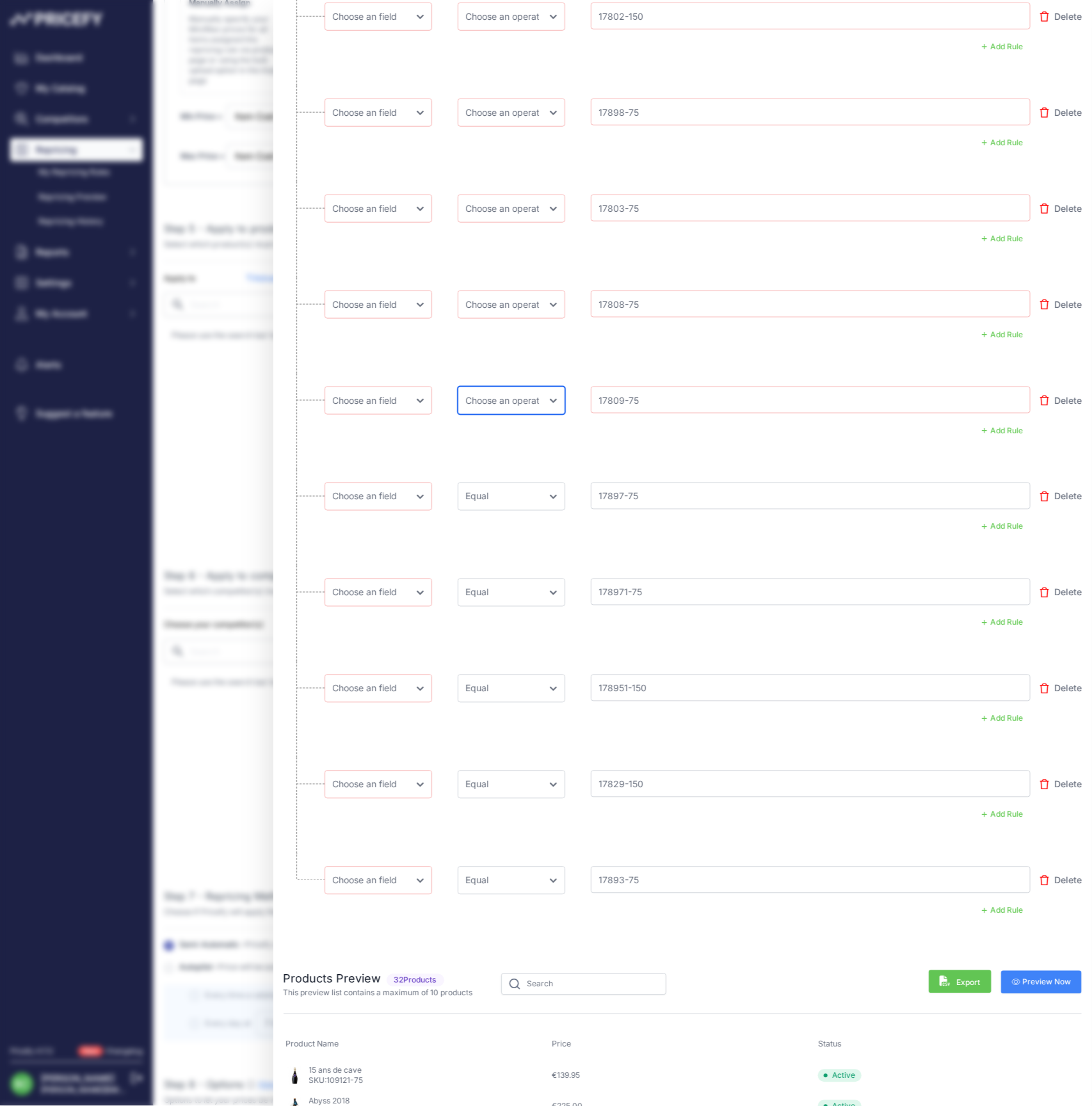
select select "equal"
click at [446, 267] on li "Choose an field Name Price Cost MAP Brand Min Price Max Price SKU GTIN/EAN/ASIN…" at bounding box center [682, 230] width 799 height 96
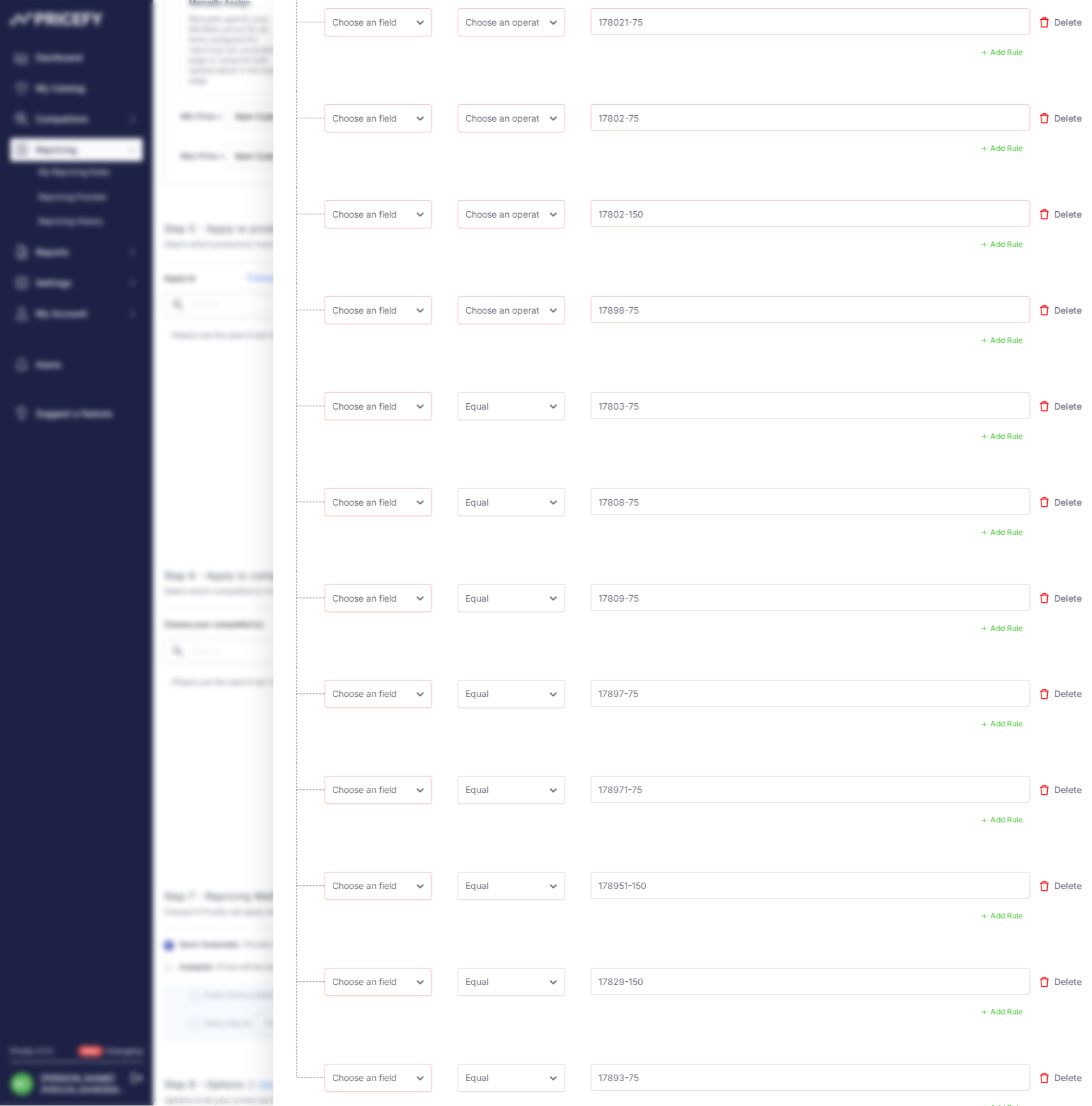
scroll to position [3388, 0]
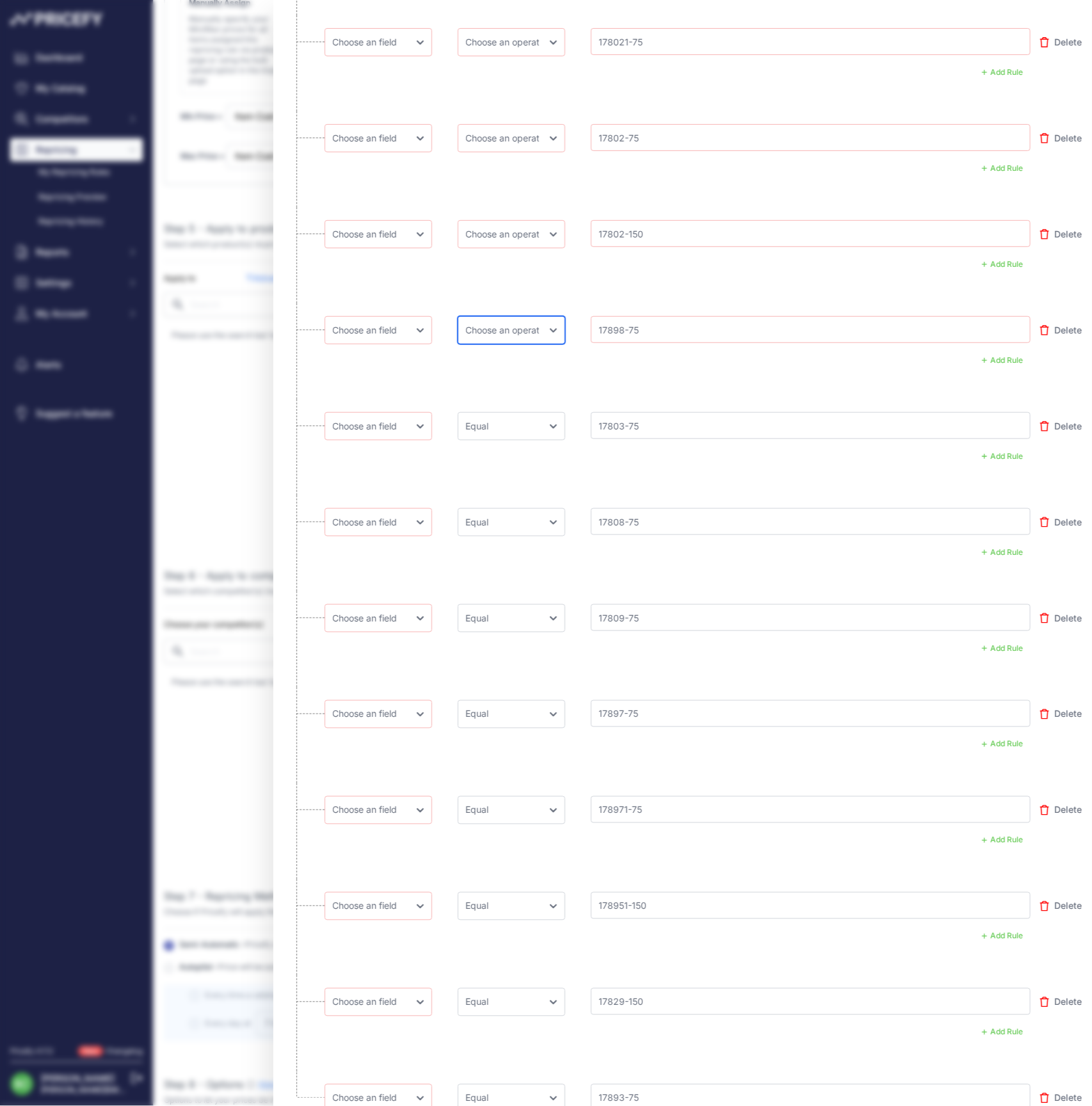
select select "equal"
click at [437, 186] on li "Choose an field Name Price Cost MAP Brand Min Price Max Price SKU GTIN/EAN/ASIN…" at bounding box center [682, 159] width 799 height 96
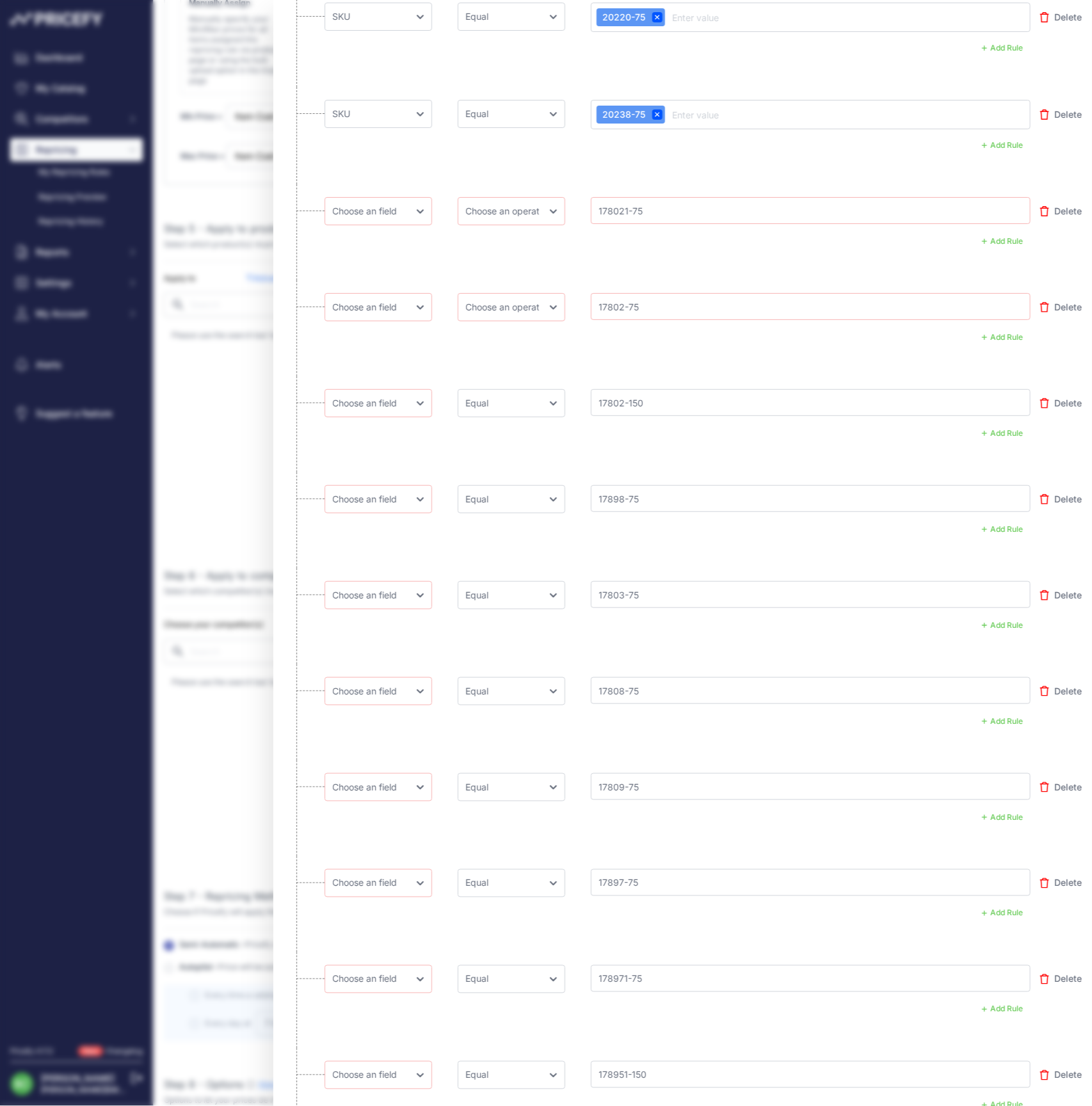
scroll to position [3214, 0]
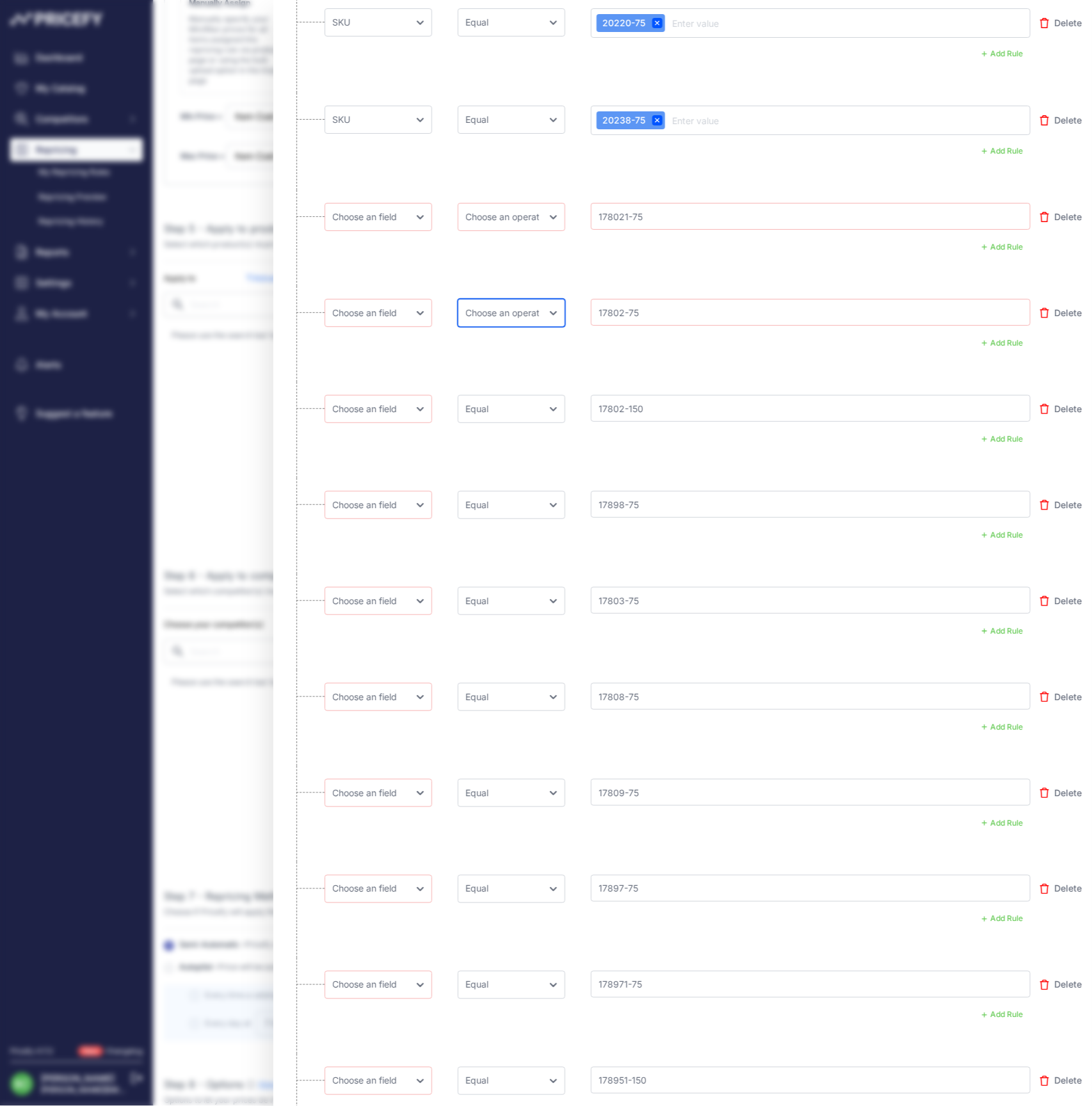
select select "equal"
select select "mp.sku"
click at [405, 357] on li "Choose an field Name Price Cost MAP Brand Min Price Max Price SKU GTIN/EAN/ASIN…" at bounding box center [682, 334] width 799 height 96
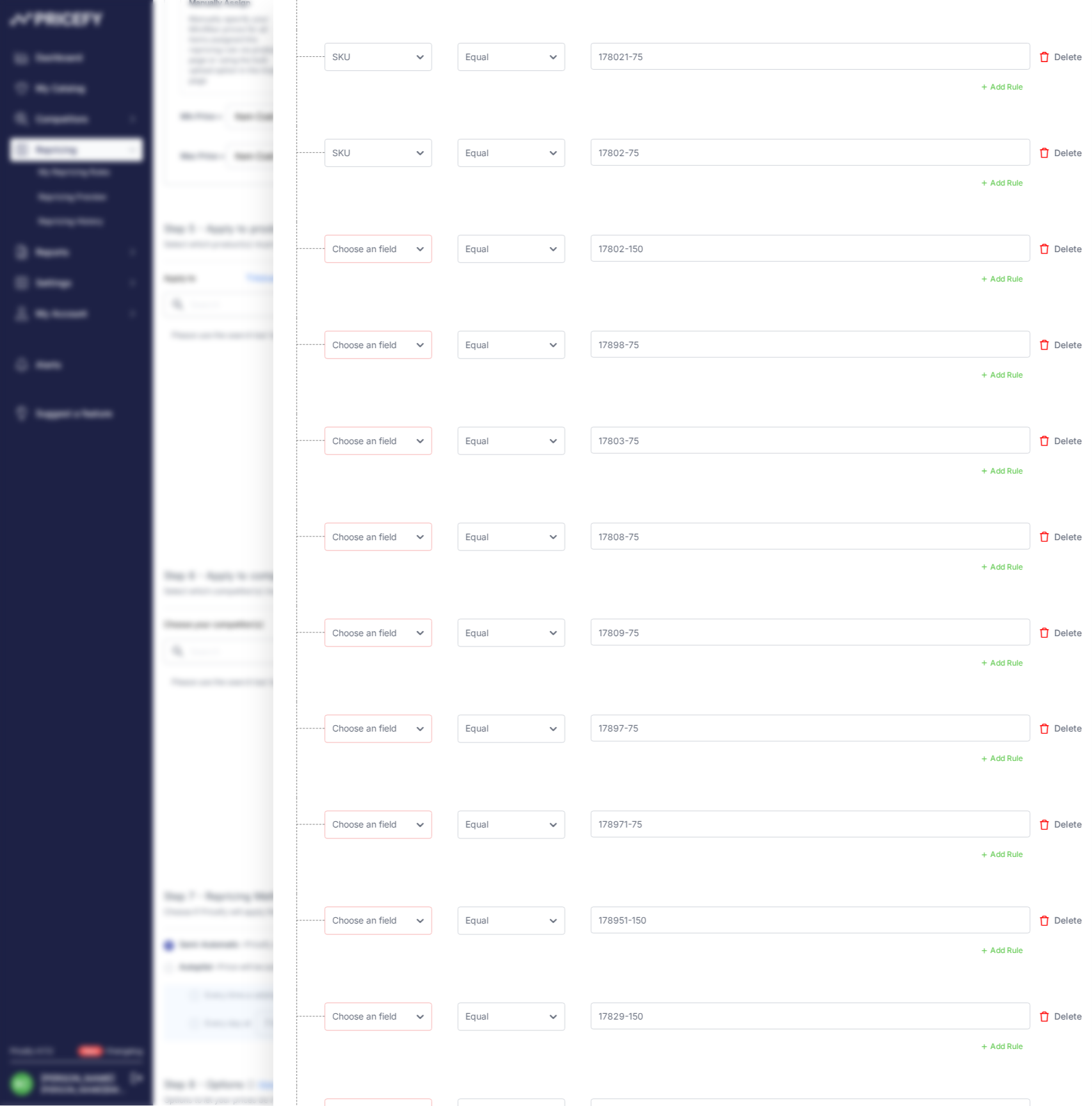
scroll to position [3387, 0]
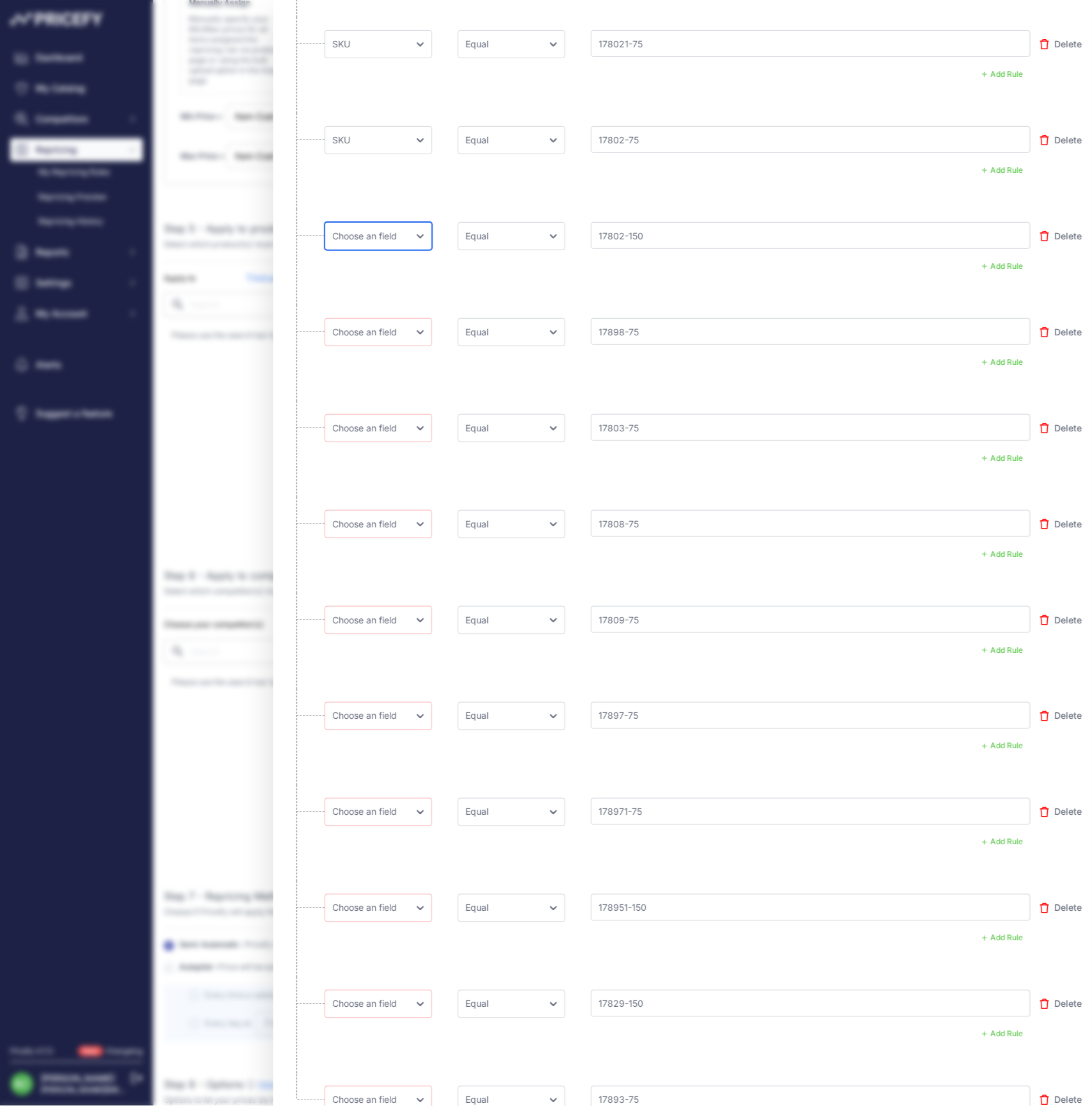
select select "mp.sku"
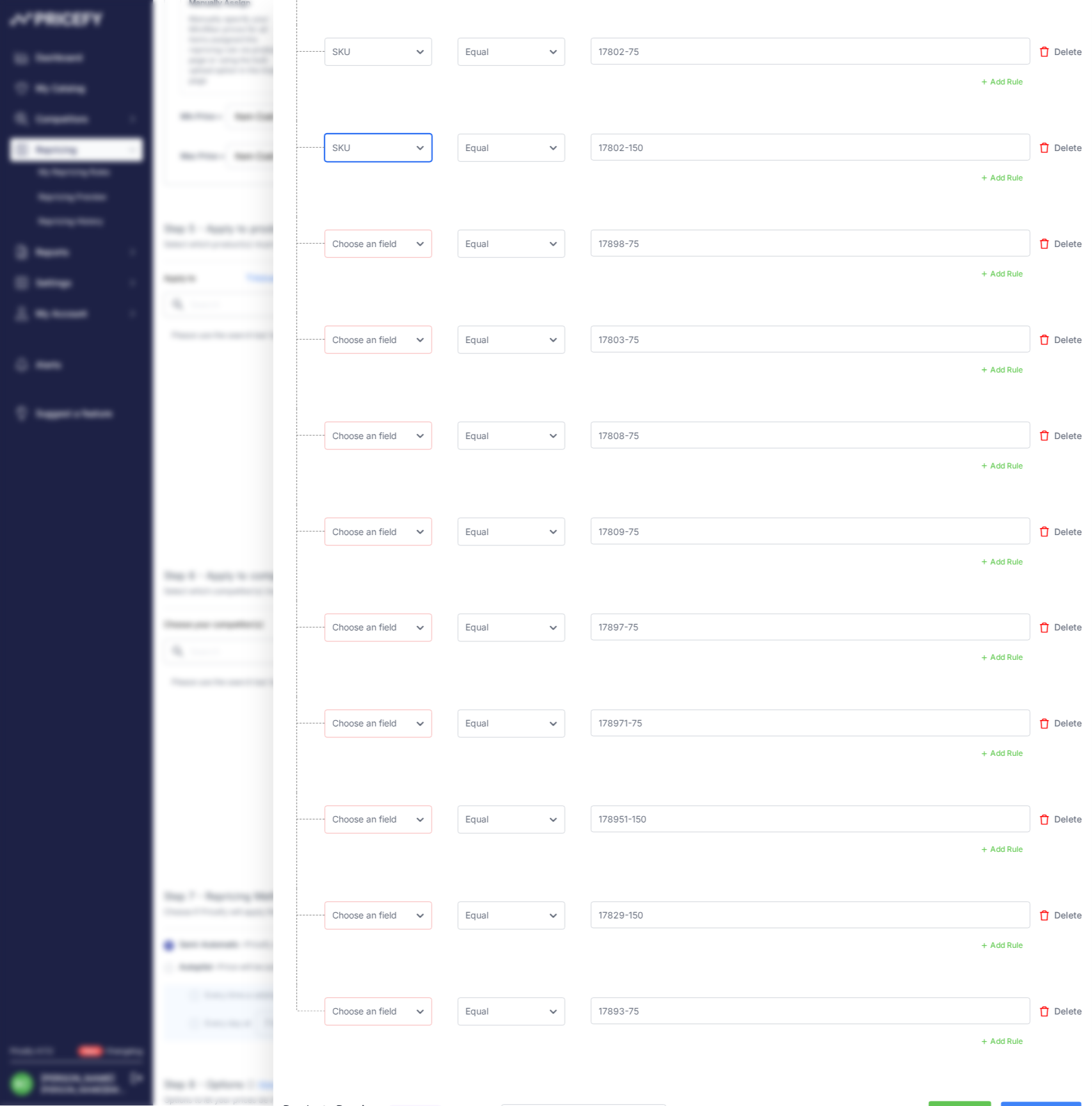
scroll to position [3476, 0]
select select "mp.sku"
click at [420, 474] on li "Choose an field Name Price Cost MAP Brand Min Price Max Price SKU GTIN/EAN/ASIN…" at bounding box center [682, 456] width 799 height 96
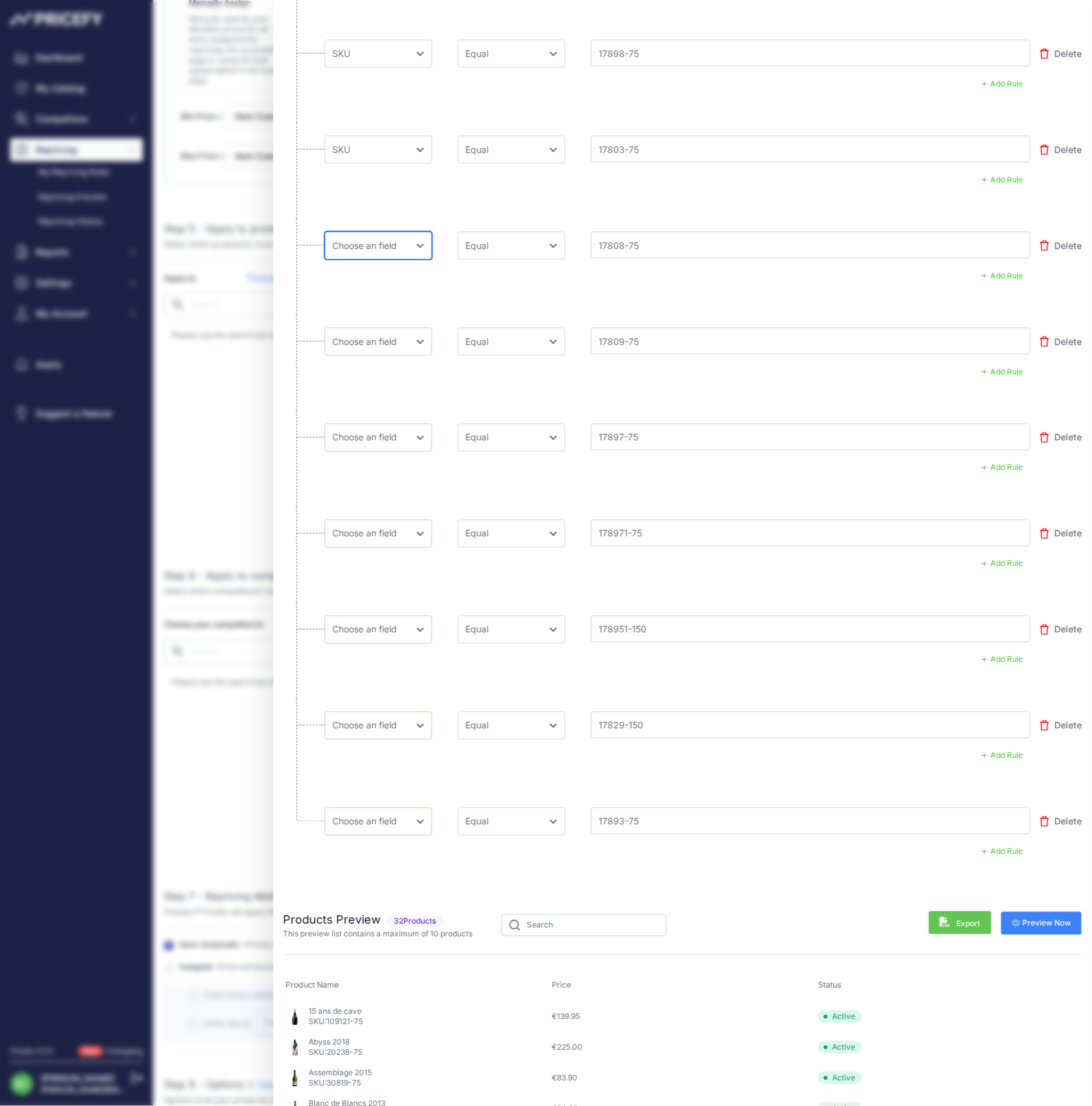
scroll to position [3666, 0]
select select "mp.sku"
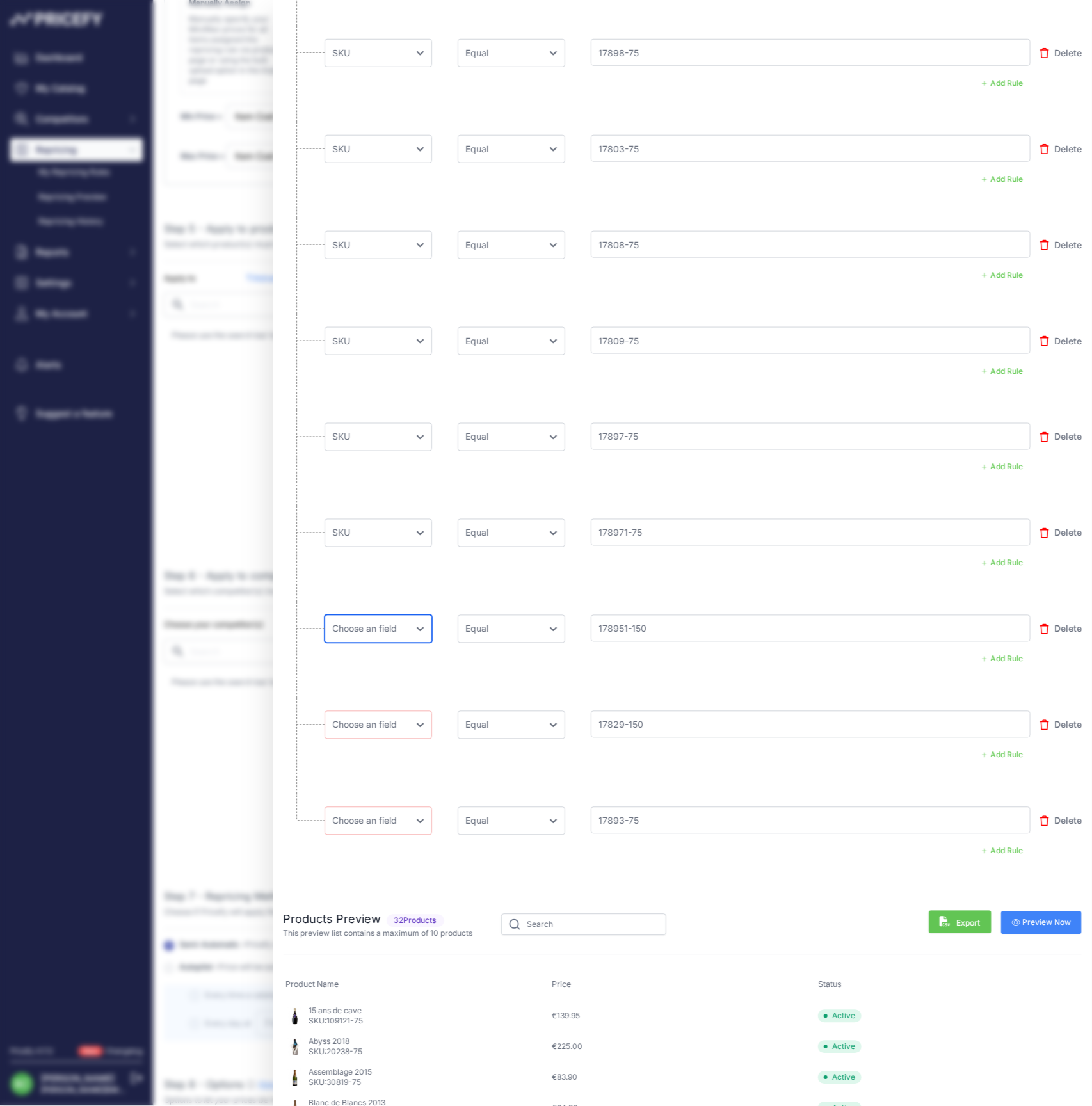
select select "mp.sku"
click at [534, 858] on li "Choose an field Name Price Cost MAP Brand Min Price Max Price SKU GTIN/EAN/ASIN…" at bounding box center [682, 843] width 799 height 96
click at [1043, 918] on span "Preview Now" at bounding box center [1041, 923] width 59 height 10
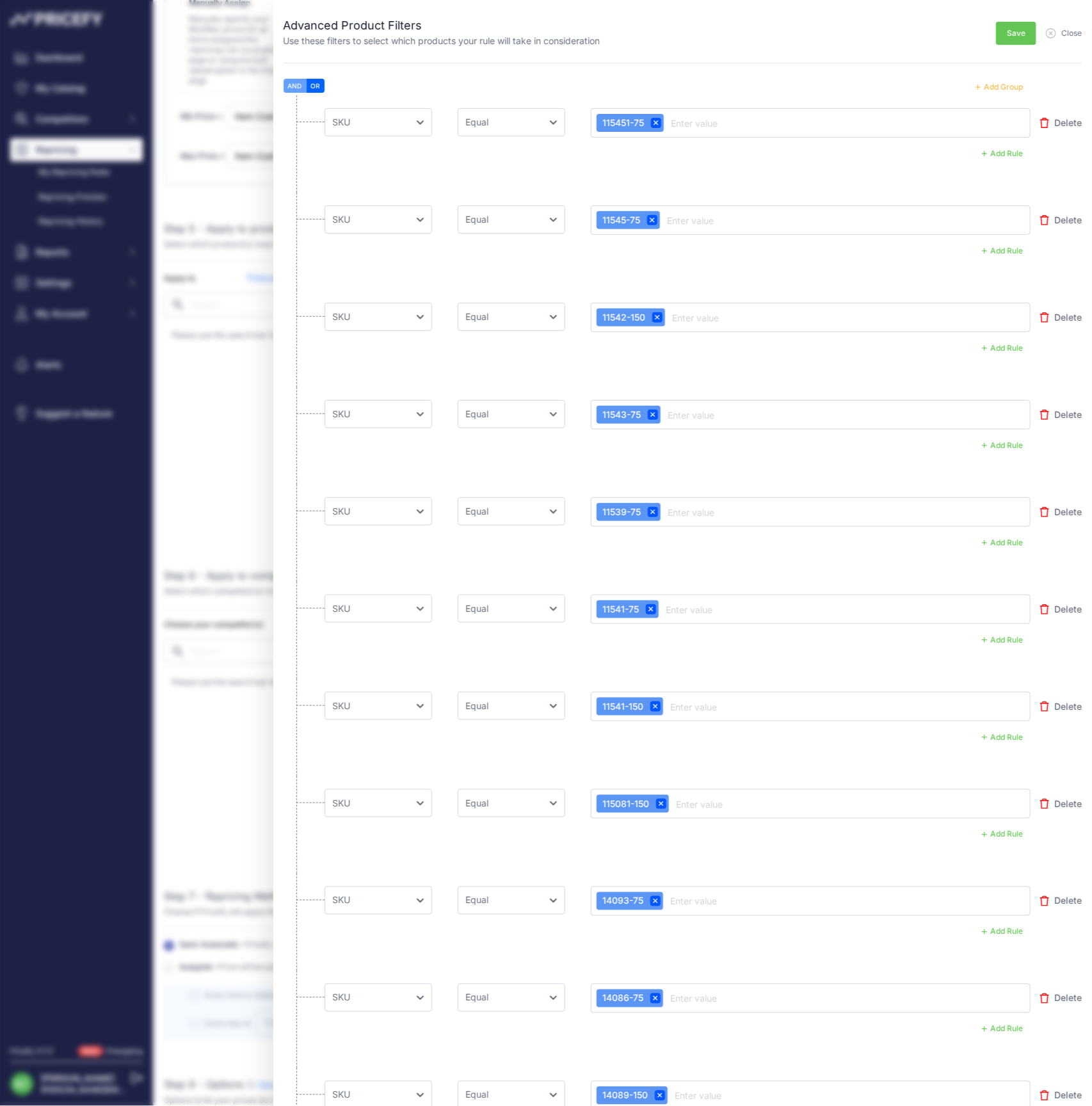
scroll to position [0, 0]
click at [1012, 35] on span "Save" at bounding box center [1016, 33] width 19 height 10
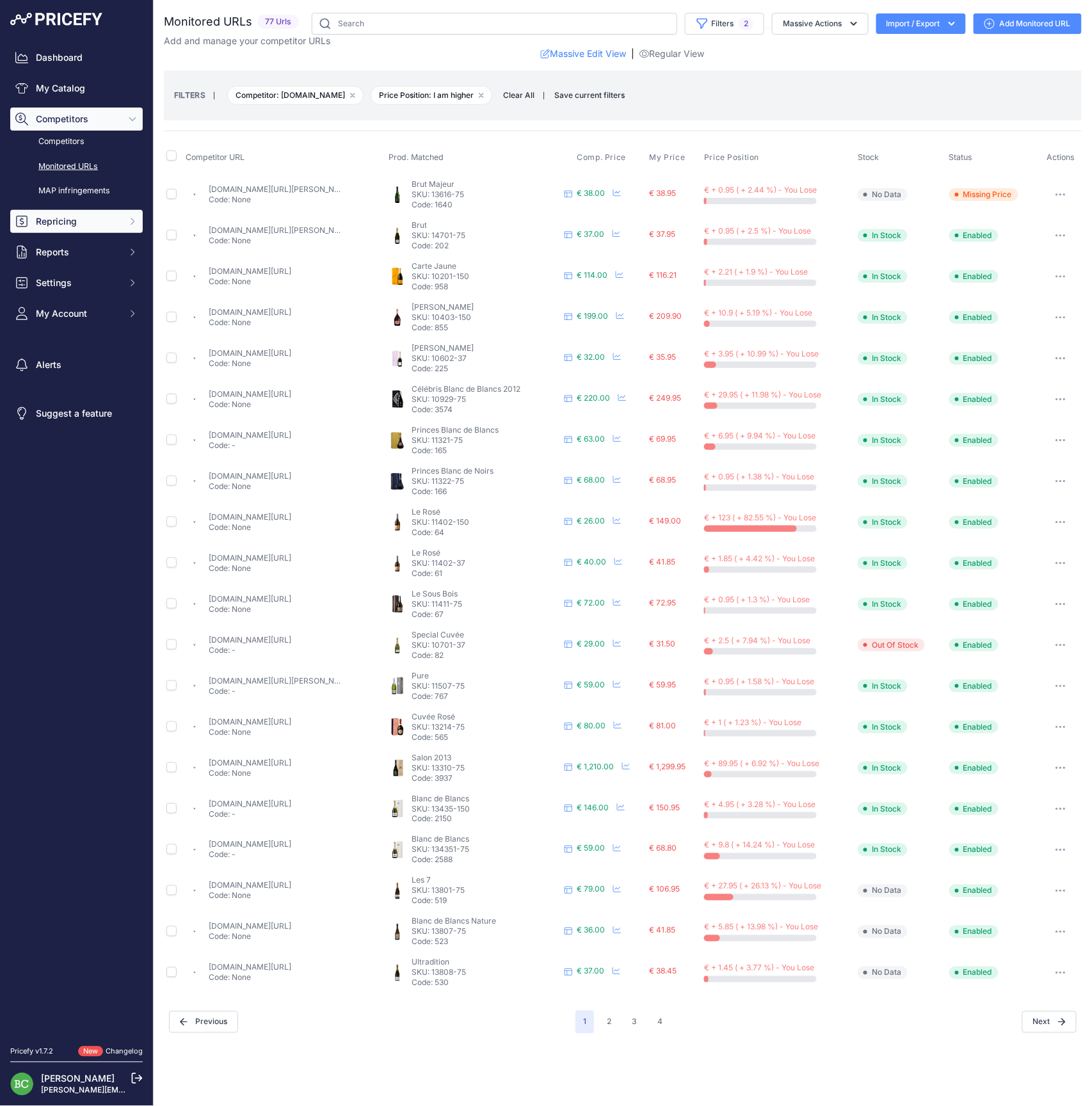
click at [65, 228] on span "Repricing" at bounding box center [77, 221] width 84 height 13
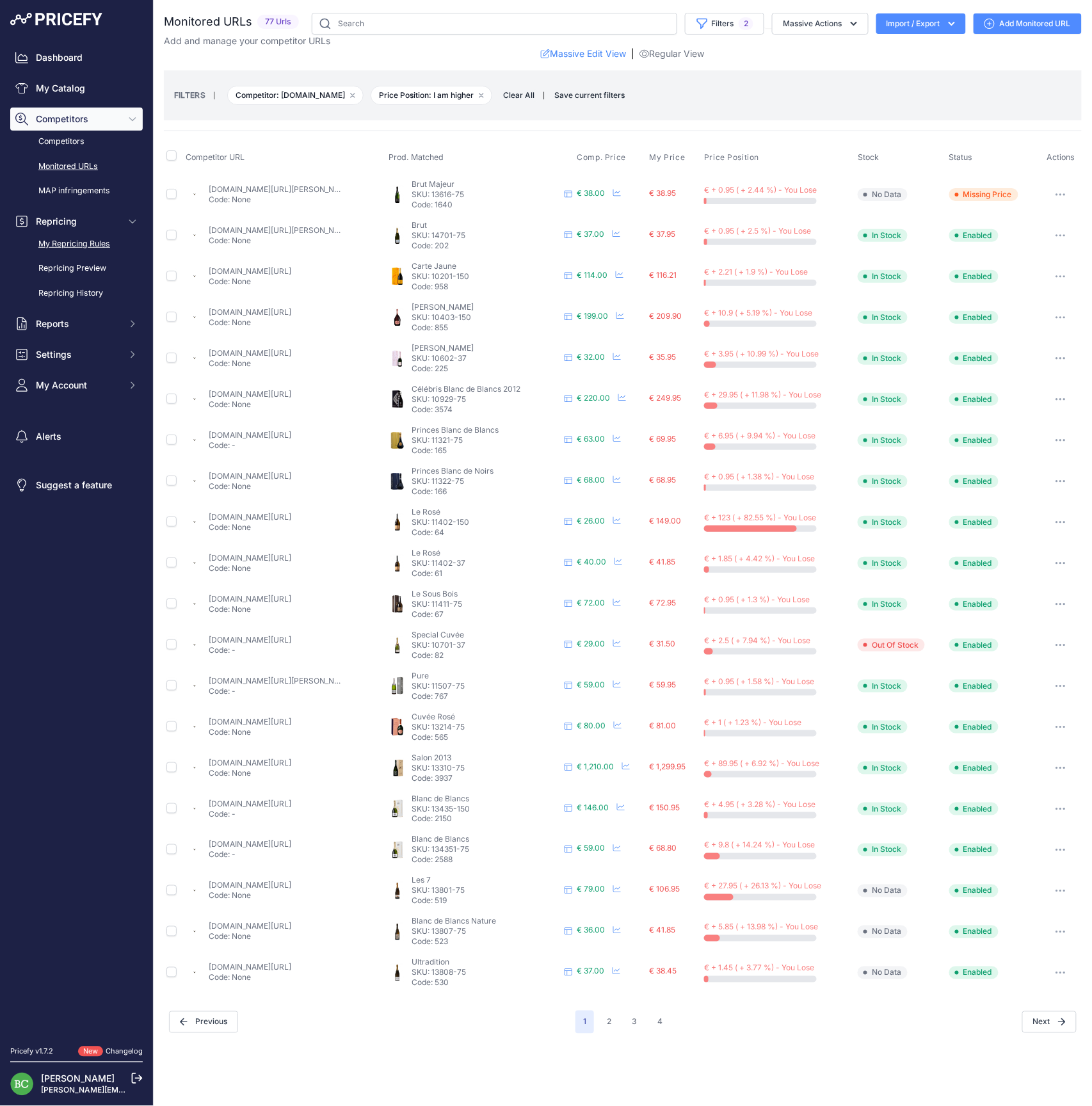
click at [77, 254] on link "My Repricing Rules" at bounding box center [77, 244] width 132 height 22
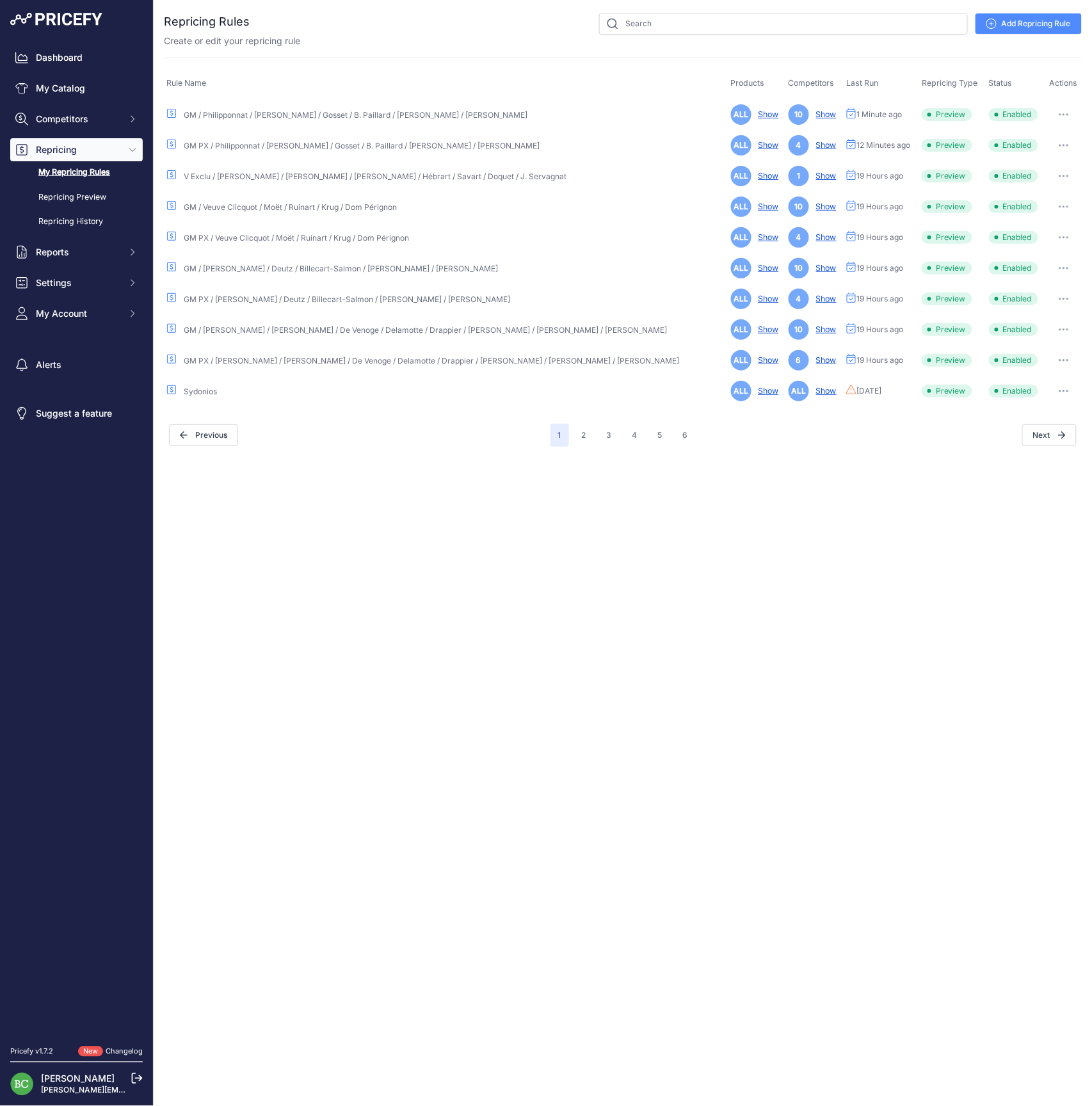
click at [1028, 24] on link "Add Repricing Rule" at bounding box center [1029, 23] width 107 height 20
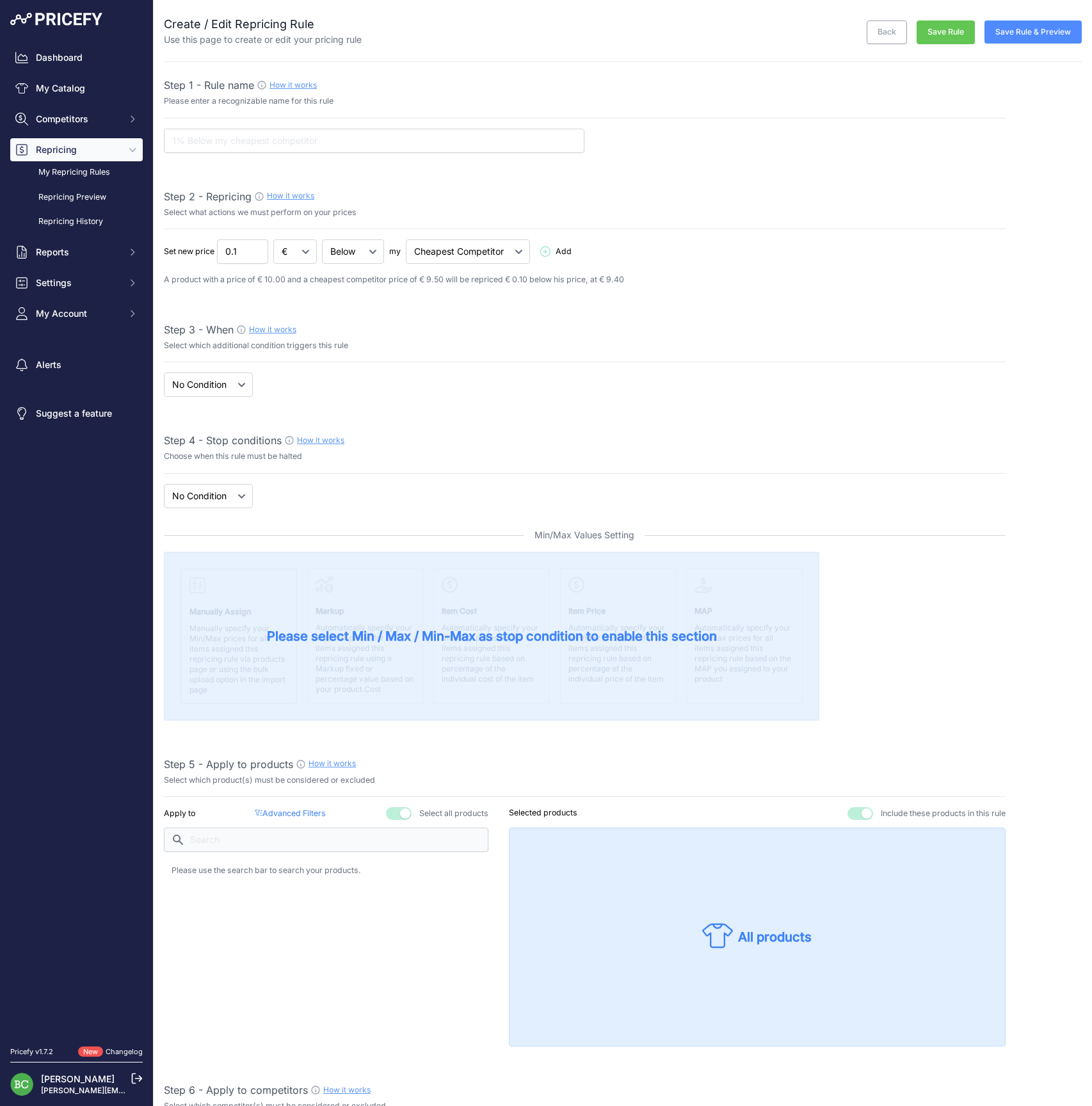
select select "7"
click at [234, 137] on input "text" at bounding box center [374, 141] width 421 height 24
type input "V bataillés / Brice / Cazals / [PERSON_NAME] / Larmandier / Maillart / Gimonnet…"
drag, startPoint x: 235, startPoint y: 249, endPoint x: 247, endPoint y: 249, distance: 12.0
click at [247, 249] on input "0.1" at bounding box center [243, 251] width 52 height 24
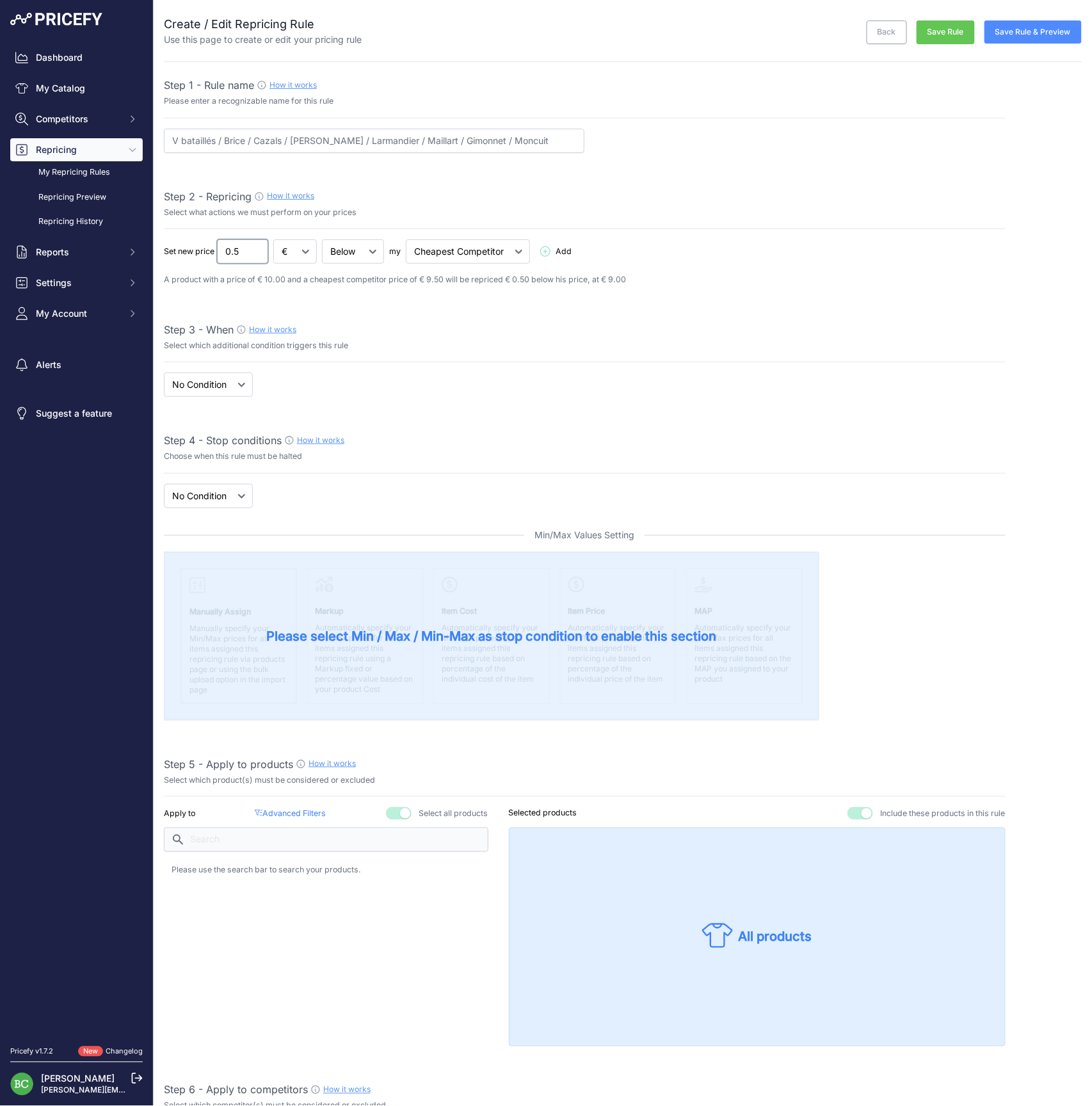
type input "0.5"
click at [472, 322] on div "Step 3 - When How it works" at bounding box center [584, 329] width 842 height 15
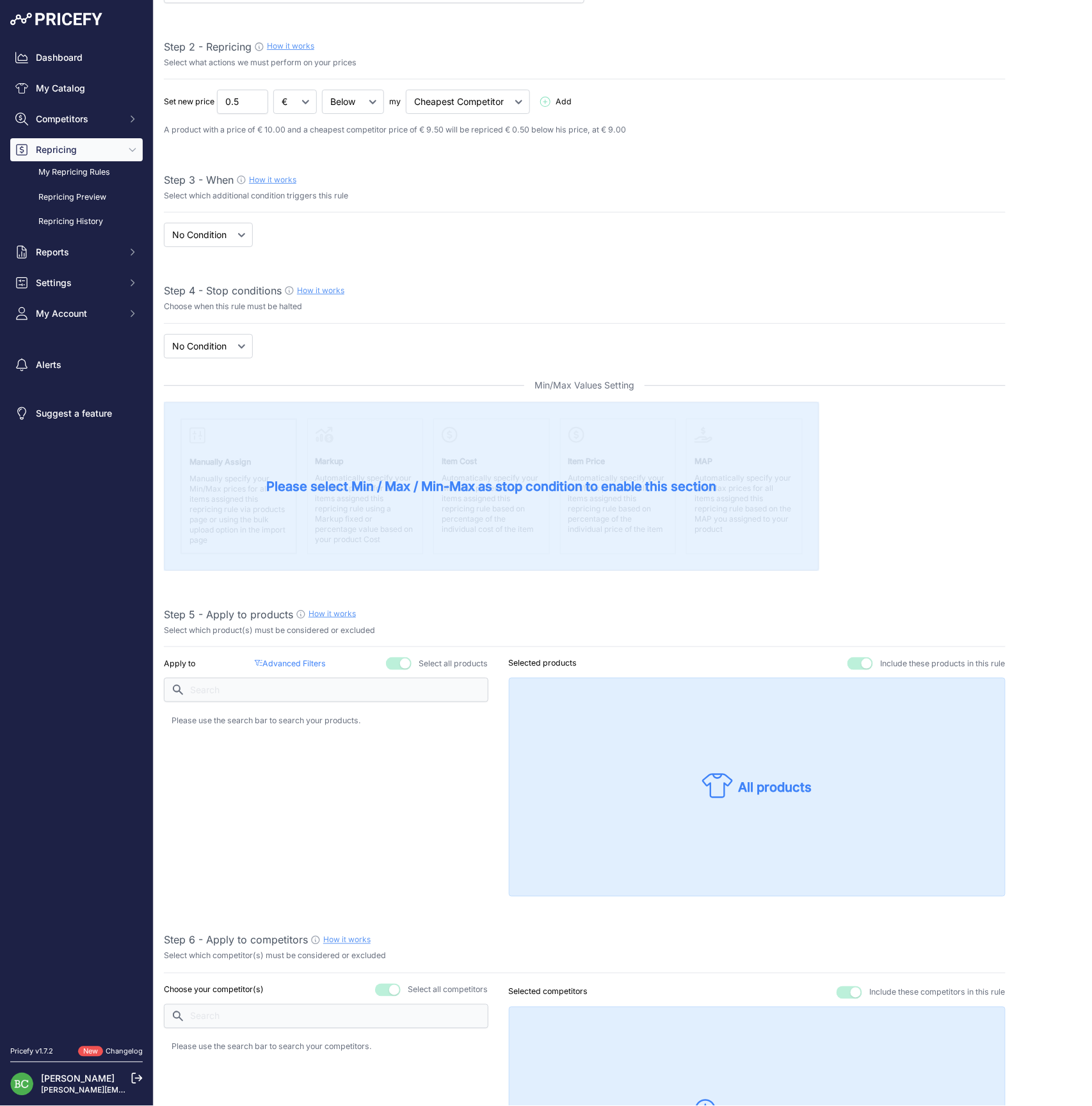
scroll to position [155, 0]
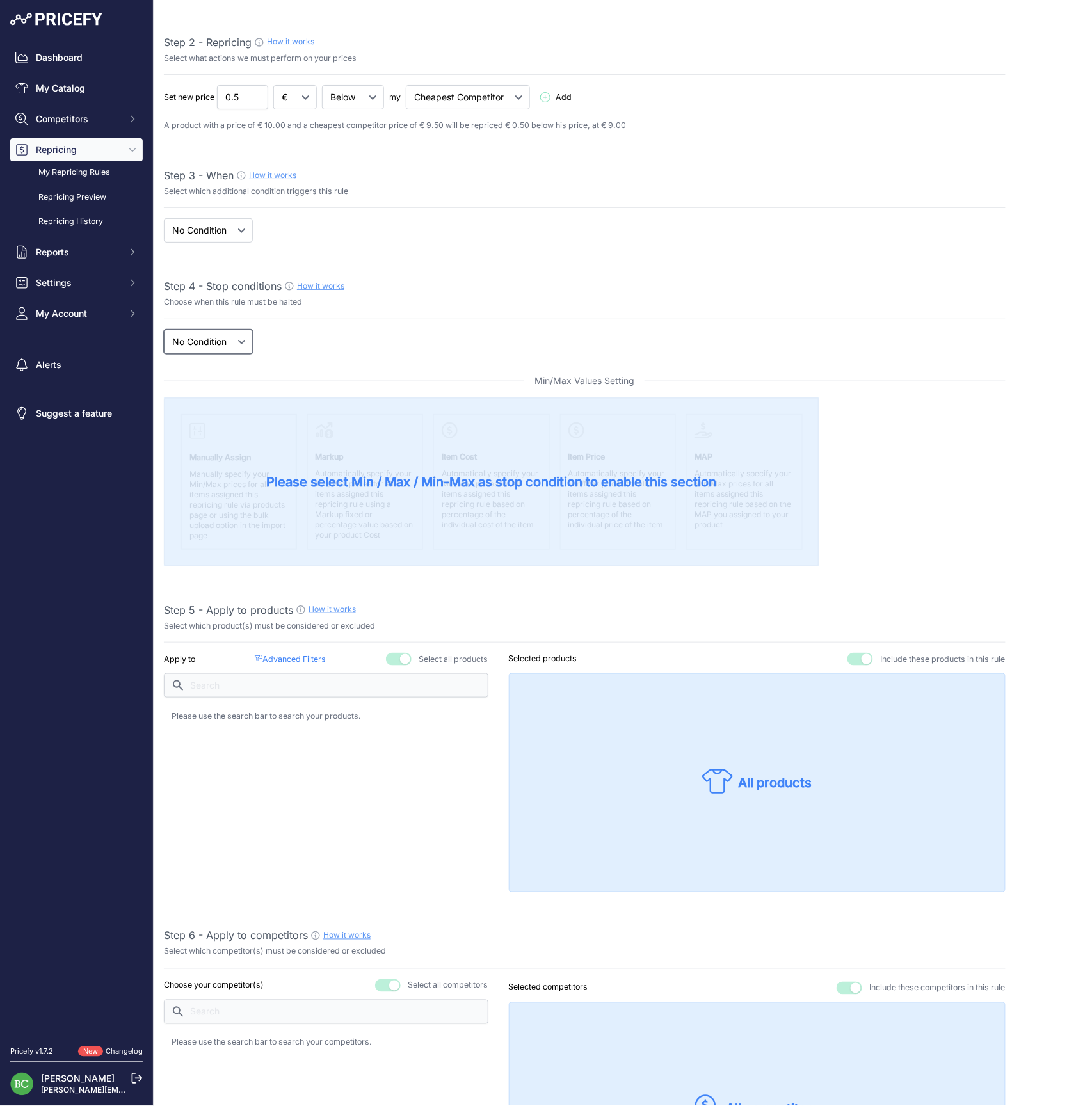
select select "price"
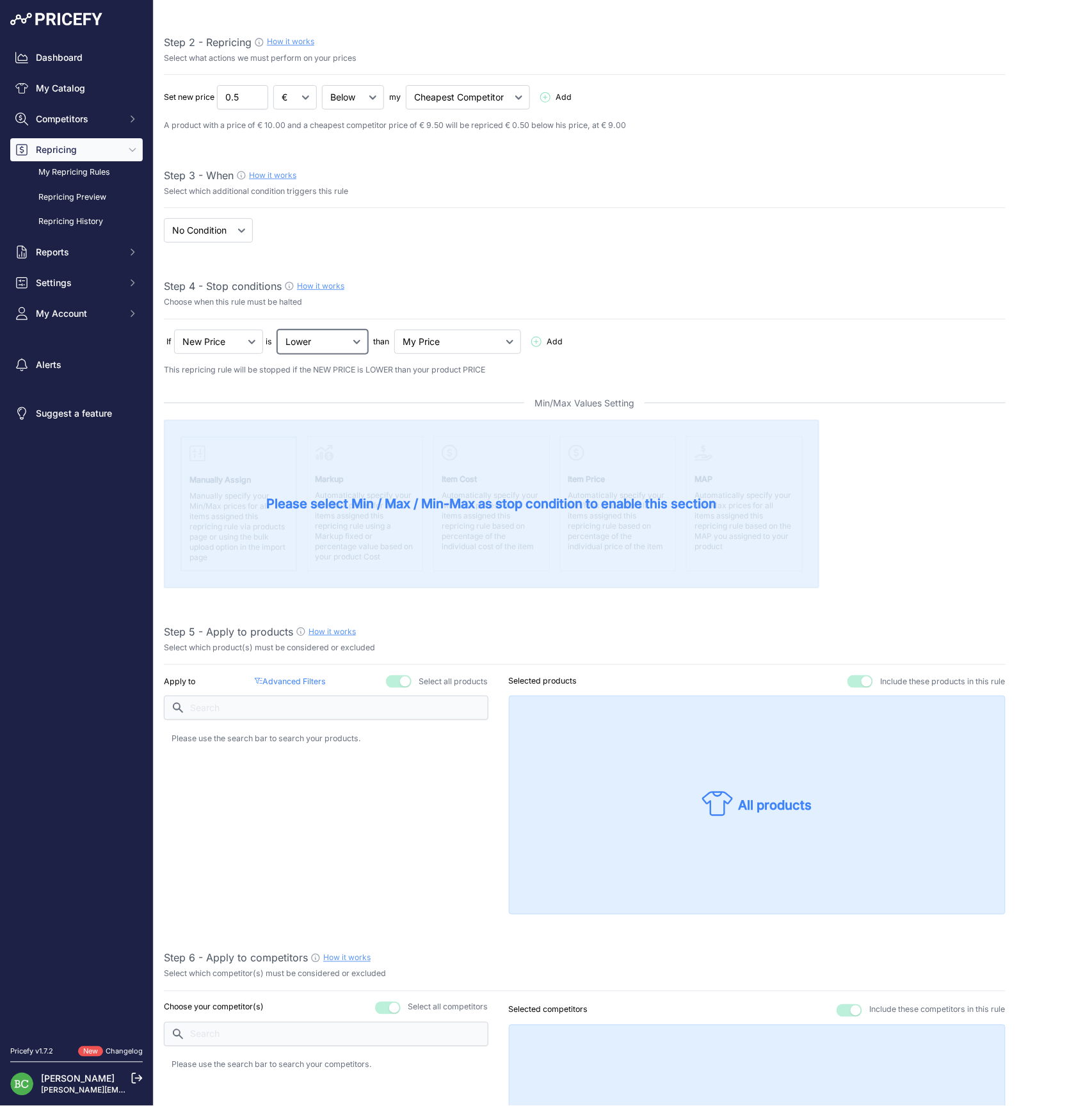
select select "not_lower_and_higher"
select select "min_max_price"
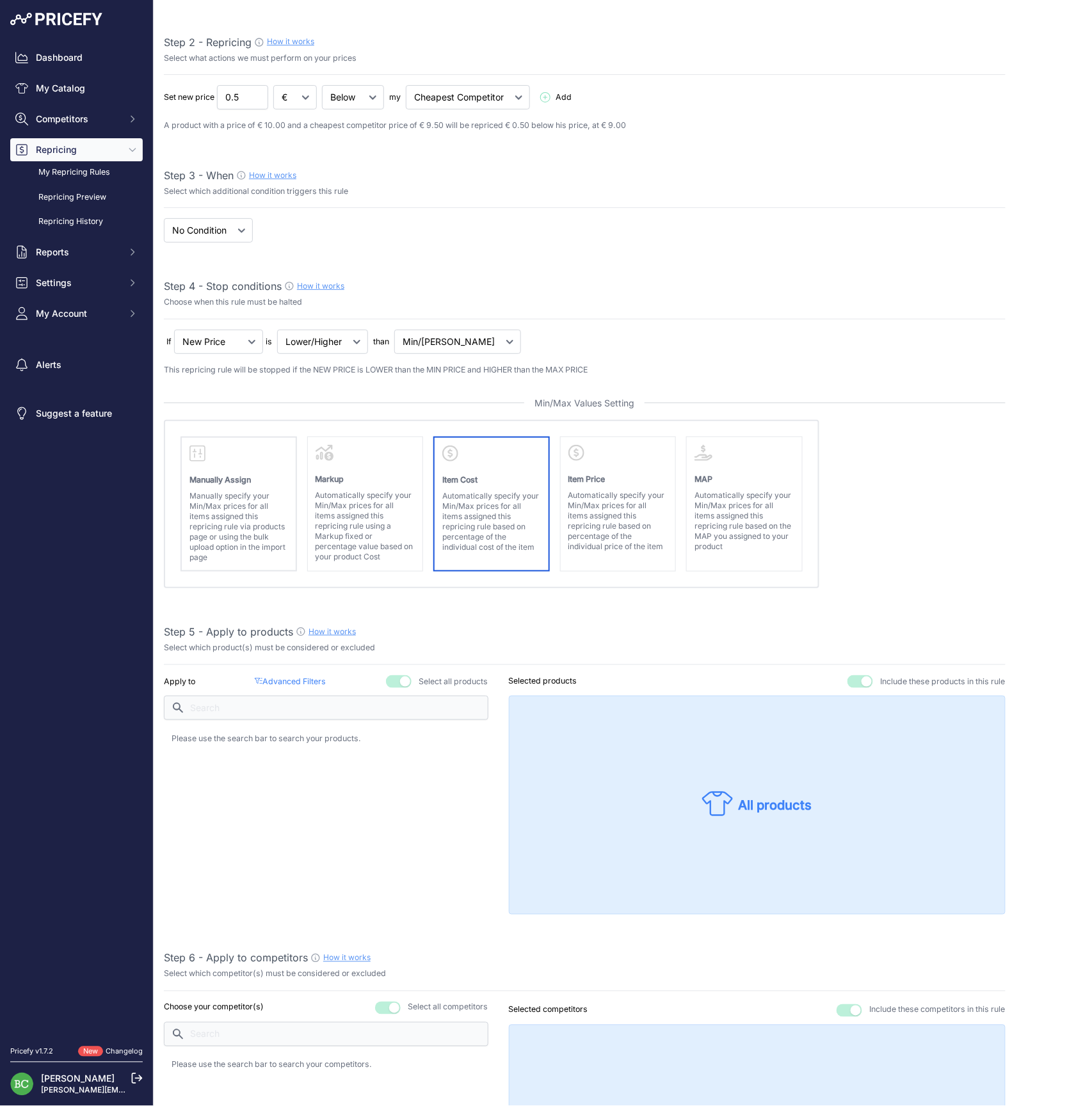
click at [492, 499] on p "Automatically specify your Min/Max prices for all items assigned this repricing…" at bounding box center [492, 522] width 99 height 61
select select "cost"
select select "above"
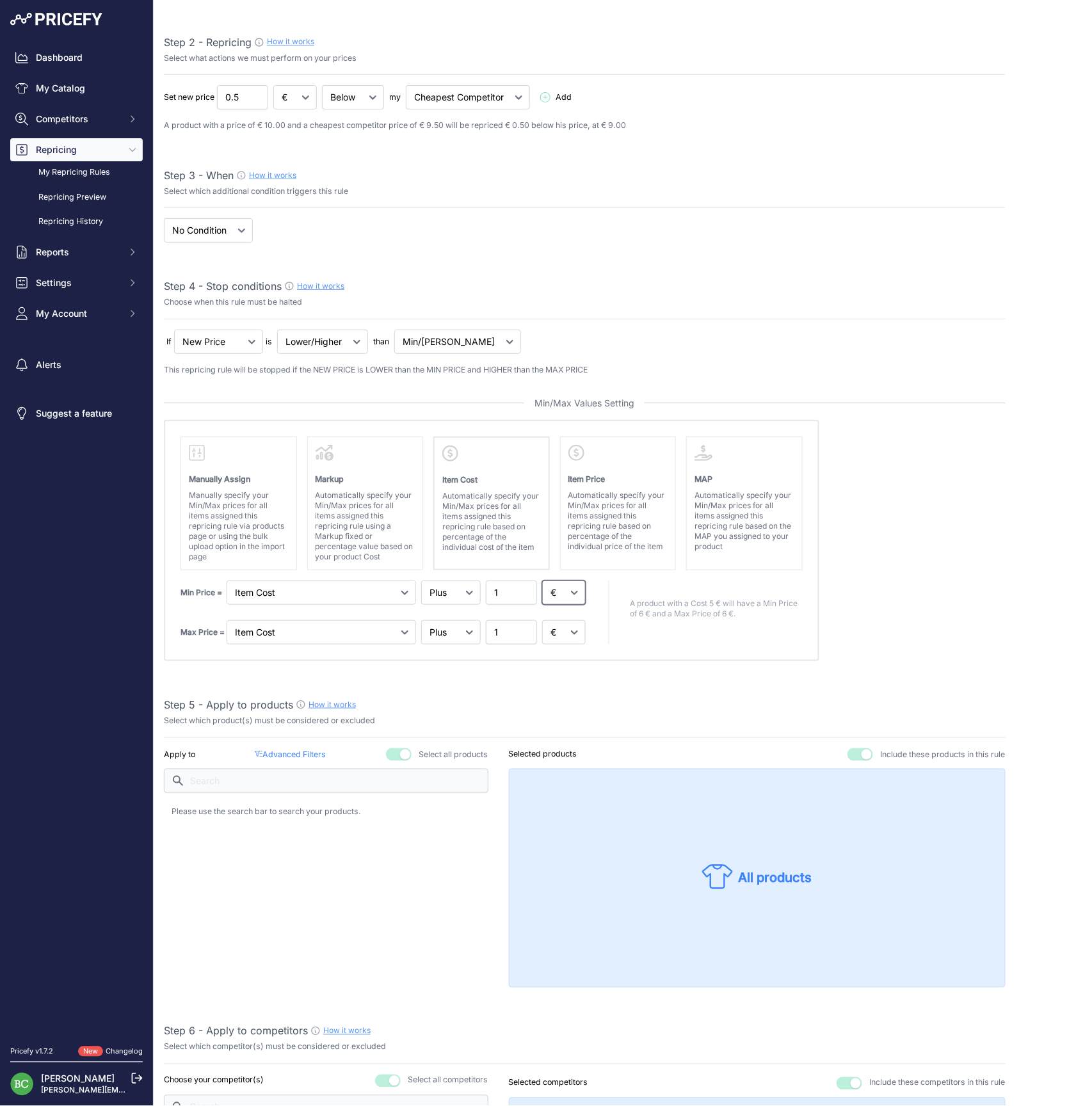
select select "percentage"
drag, startPoint x: 507, startPoint y: 588, endPoint x: 483, endPoint y: 589, distance: 24.0
click at [483, 589] on div "Min Price = Markup Item Cost Item Price 1" at bounding box center [384, 593] width 408 height 24
type input "65"
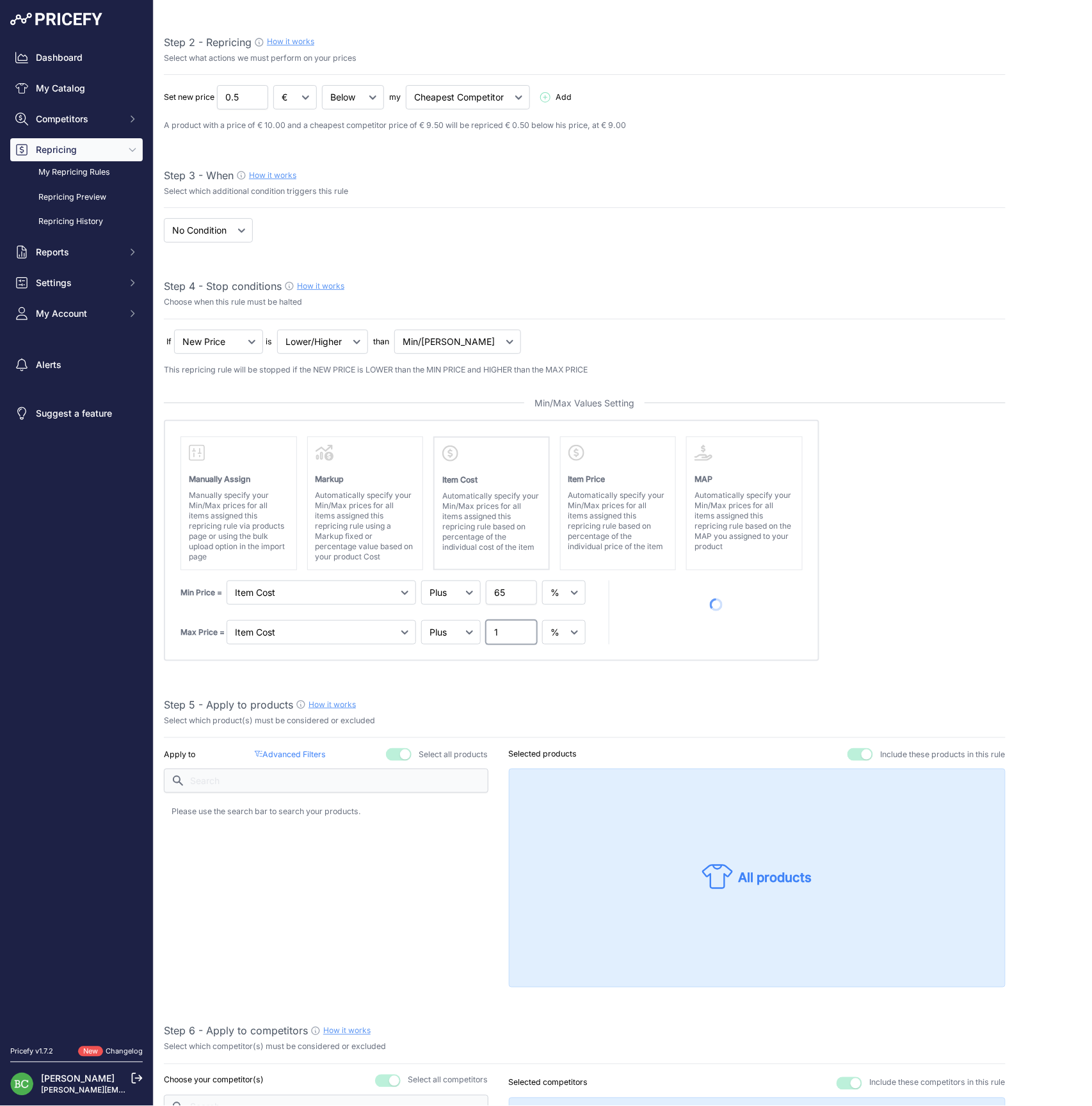
drag, startPoint x: 503, startPoint y: 629, endPoint x: 480, endPoint y: 629, distance: 23.0
click at [480, 629] on div "Max Price = Markup Item Cost Item Price 1" at bounding box center [384, 632] width 408 height 24
click at [595, 682] on div "Step 1 - Rule name How it works Please enter a recognizable name for this rule …" at bounding box center [584, 997] width 842 height 2149
click at [500, 630] on input "120" at bounding box center [512, 632] width 52 height 24
type input "140"
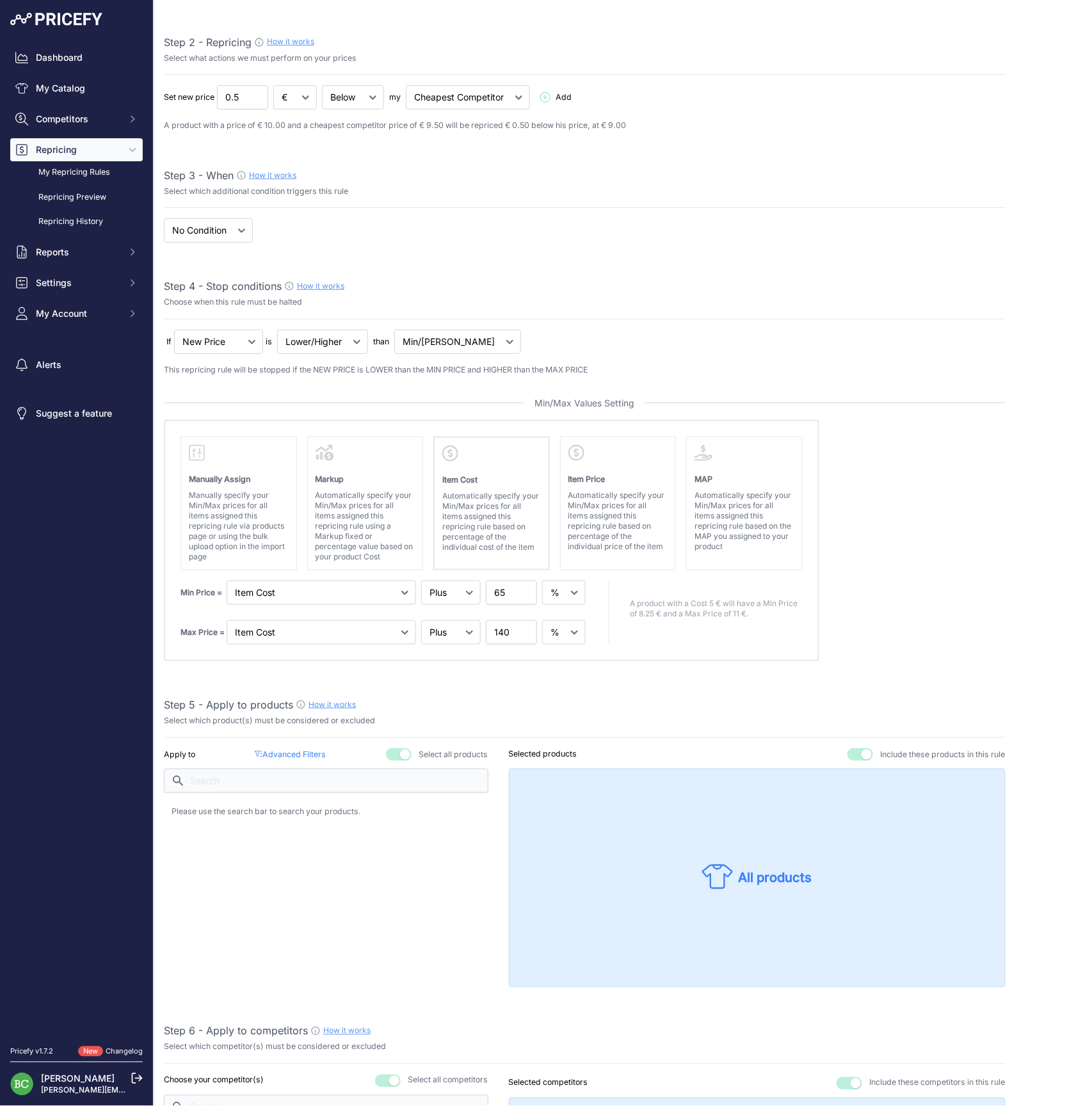
click at [595, 697] on div "Step 5 - Apply to products How it works" at bounding box center [584, 705] width 842 height 15
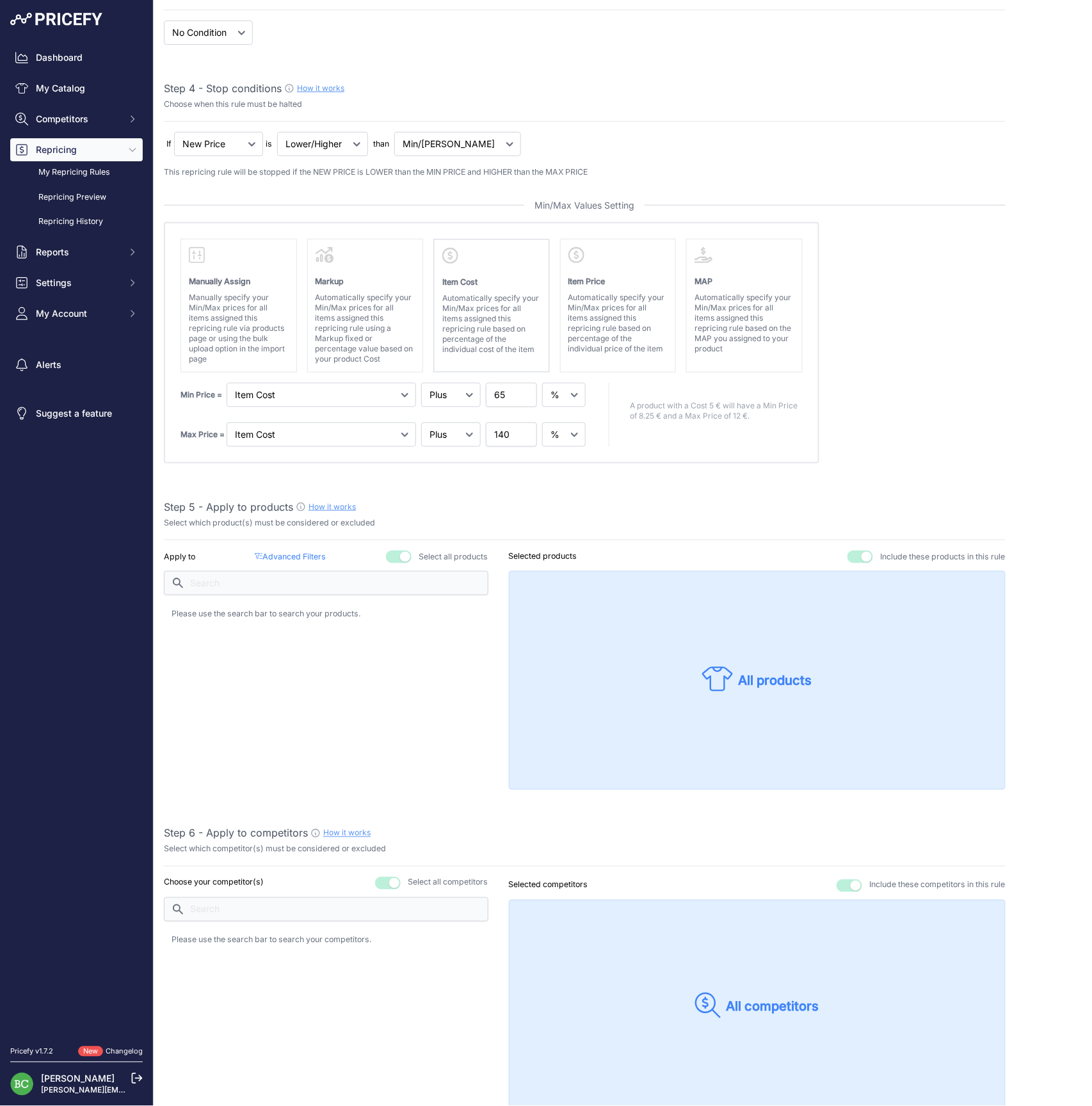
scroll to position [355, 0]
click at [392, 551] on button "button" at bounding box center [398, 554] width 26 height 13
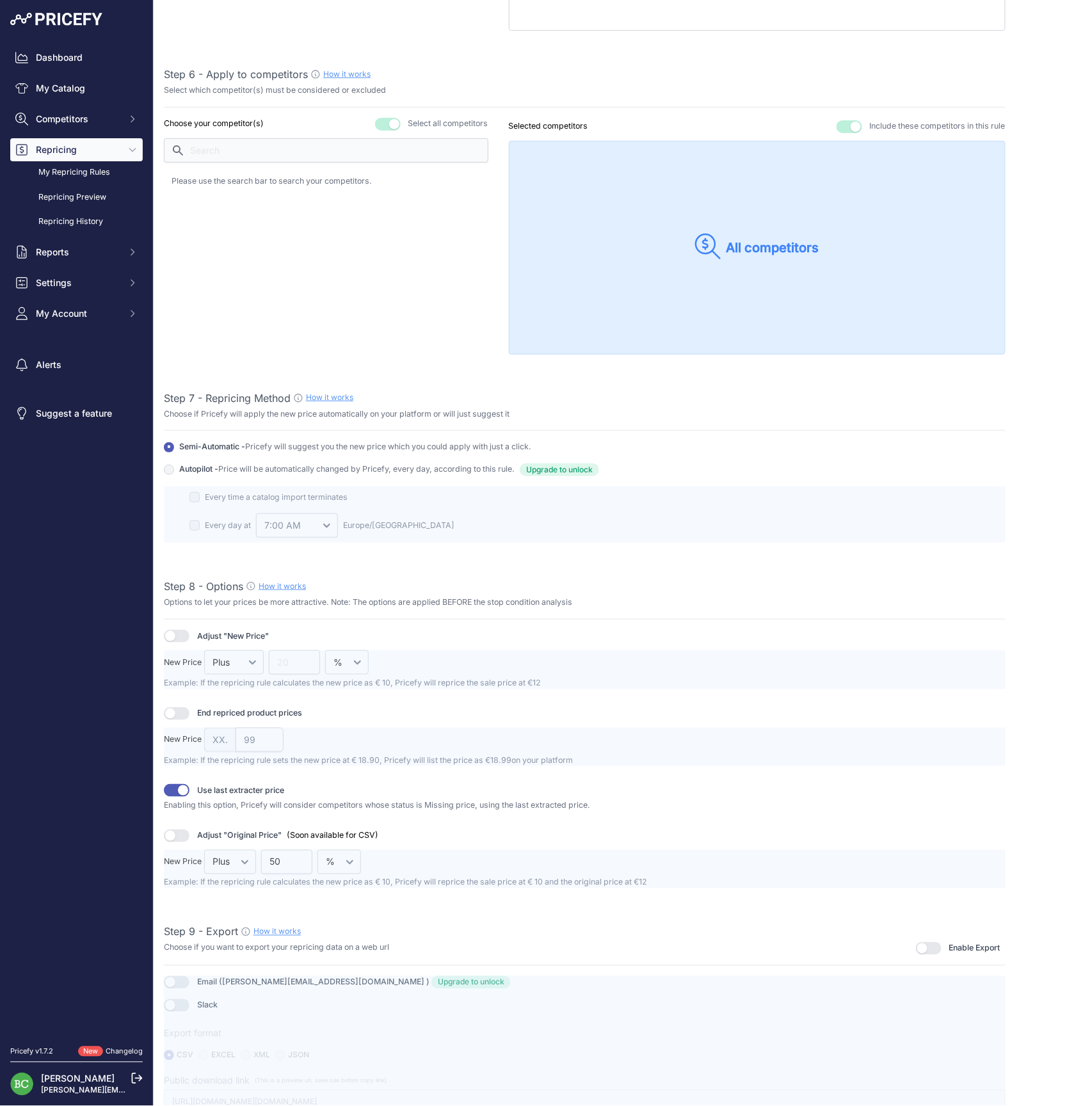
scroll to position [1110, 0]
click at [930, 944] on button "button" at bounding box center [928, 950] width 26 height 13
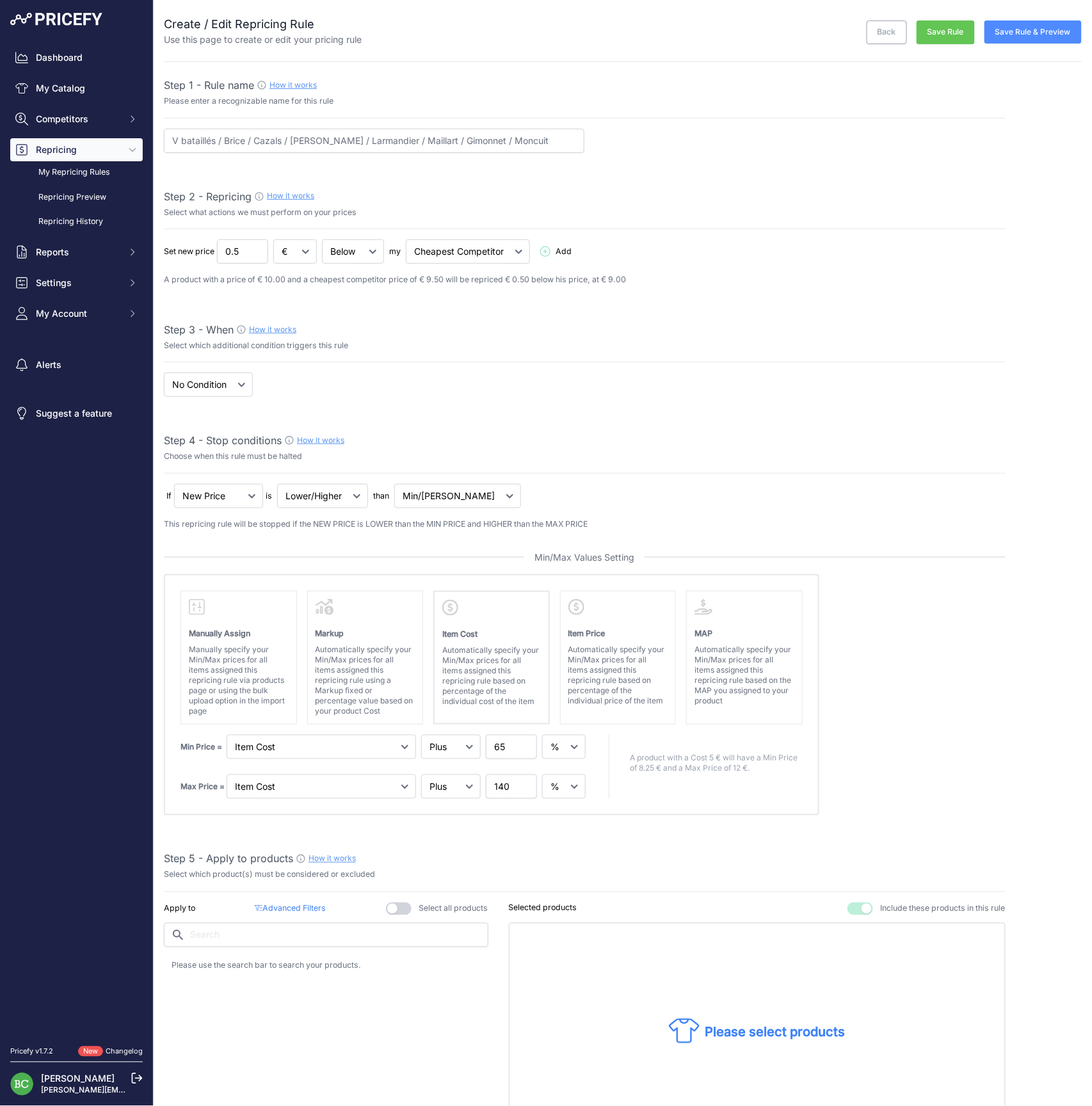
scroll to position [0, 0]
click at [951, 33] on button "Save Rule" at bounding box center [946, 32] width 58 height 24
